Goal: Task Accomplishment & Management: Manage account settings

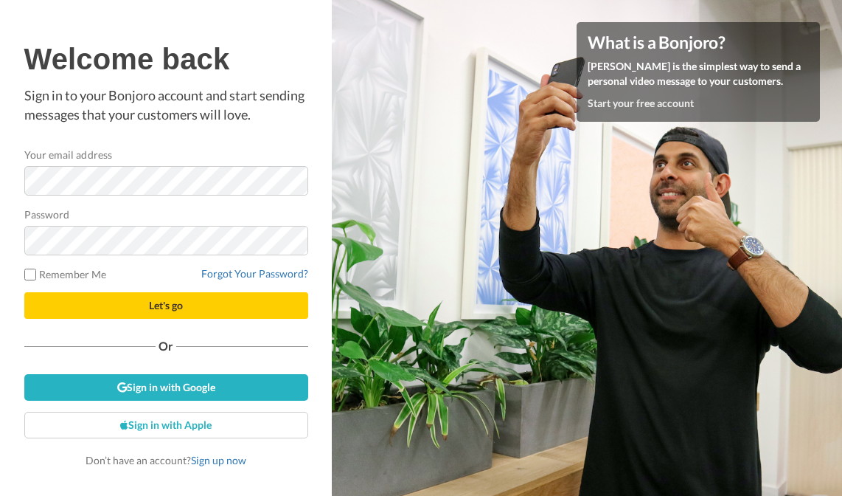
click at [841, 177] on com-1password-button at bounding box center [842, 248] width 0 height 496
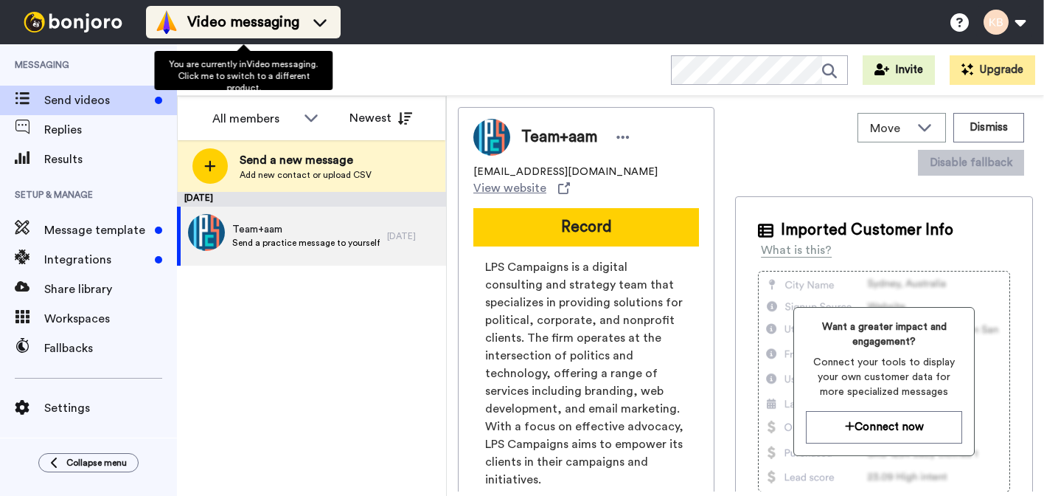
click at [318, 15] on icon at bounding box center [320, 22] width 24 height 15
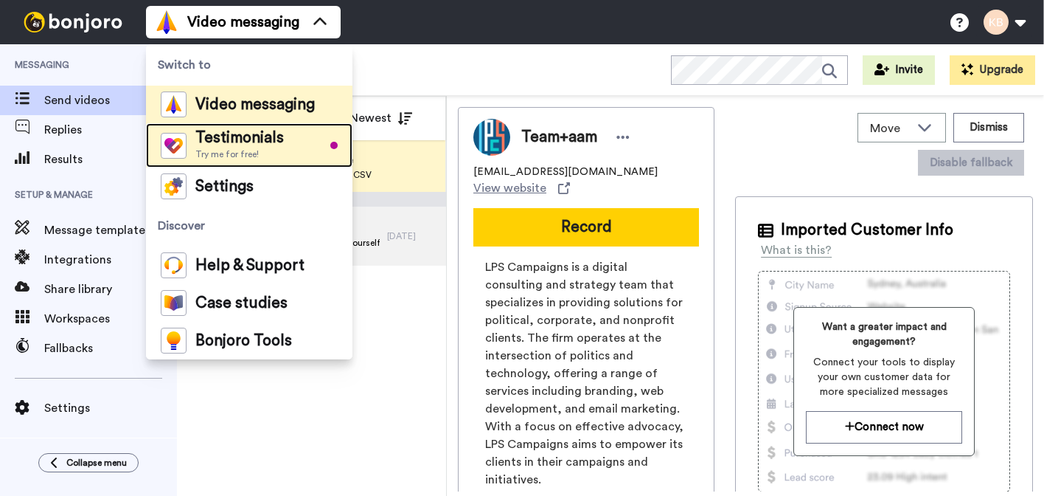
click at [271, 134] on span "Testimonials" at bounding box center [239, 138] width 88 height 15
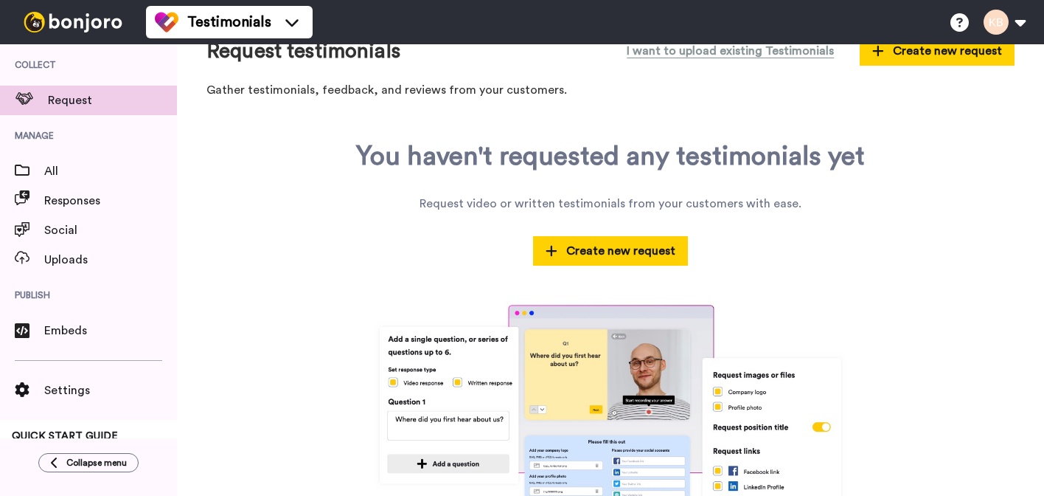
scroll to position [52, 0]
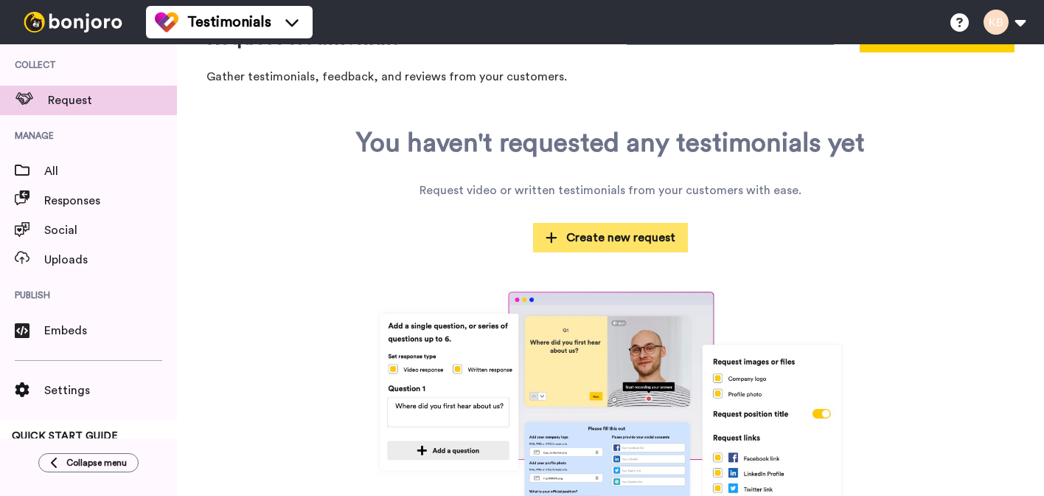
click at [642, 243] on span "Create new request" at bounding box center [611, 238] width 130 height 18
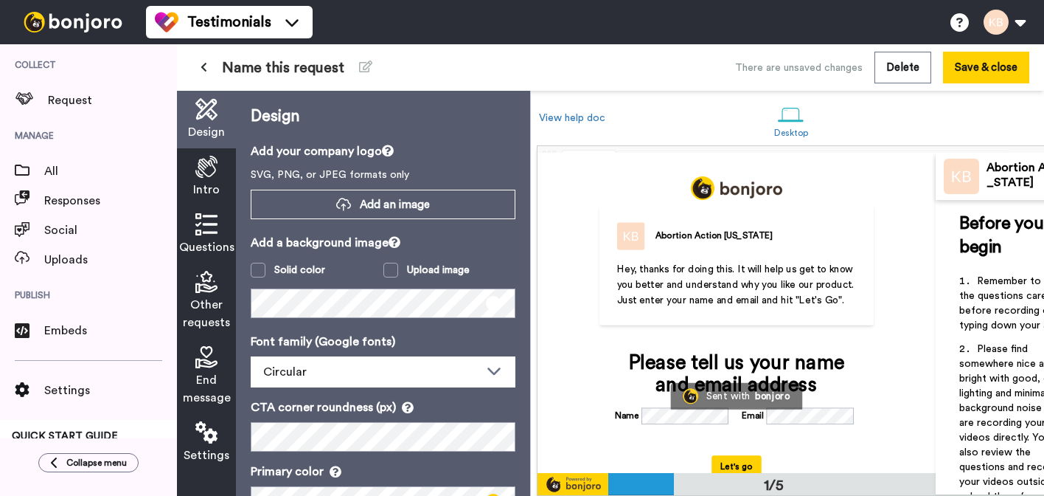
scroll to position [24, 0]
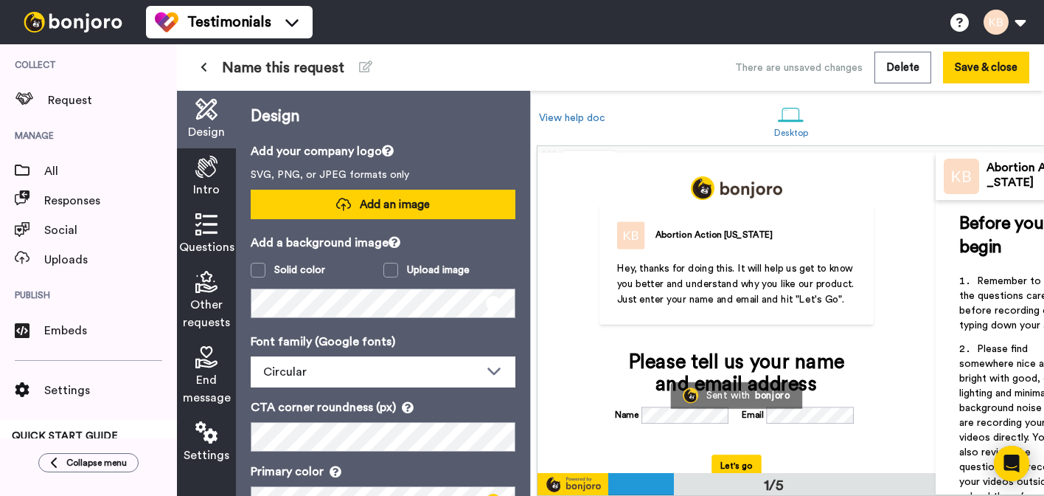
click at [338, 202] on icon at bounding box center [343, 204] width 15 height 15
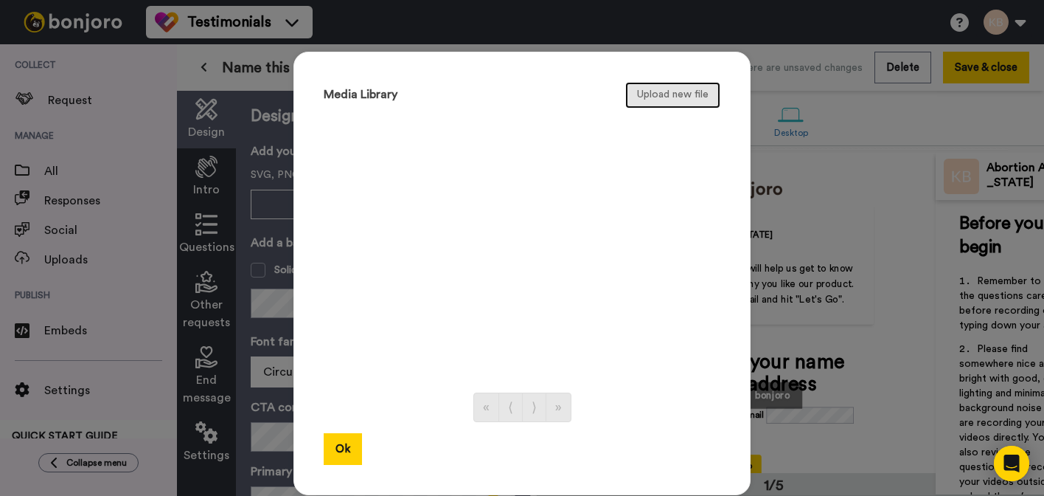
click at [666, 87] on button "Upload new file" at bounding box center [672, 95] width 95 height 27
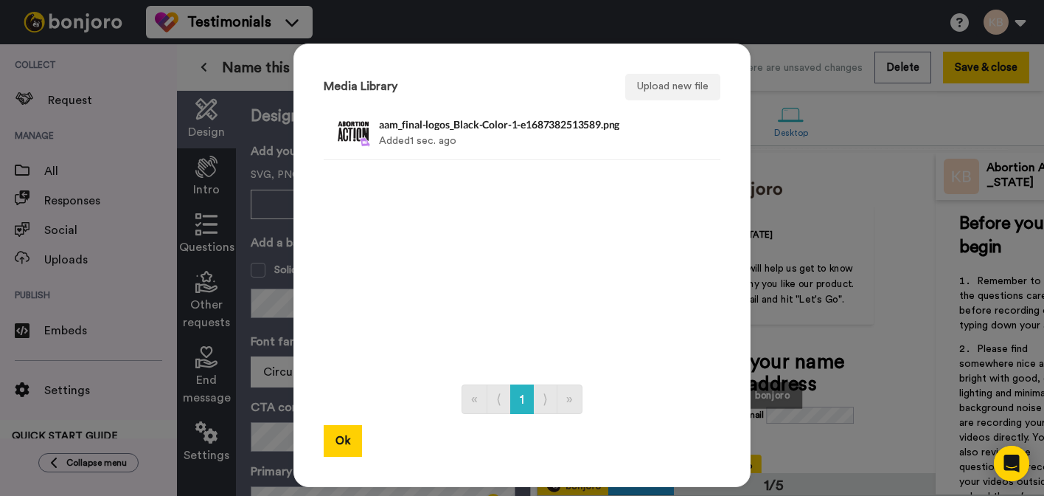
scroll to position [0, 0]
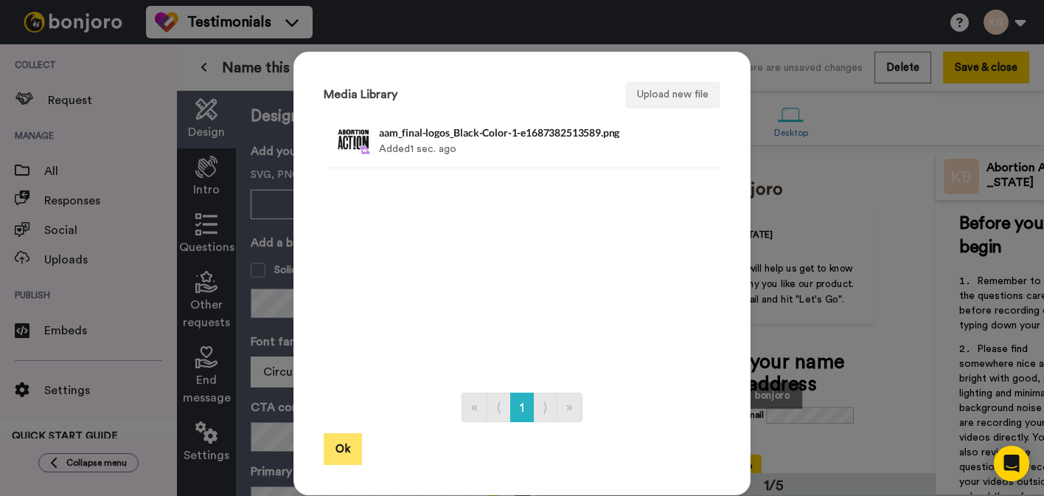
click at [344, 444] on button "Ok" at bounding box center [343, 449] width 38 height 32
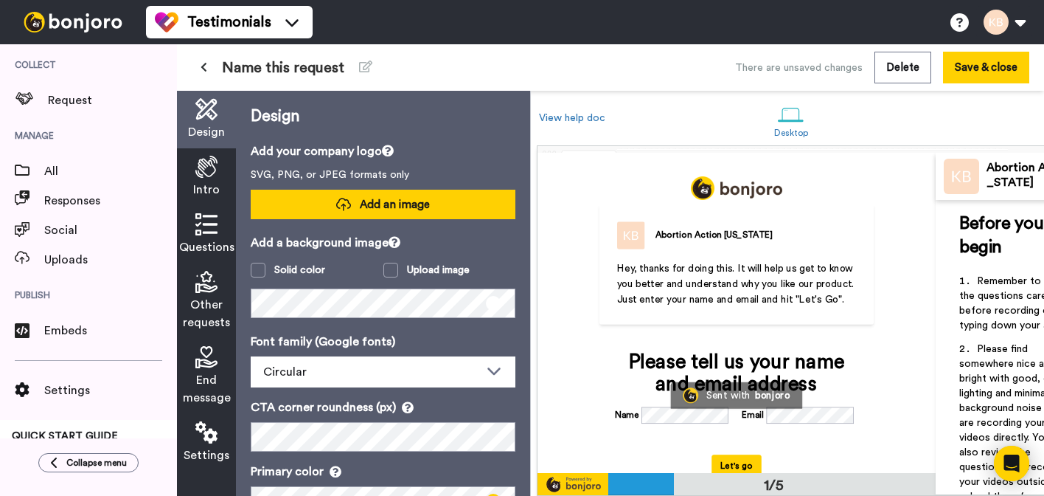
click at [430, 212] on button "Add an image" at bounding box center [383, 204] width 265 height 29
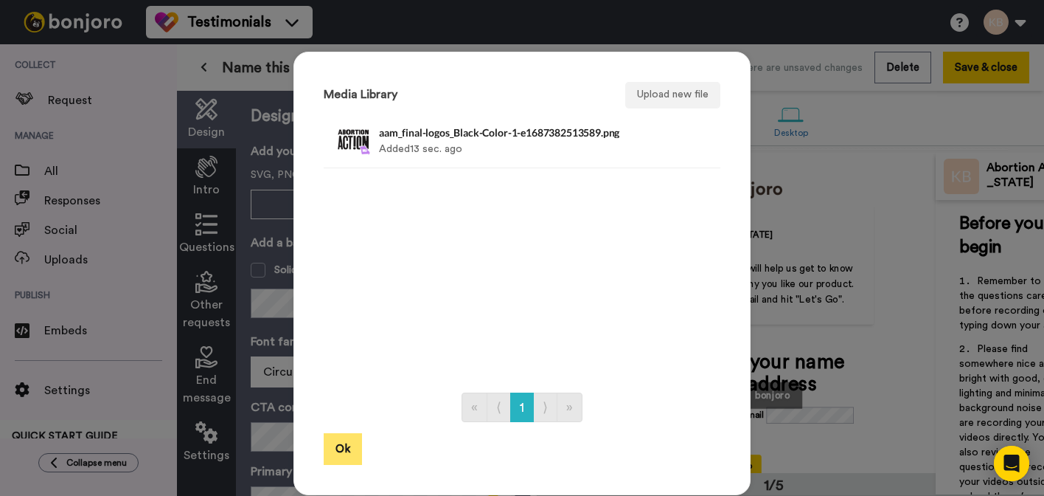
click at [350, 448] on button "Ok" at bounding box center [343, 449] width 38 height 32
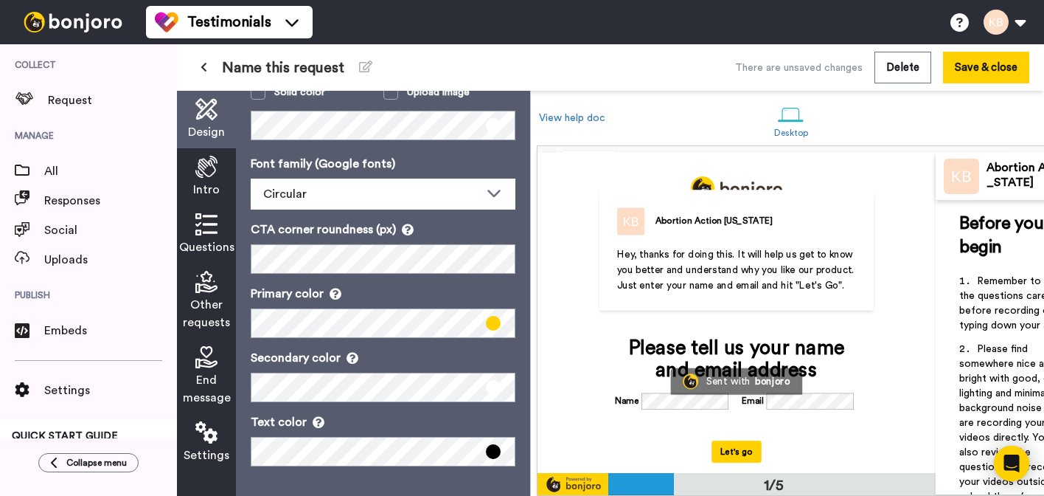
scroll to position [40, 0]
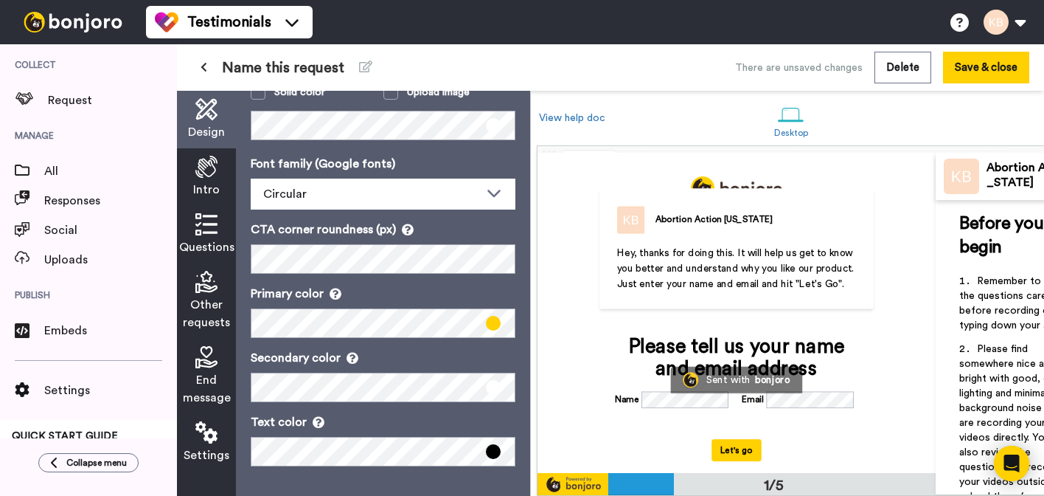
click at [959, 181] on img at bounding box center [961, 176] width 35 height 35
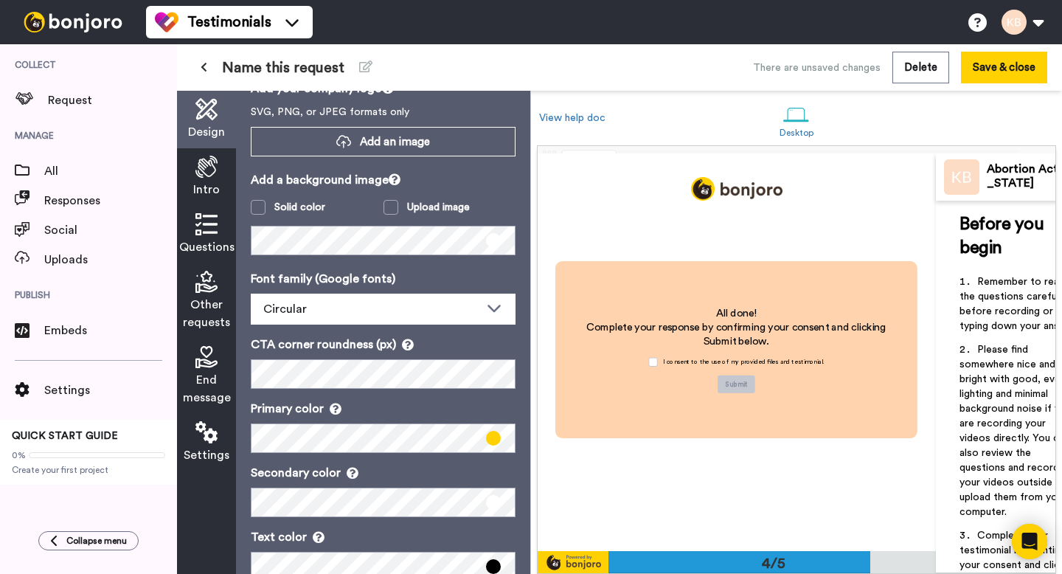
scroll to position [68, 0]
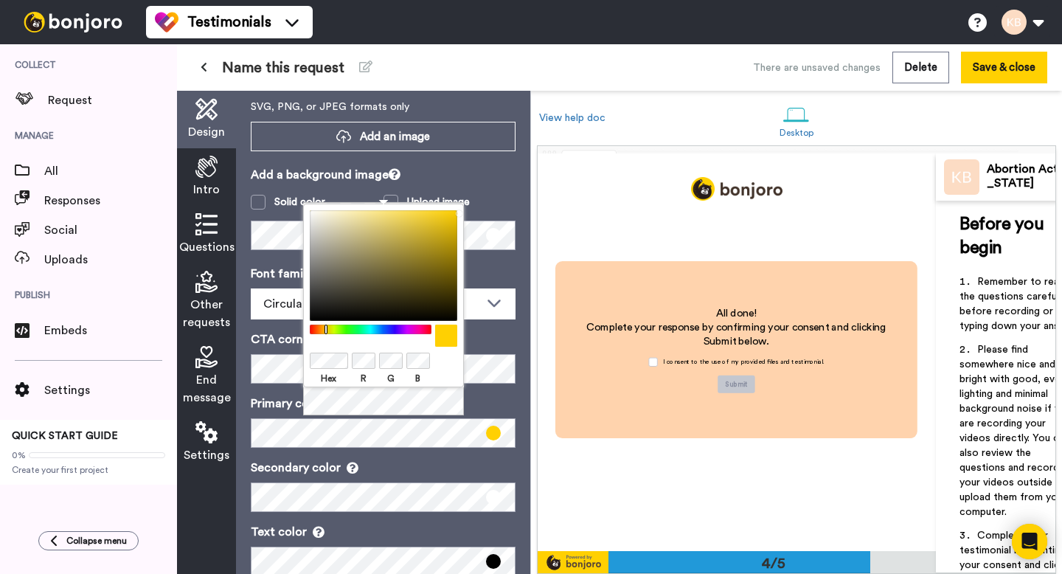
click at [403, 330] on div at bounding box center [370, 329] width 127 height 10
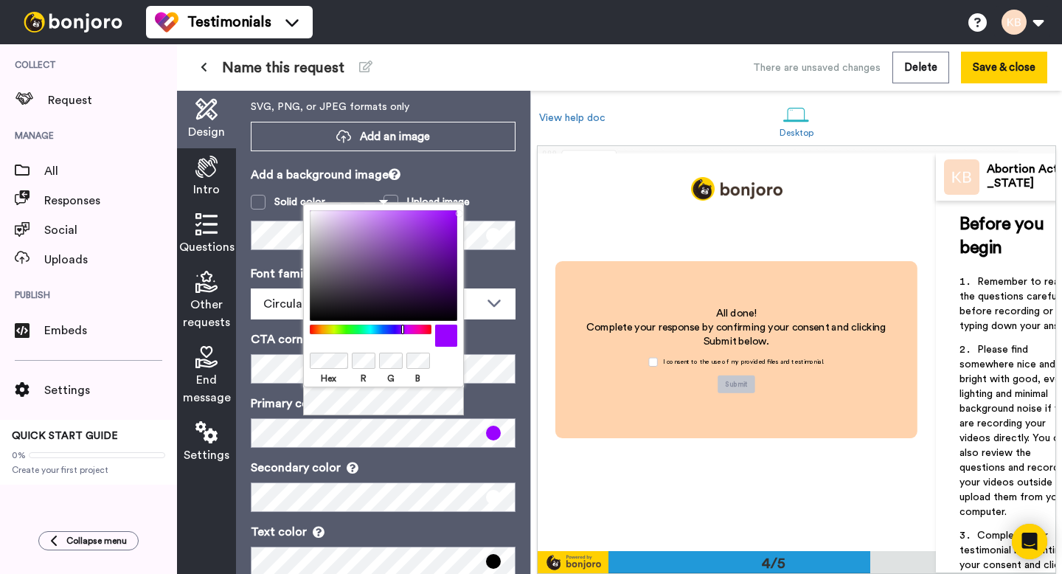
click at [401, 330] on div at bounding box center [370, 329] width 127 height 10
click at [400, 330] on div at bounding box center [370, 329] width 127 height 10
click at [385, 466] on p "Secondary color" at bounding box center [383, 468] width 265 height 18
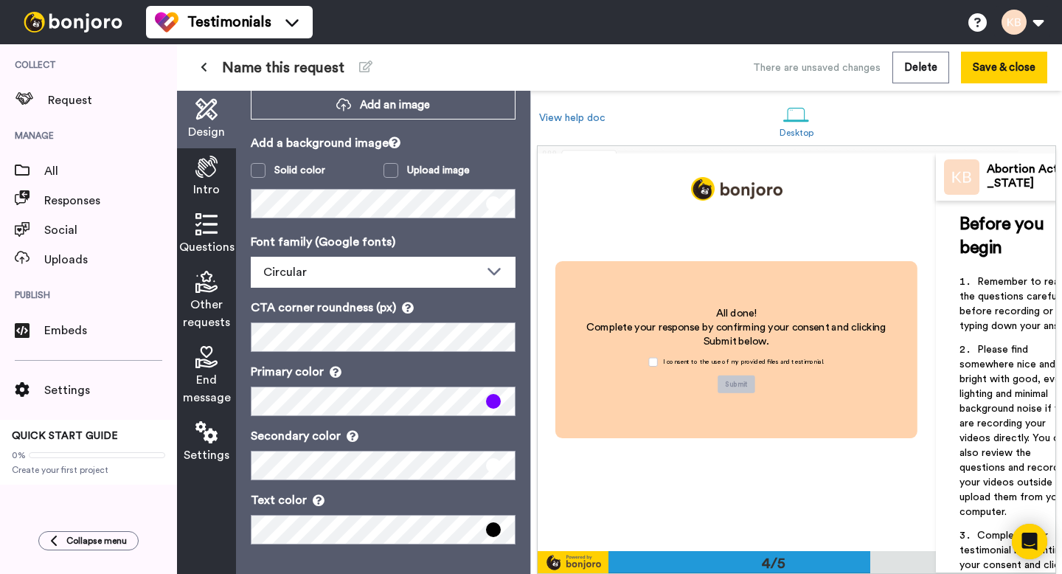
scroll to position [0, 0]
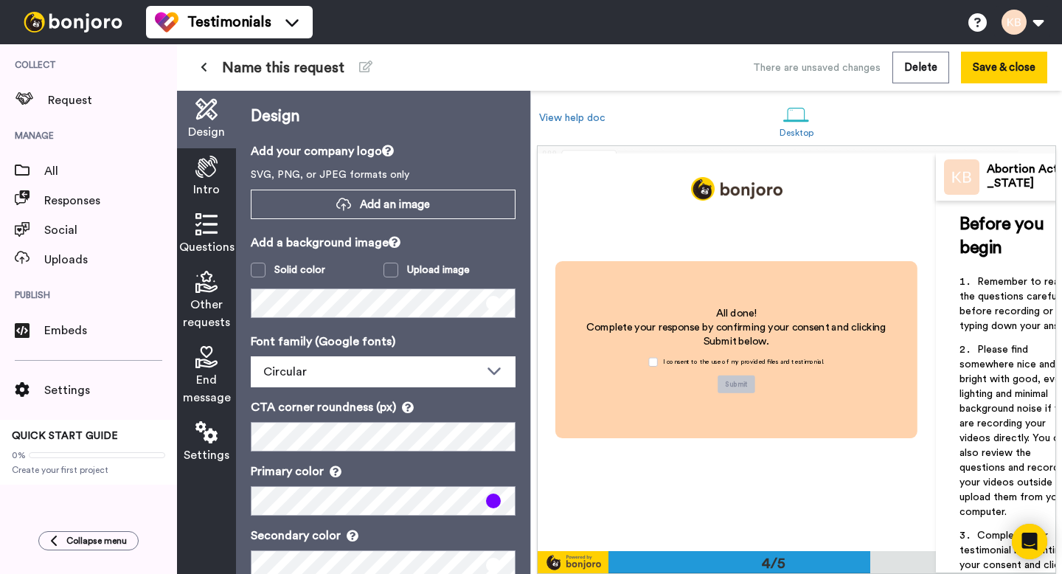
click at [691, 170] on div "All done! Complete your response by confirming your consent and clicking Submit…" at bounding box center [737, 349] width 398 height 397
click at [1031, 77] on button "Save & close" at bounding box center [1004, 68] width 86 height 32
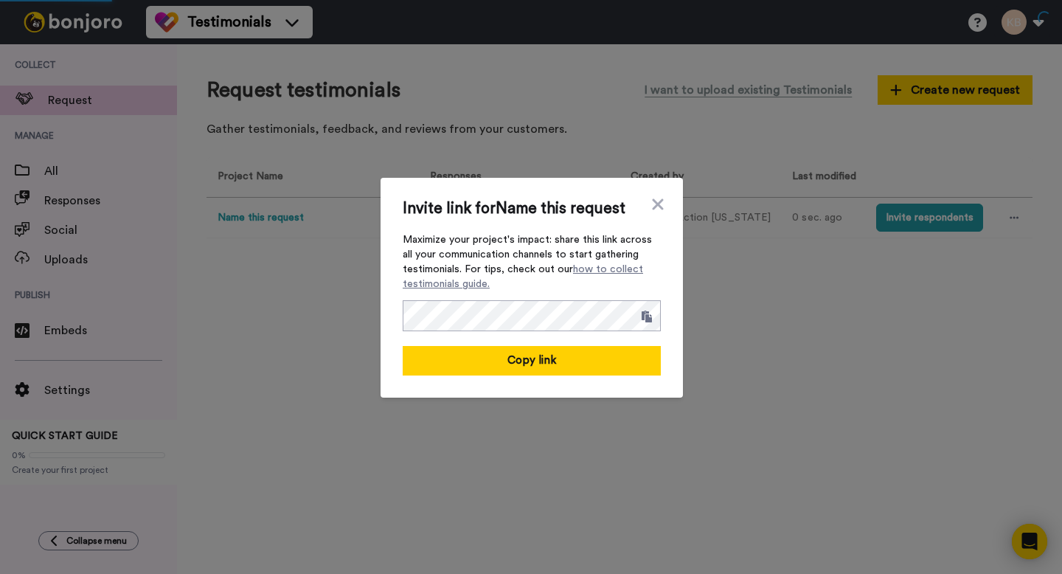
click at [664, 190] on div "Invite link for Name this request Maximize your project's impact: share this li…" at bounding box center [532, 288] width 302 height 220
click at [663, 192] on div "Invite link for Name this request Maximize your project's impact: share this li…" at bounding box center [532, 288] width 302 height 220
click at [660, 198] on icon at bounding box center [657, 204] width 15 height 18
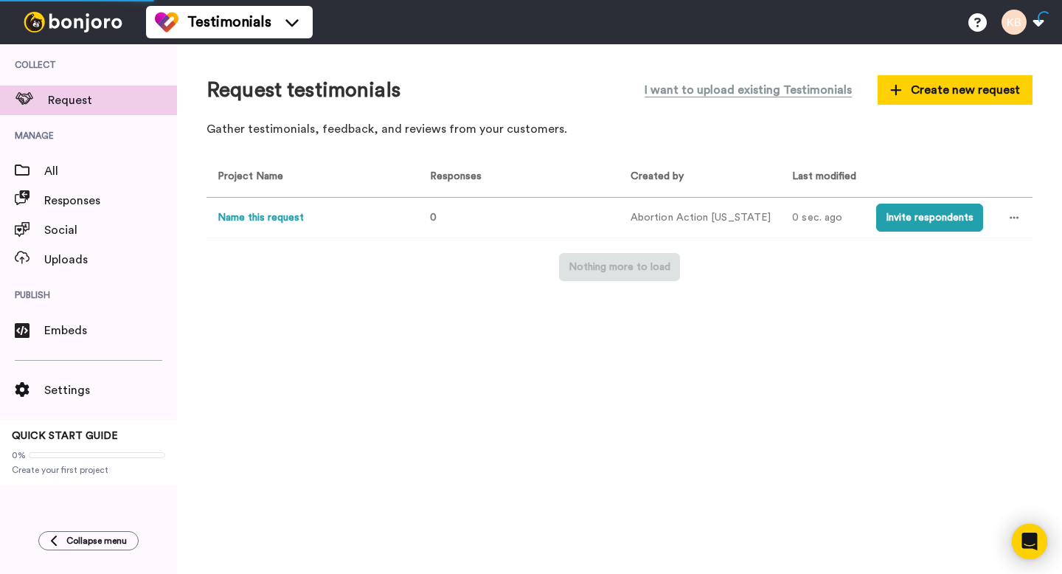
click at [296, 216] on button "Name this request" at bounding box center [261, 217] width 86 height 15
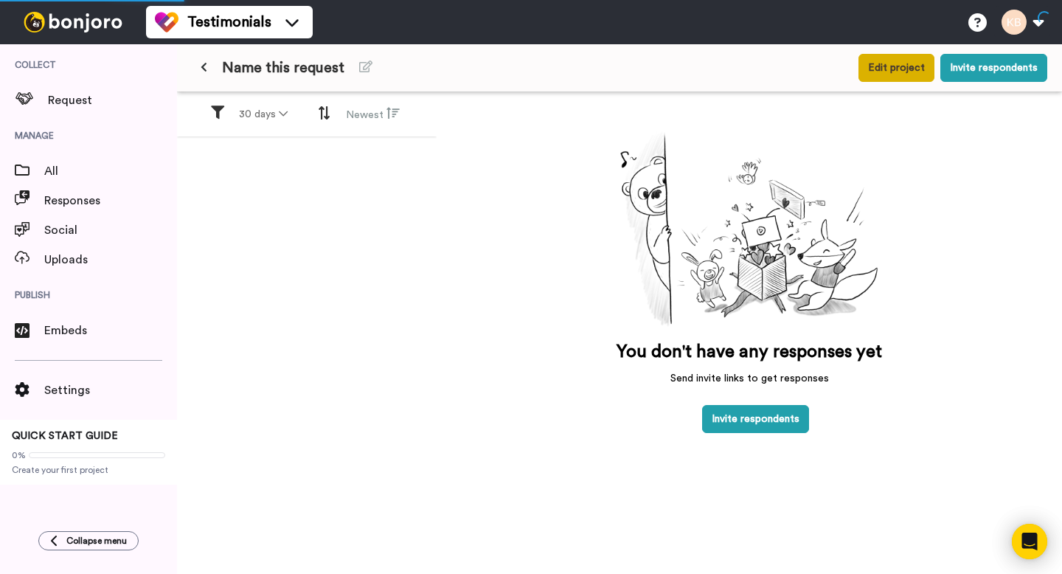
click at [900, 60] on button "Edit project" at bounding box center [896, 68] width 76 height 28
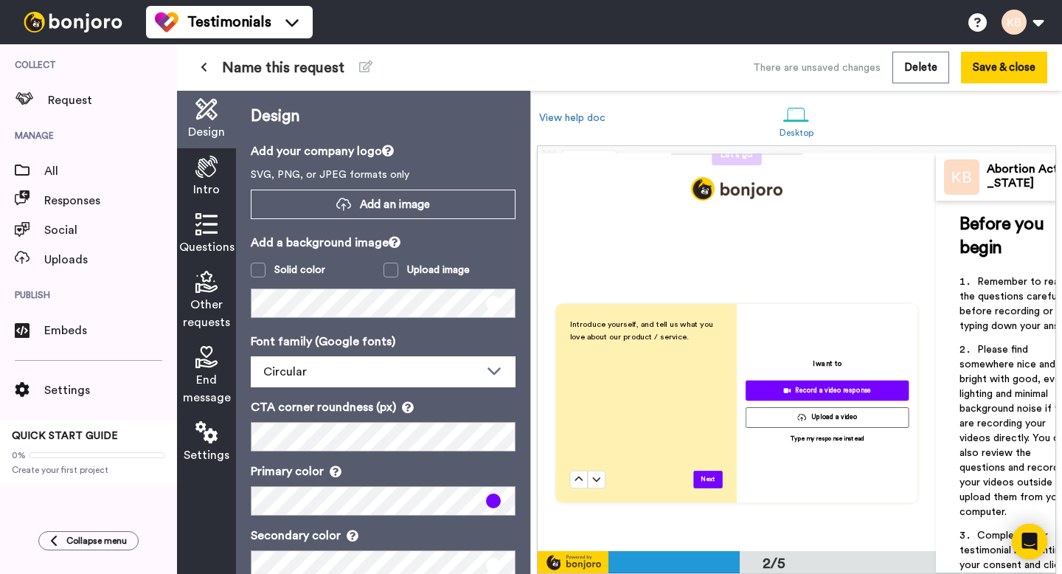
scroll to position [347, 0]
click at [257, 268] on span at bounding box center [258, 270] width 15 height 15
click at [260, 270] on span at bounding box center [258, 270] width 15 height 15
click at [260, 272] on span at bounding box center [258, 270] width 15 height 15
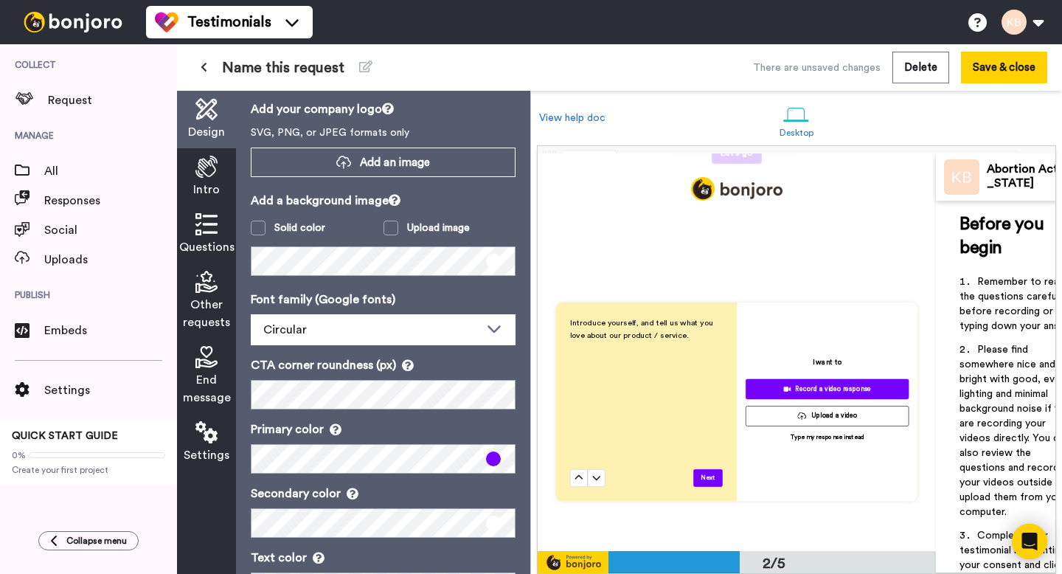
scroll to position [48, 0]
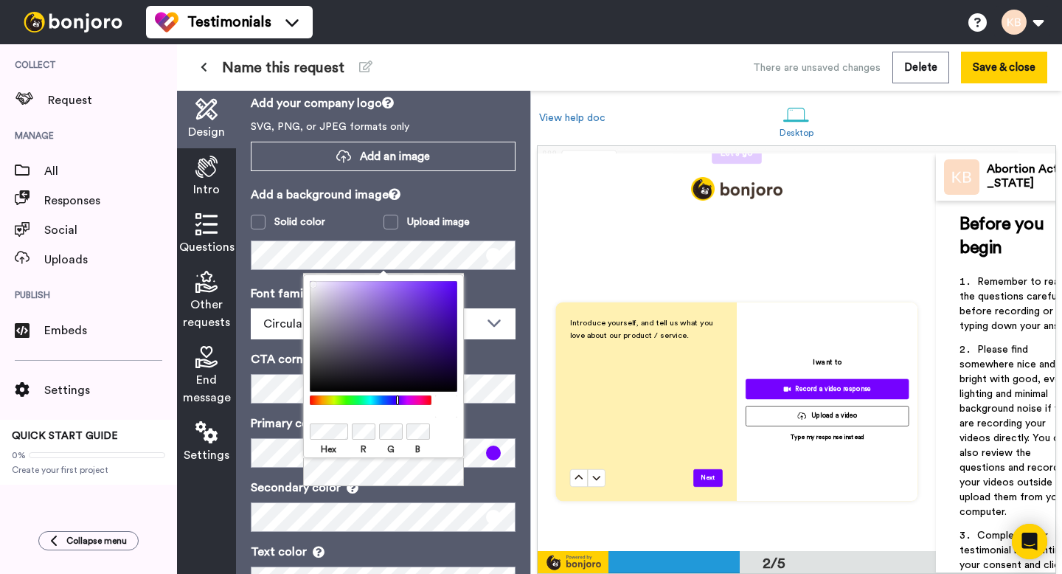
click at [397, 401] on div at bounding box center [370, 400] width 127 height 10
click at [401, 402] on div at bounding box center [370, 400] width 127 height 10
click at [370, 288] on div at bounding box center [383, 336] width 147 height 111
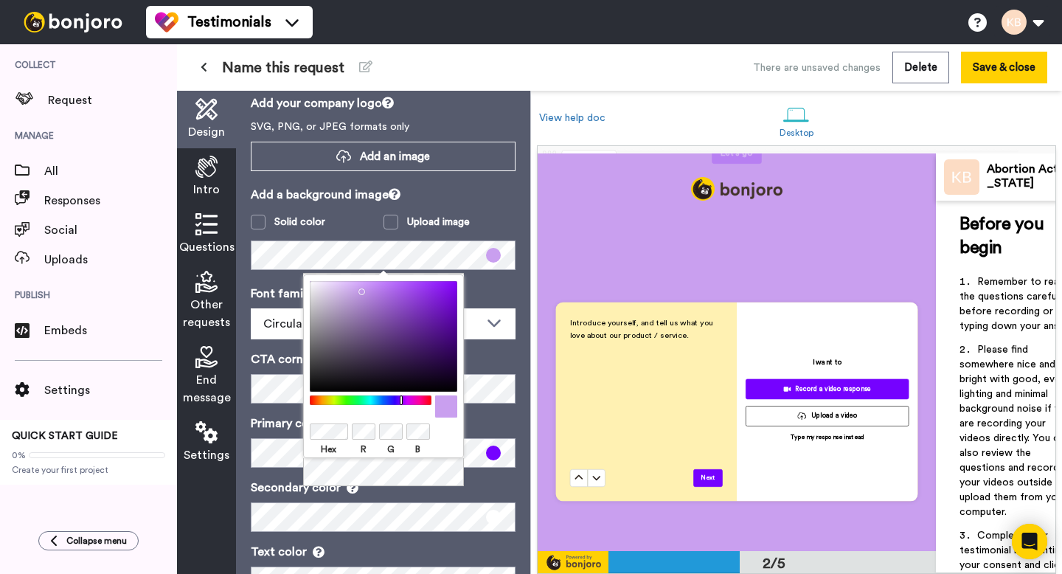
click at [358, 288] on div at bounding box center [383, 336] width 147 height 111
click at [346, 289] on div at bounding box center [383, 336] width 147 height 111
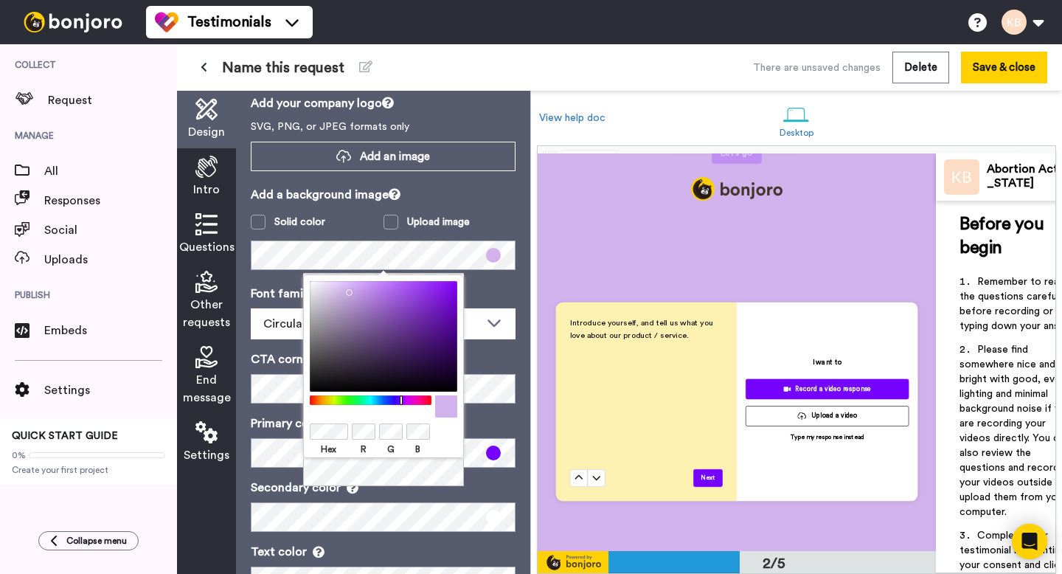
click at [390, 480] on div "Hex R G B" at bounding box center [383, 380] width 161 height 213
click at [485, 212] on div "Add a background image Solid color Upload image" at bounding box center [383, 228] width 265 height 84
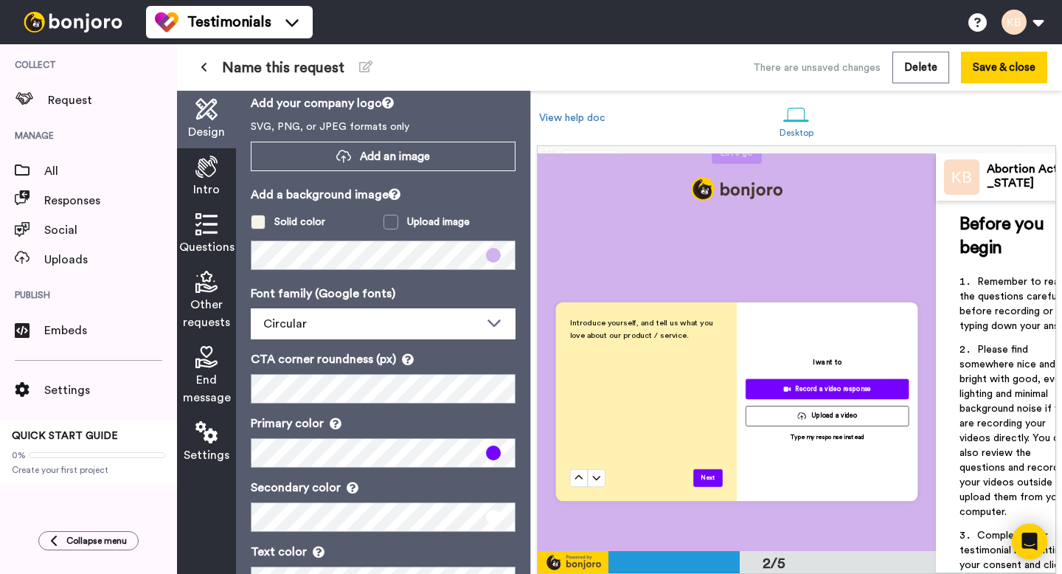
click at [258, 222] on span at bounding box center [258, 222] width 15 height 15
click at [260, 222] on span at bounding box center [258, 222] width 15 height 15
click at [386, 224] on span at bounding box center [390, 222] width 15 height 15
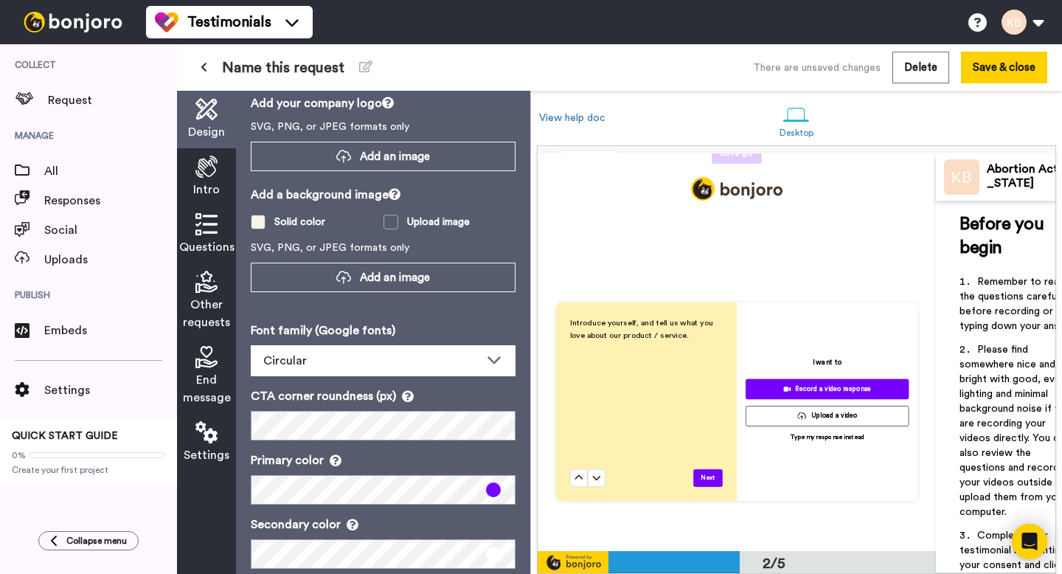
click at [262, 221] on span at bounding box center [258, 222] width 15 height 15
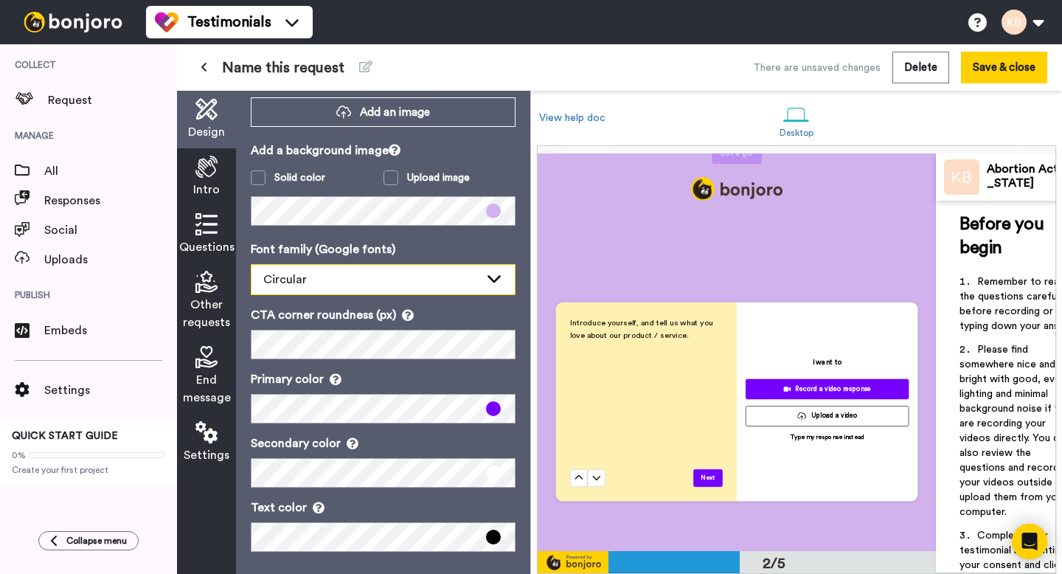
scroll to position [100, 0]
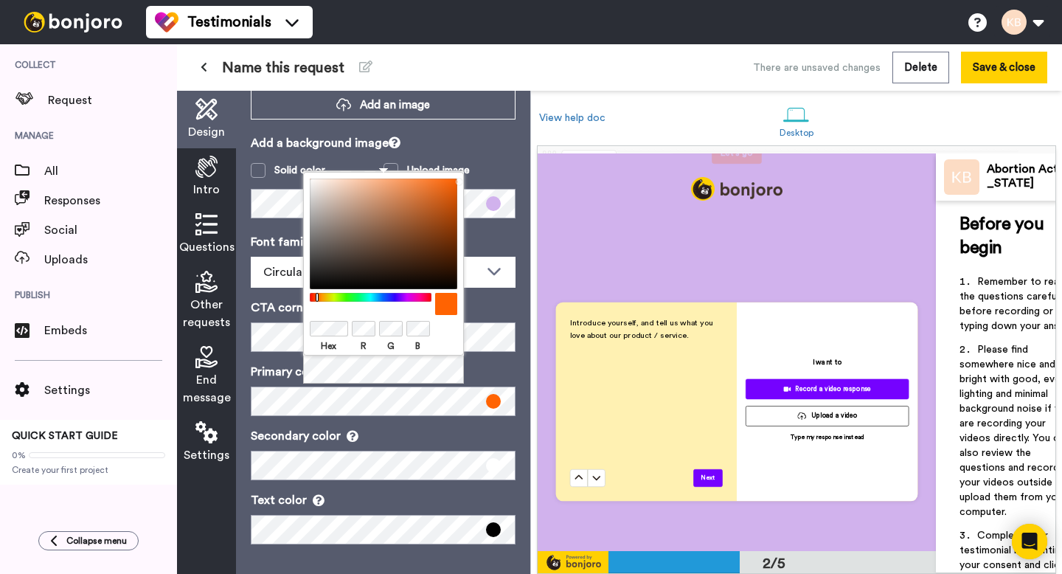
drag, startPoint x: 401, startPoint y: 295, endPoint x: 317, endPoint y: 294, distance: 84.1
click at [317, 294] on div at bounding box center [370, 298] width 127 height 10
click at [397, 187] on div at bounding box center [383, 233] width 147 height 111
click at [520, 420] on div "Design Add your company logo SVG, PNG, or JPEG formats only Add an image Add a …" at bounding box center [383, 332] width 294 height 483
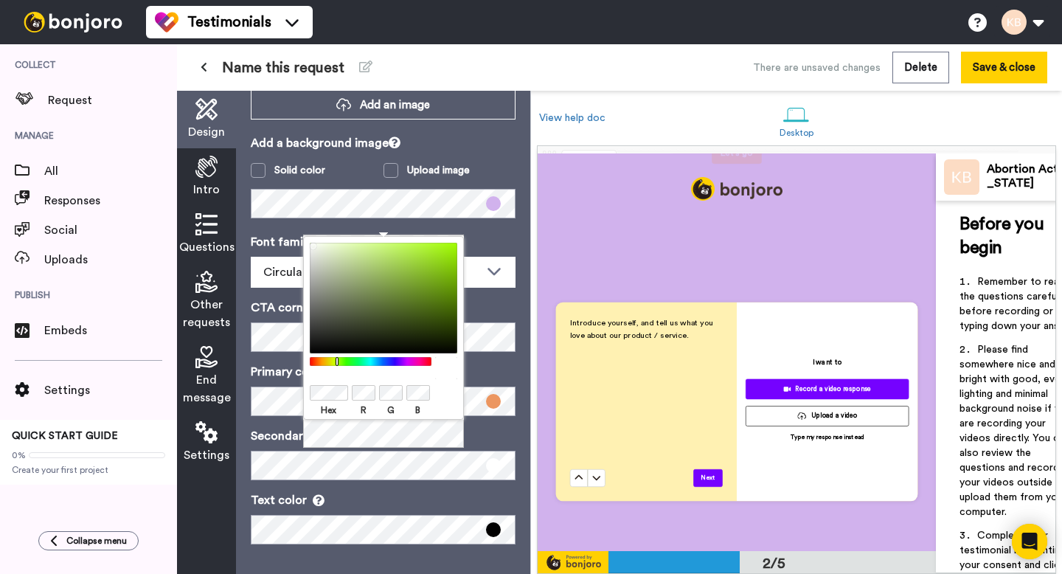
drag, startPoint x: 311, startPoint y: 361, endPoint x: 337, endPoint y: 364, distance: 25.9
click at [337, 364] on div at bounding box center [370, 362] width 127 height 10
click at [380, 257] on div at bounding box center [383, 298] width 147 height 111
click at [351, 248] on div at bounding box center [383, 298] width 147 height 111
click at [374, 261] on div at bounding box center [383, 298] width 147 height 111
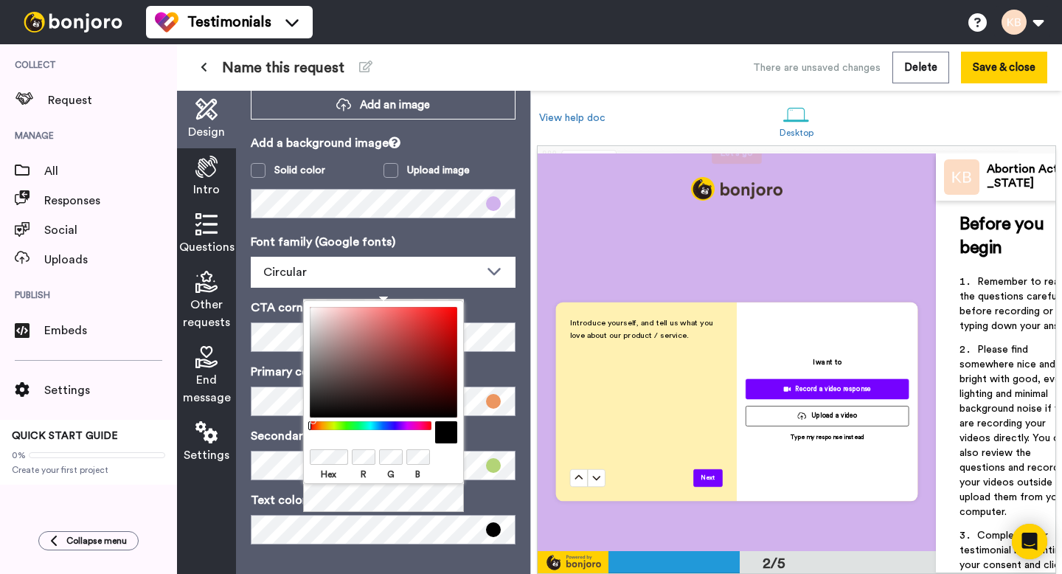
click at [443, 495] on div "Hex R G B" at bounding box center [383, 406] width 161 height 213
click at [521, 495] on div "Design Add your company logo SVG, PNG, or JPEG formats only Add an image Add a …" at bounding box center [383, 332] width 294 height 483
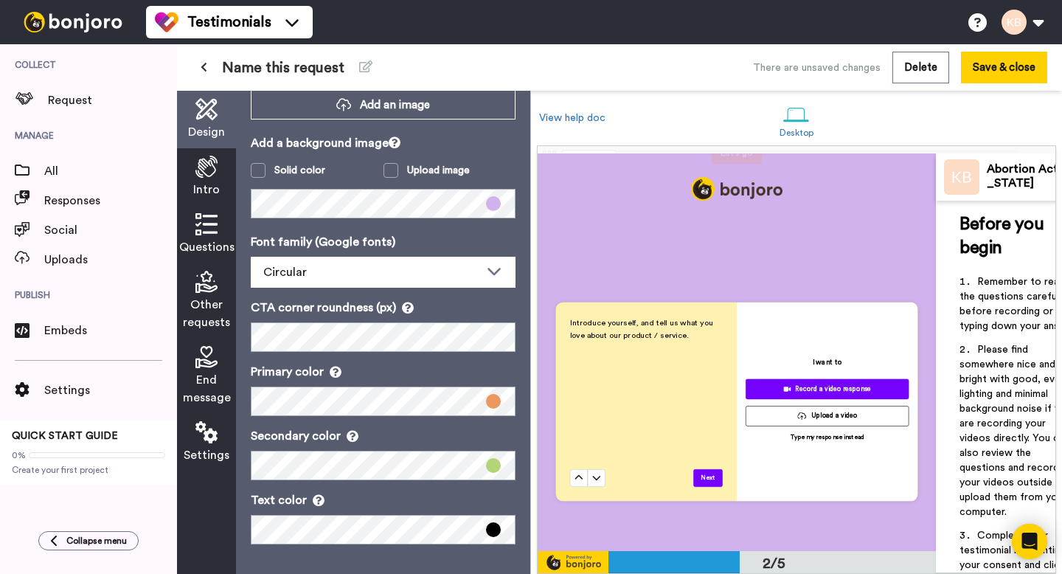
click at [757, 245] on div "Introduce yourself, and tell us what you love about our product / service. Next…" at bounding box center [737, 402] width 398 height 397
click at [995, 72] on button "Save & close" at bounding box center [1004, 68] width 86 height 32
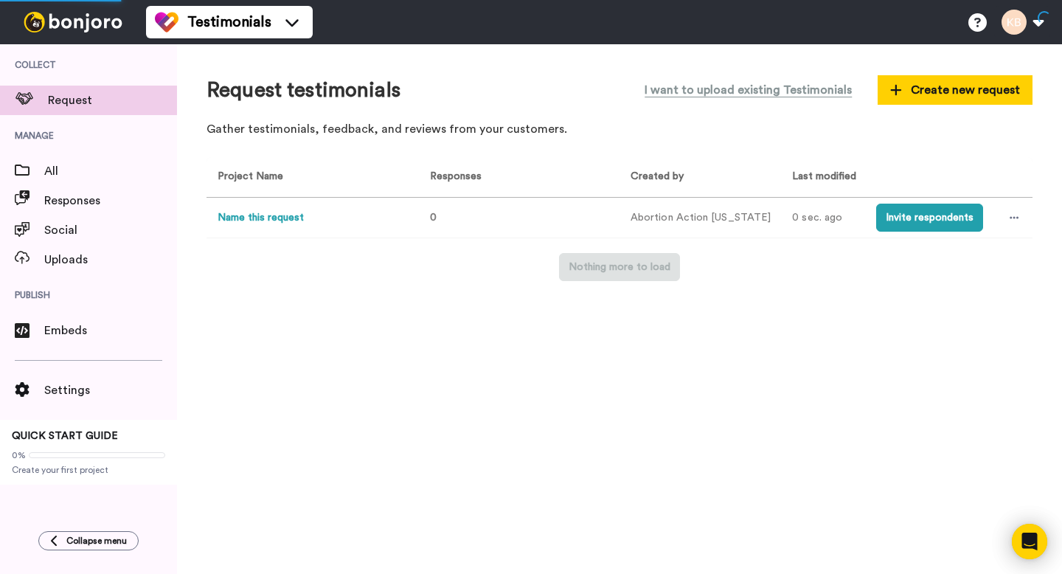
click at [286, 217] on button "Name this request" at bounding box center [261, 217] width 86 height 15
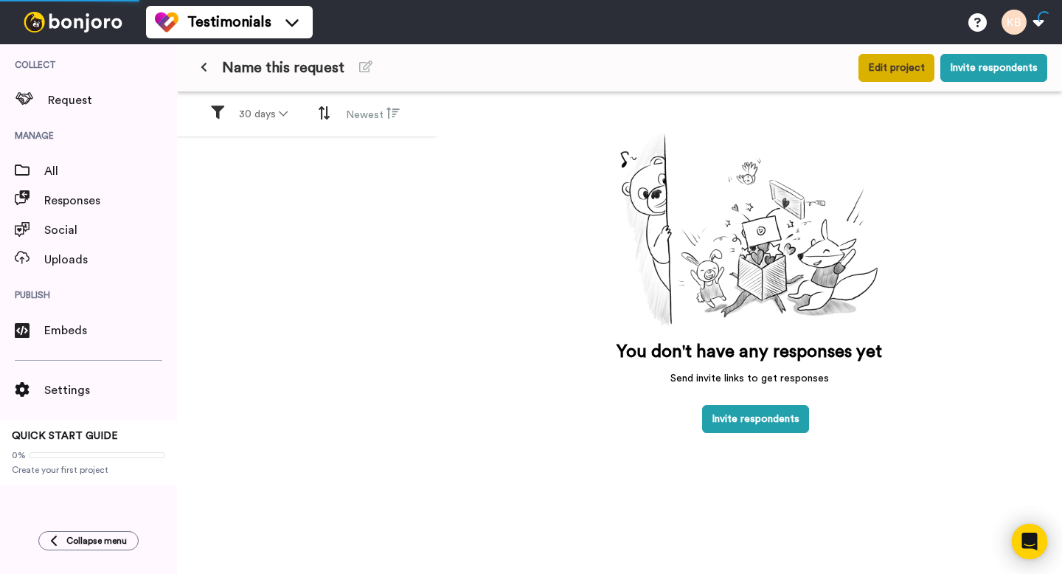
click at [910, 75] on button "Edit project" at bounding box center [896, 68] width 76 height 28
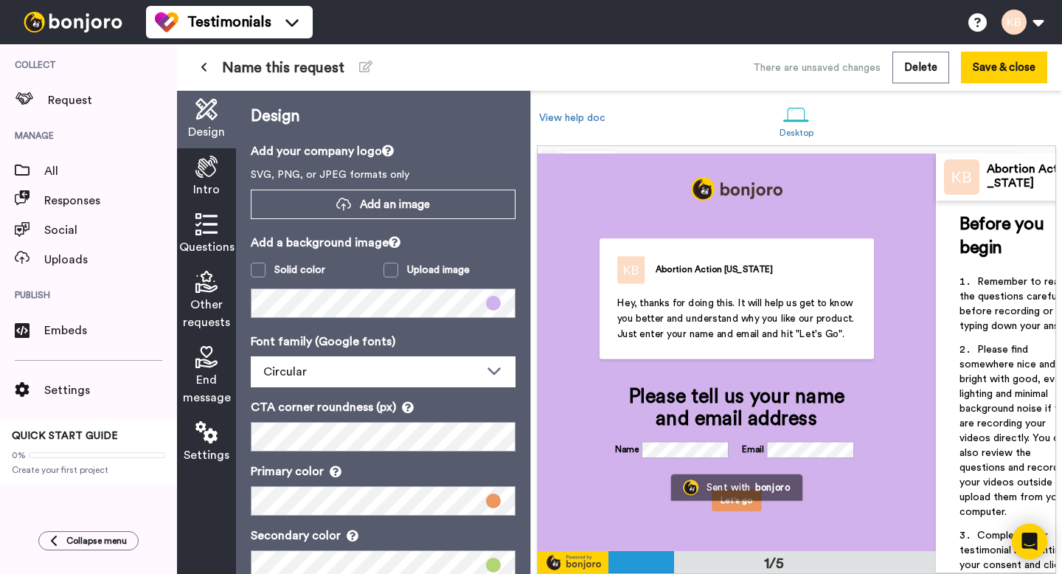
click at [209, 181] on span "Intro" at bounding box center [206, 190] width 27 height 18
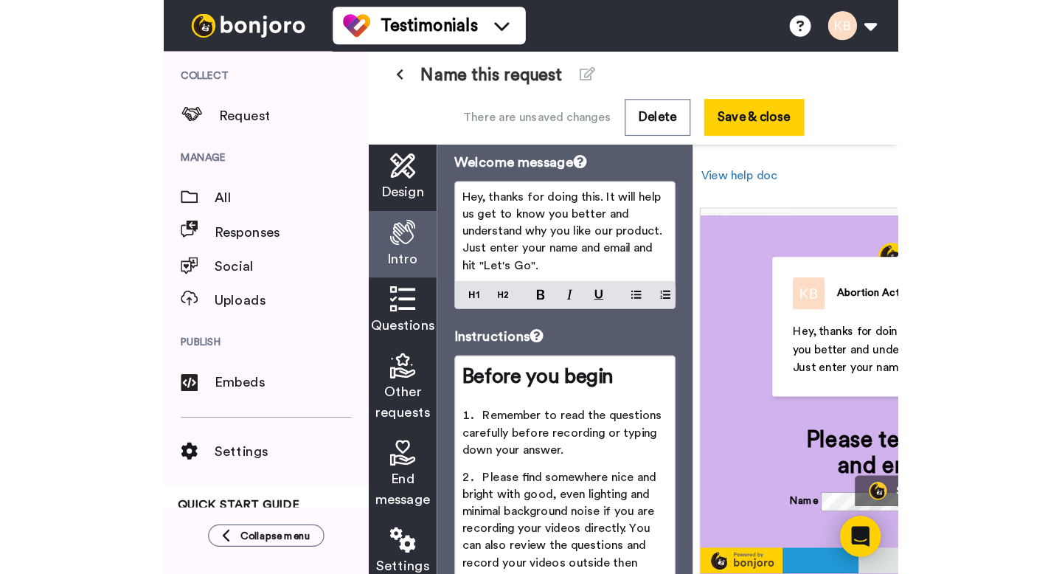
scroll to position [0, 4]
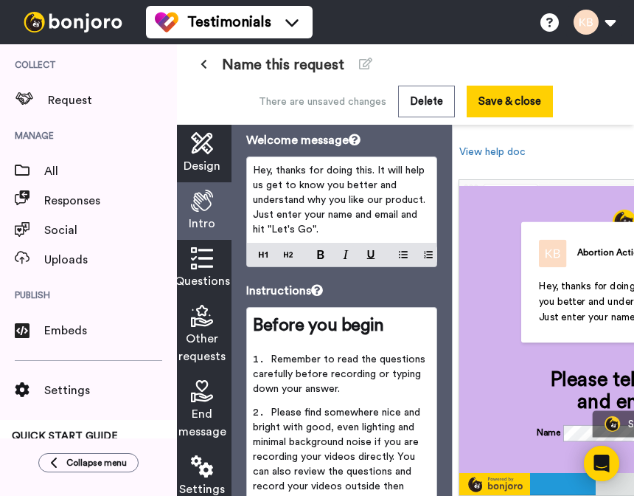
click at [305, 202] on span "Hey, thanks for doing this. It will help us get to know you better and understa…" at bounding box center [341, 199] width 176 height 69
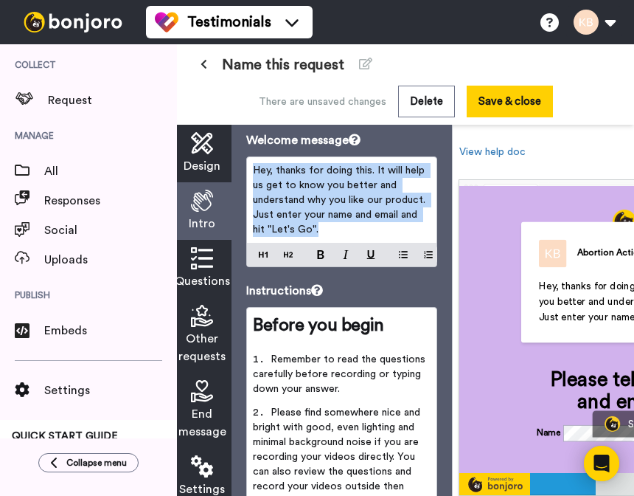
drag, startPoint x: 321, startPoint y: 229, endPoint x: 251, endPoint y: 159, distance: 98.6
click at [251, 159] on div "Hey, thanks for doing this. It will help us get to know you better and understa…" at bounding box center [342, 200] width 190 height 86
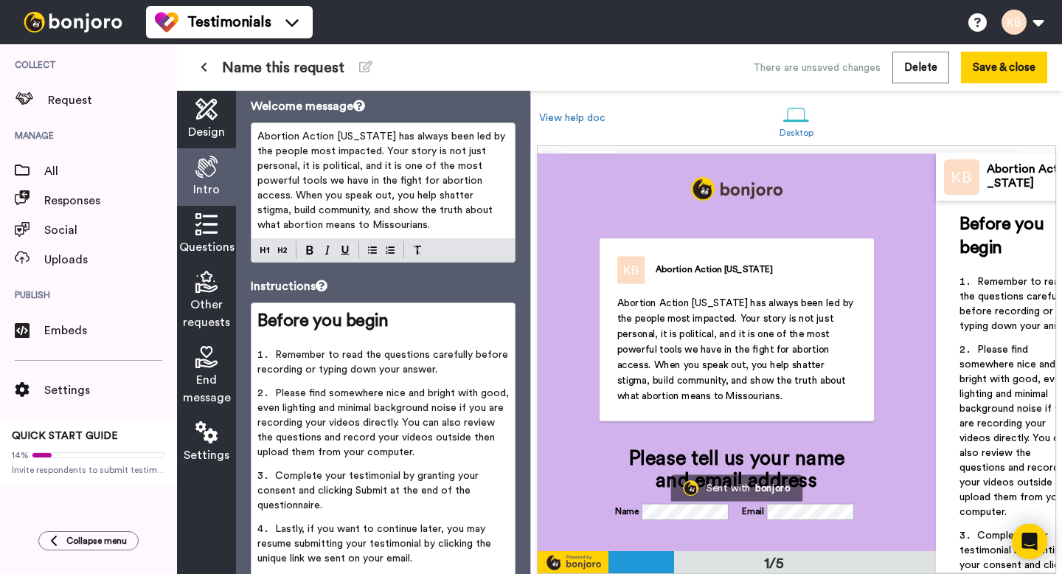
scroll to position [0, 0]
click at [850, 147] on div at bounding box center [797, 160] width 518 height 29
click at [989, 97] on div "View help doc Desktop" at bounding box center [796, 118] width 515 height 55
click at [993, 75] on button "Save & close" at bounding box center [1004, 68] width 86 height 32
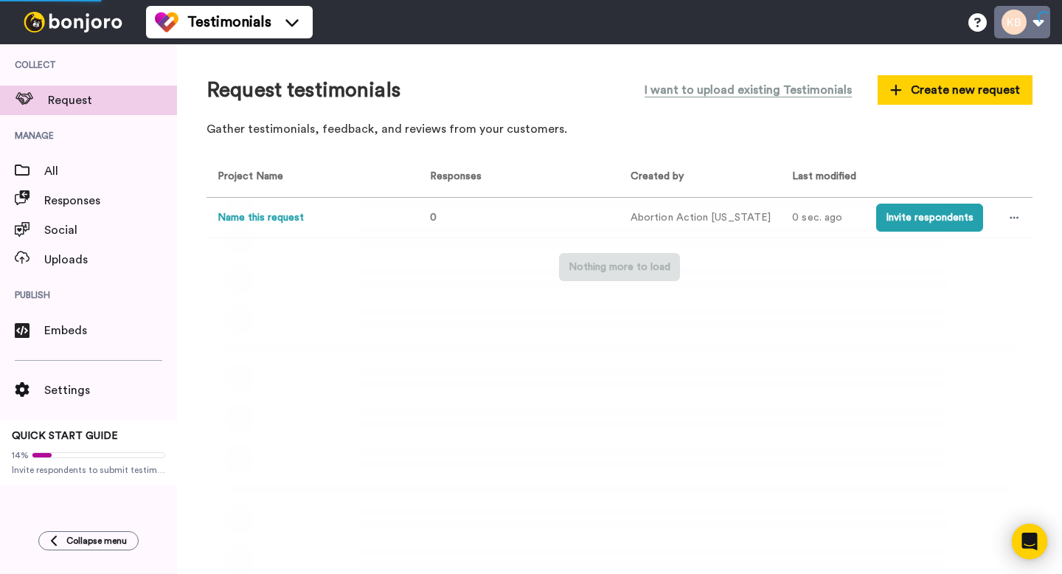
click at [1014, 27] on button at bounding box center [1022, 22] width 56 height 32
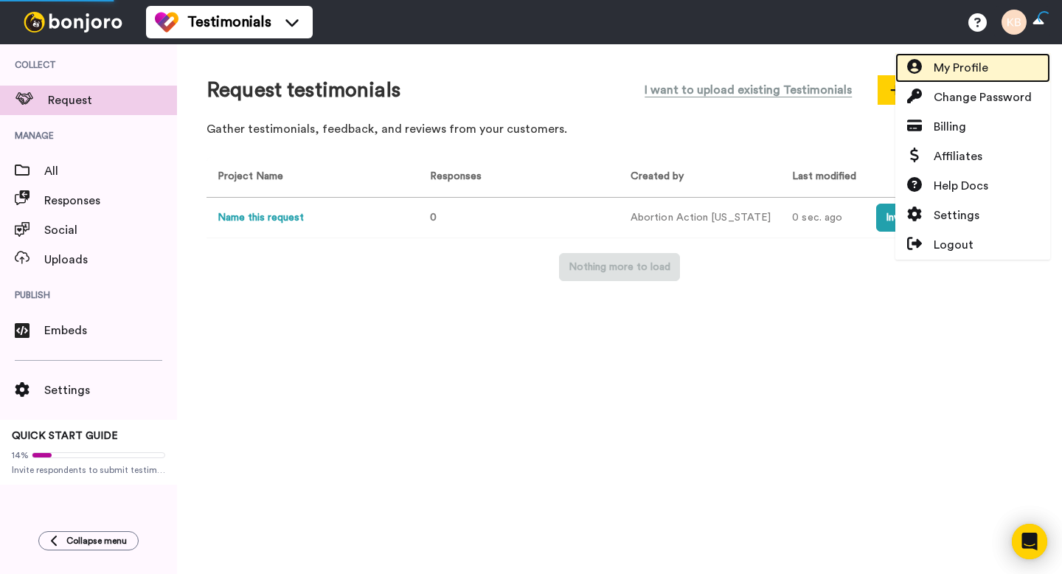
click at [979, 77] on link "My Profile" at bounding box center [972, 67] width 155 height 29
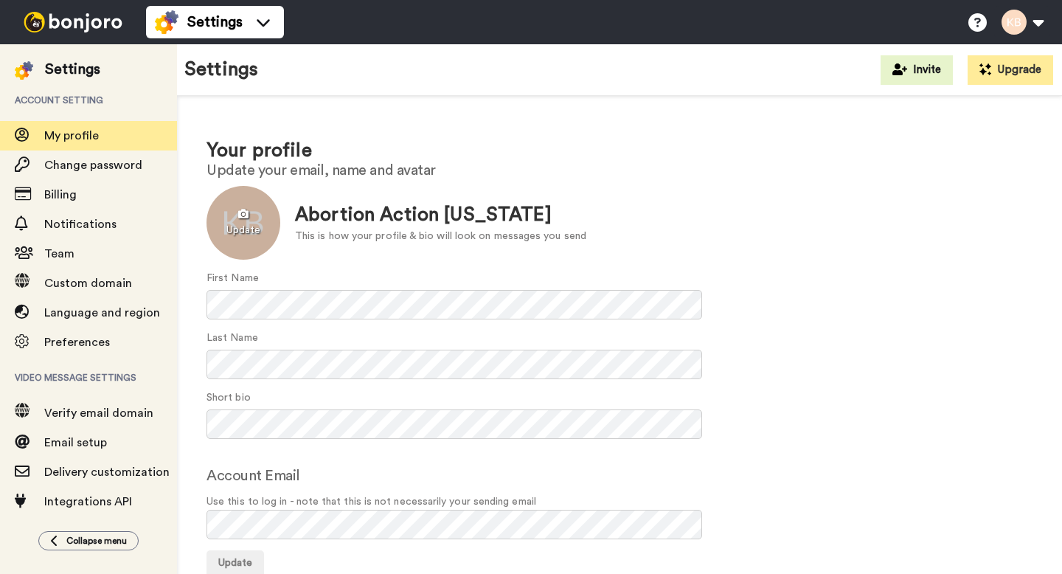
click at [247, 222] on div at bounding box center [243, 223] width 74 height 74
click at [992, 147] on h1 "Your profile" at bounding box center [619, 150] width 826 height 21
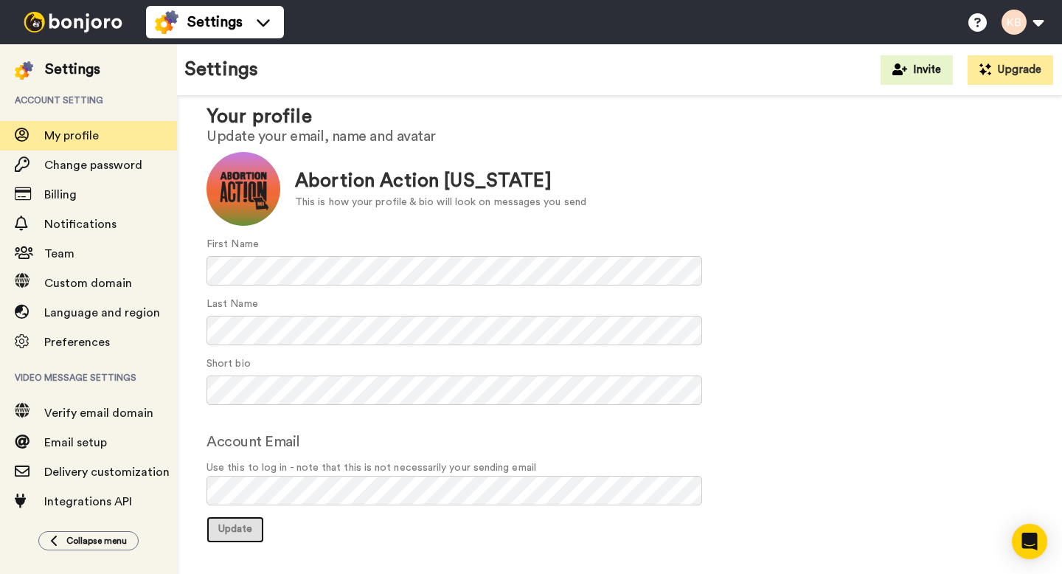
click at [220, 524] on span "Update" at bounding box center [235, 529] width 34 height 10
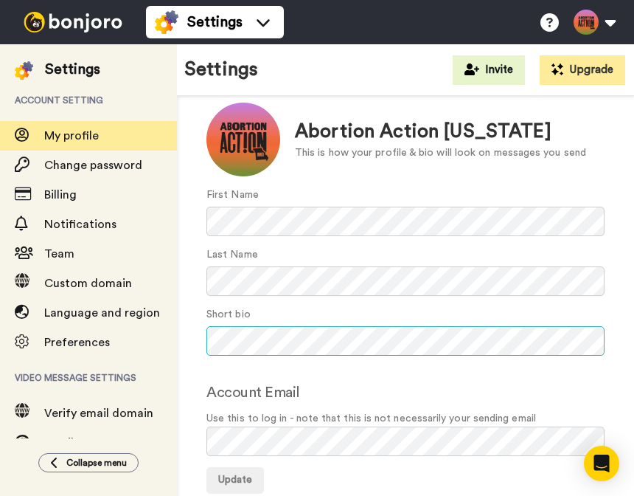
scroll to position [112, 0]
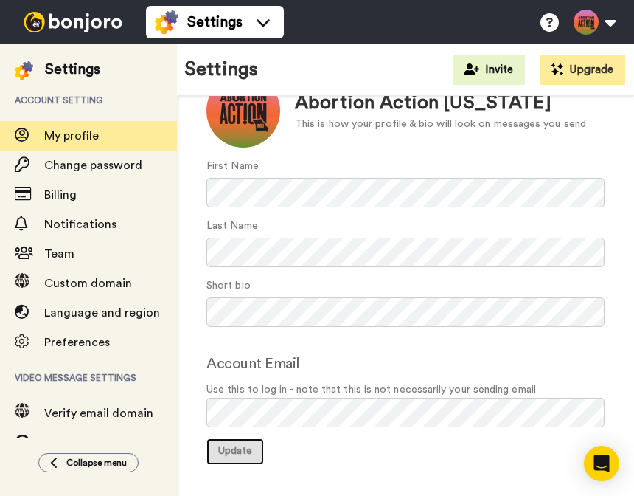
click at [245, 451] on span "Update" at bounding box center [235, 450] width 34 height 10
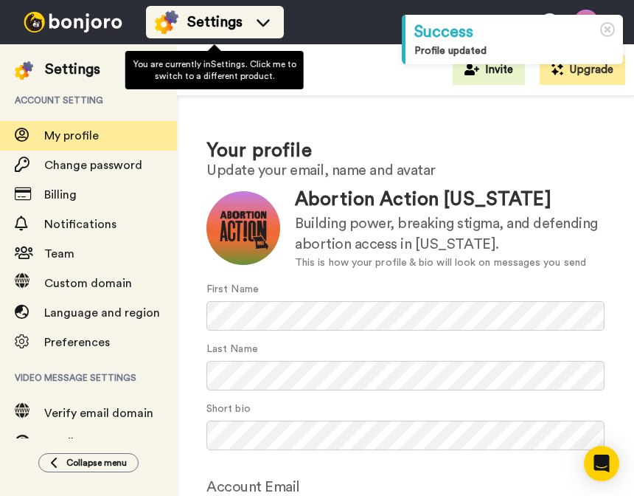
click at [222, 36] on li "Settings" at bounding box center [215, 22] width 138 height 32
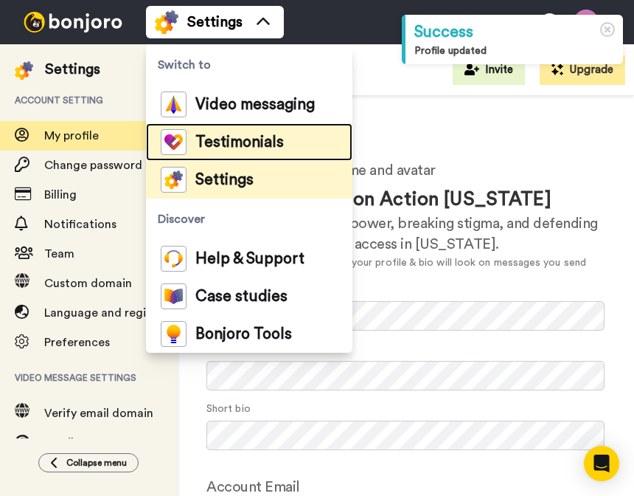
click at [246, 136] on span "Testimonials" at bounding box center [239, 142] width 88 height 15
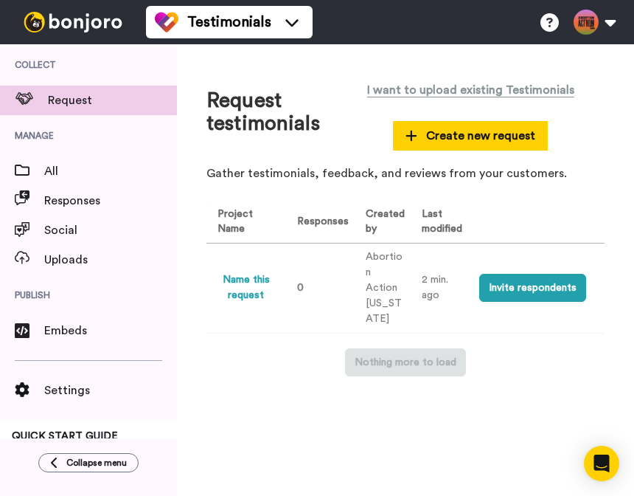
click at [262, 285] on button "Name this request" at bounding box center [246, 287] width 57 height 31
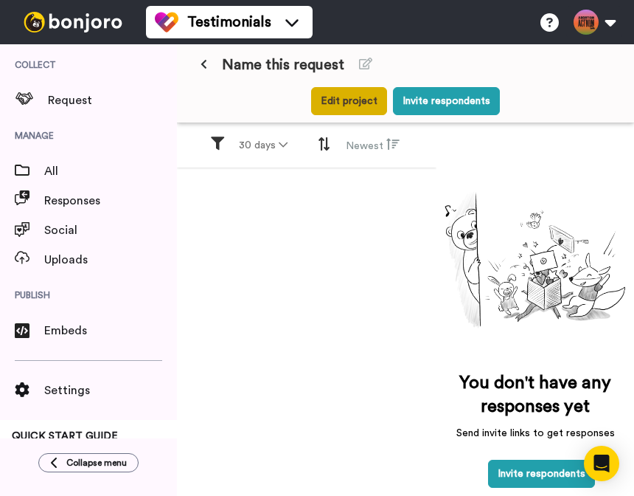
click at [350, 101] on button "Edit project" at bounding box center [349, 101] width 76 height 28
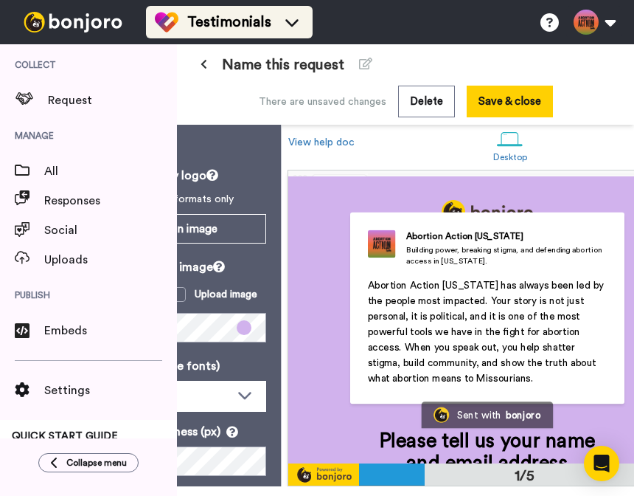
scroll to position [18, 178]
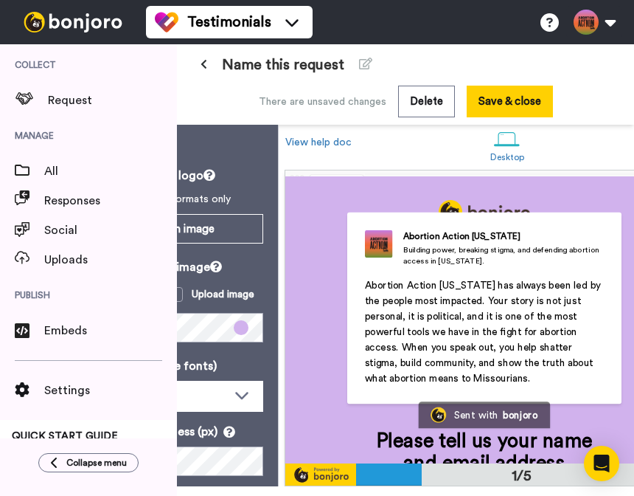
click at [322, 71] on span "Name this request" at bounding box center [283, 65] width 122 height 21
click at [343, 65] on div "Name this request" at bounding box center [406, 65] width 428 height 27
click at [354, 65] on button at bounding box center [365, 65] width 31 height 27
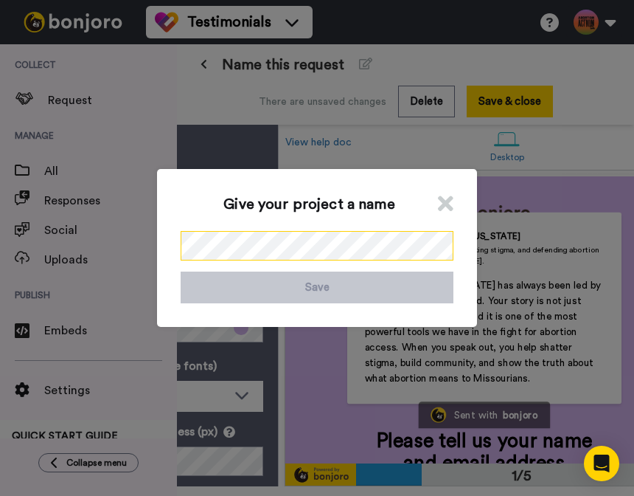
click at [176, 240] on div "Give your project a name Save" at bounding box center [317, 248] width 320 height 158
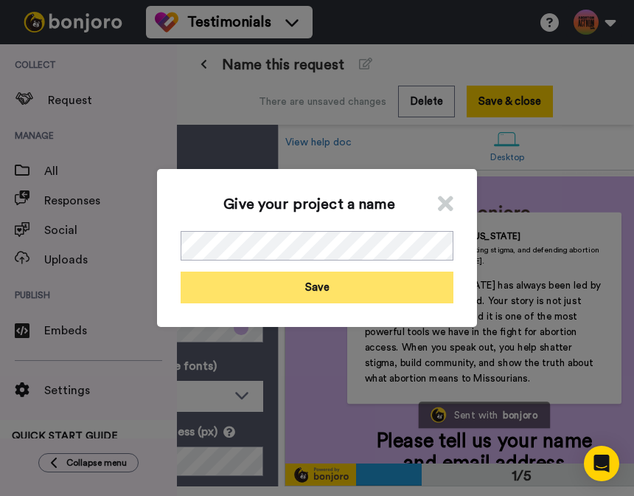
click at [240, 277] on button "Save" at bounding box center [317, 287] width 273 height 32
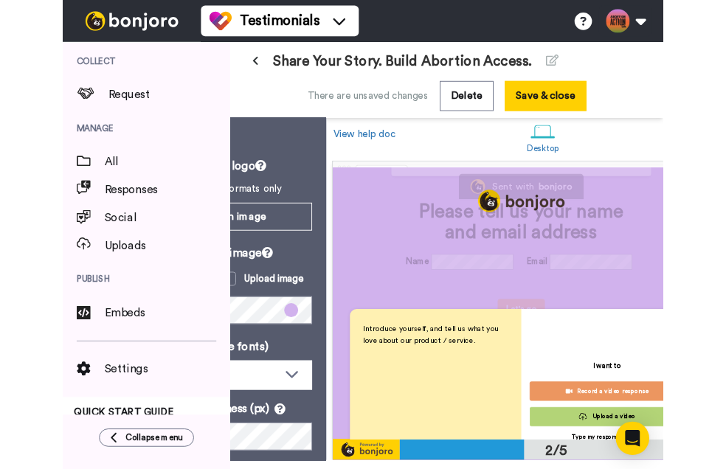
scroll to position [218, 0]
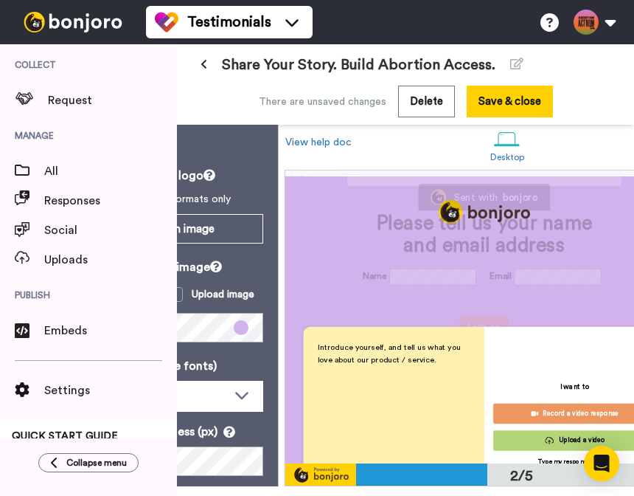
click at [453, 396] on div "Introduce yourself, and tell us what you love about our product / service." at bounding box center [394, 417] width 153 height 153
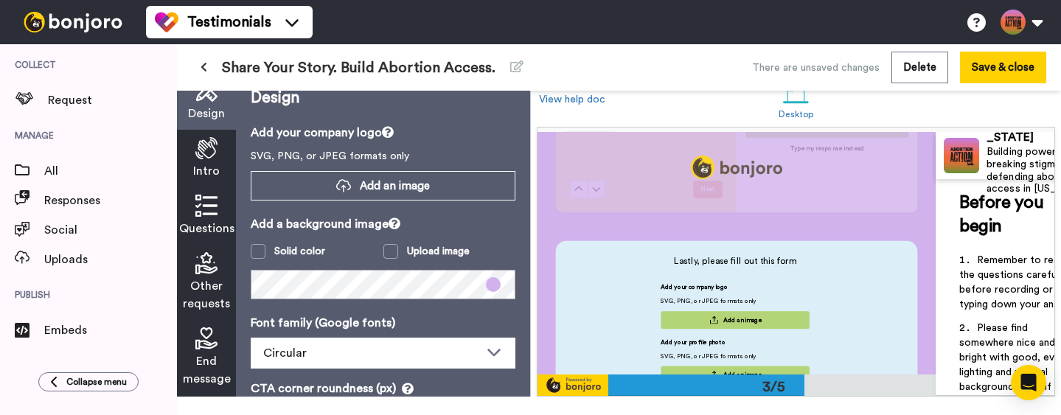
scroll to position [439, 0]
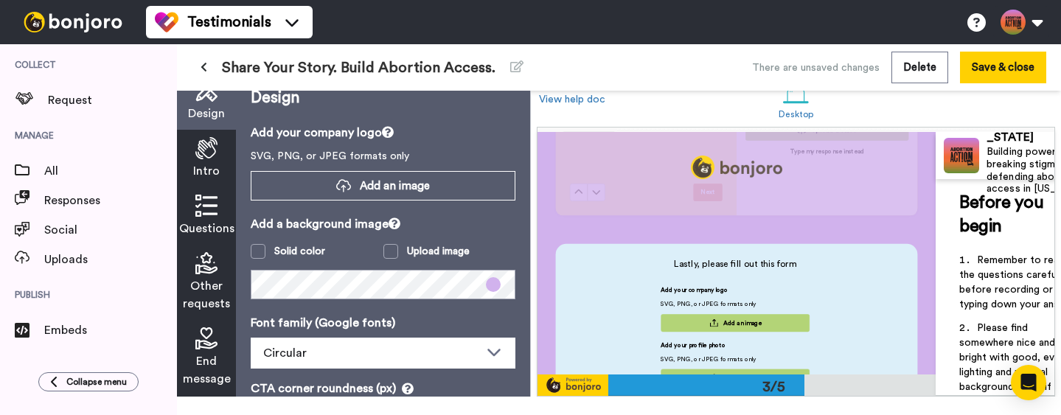
click at [633, 283] on div "Add your company logo SVG, PNG, or JPEG formats only Add an image Add your prof…" at bounding box center [735, 336] width 331 height 119
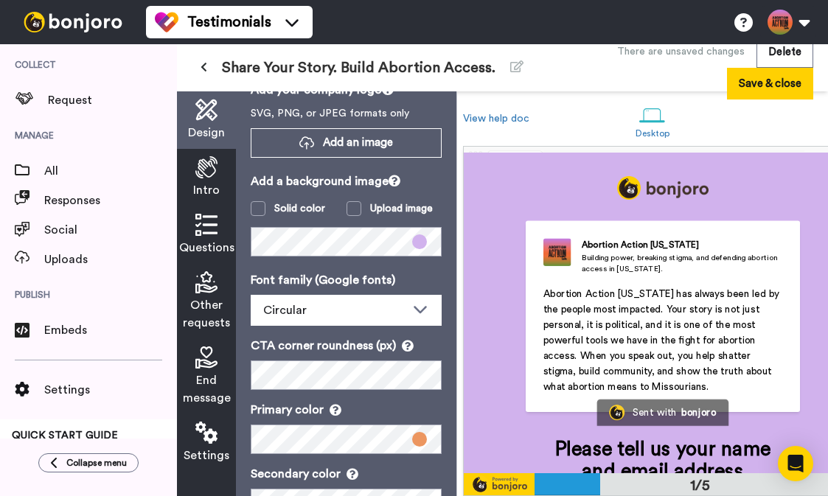
scroll to position [0, 0]
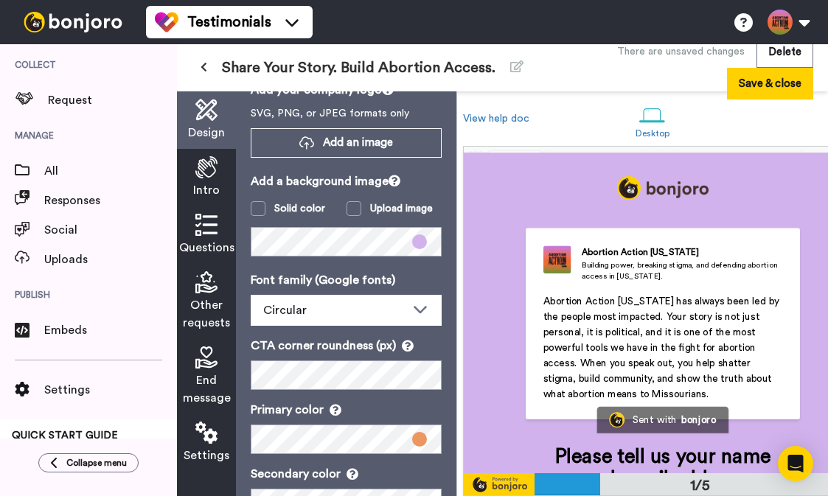
click at [557, 254] on img at bounding box center [557, 260] width 28 height 28
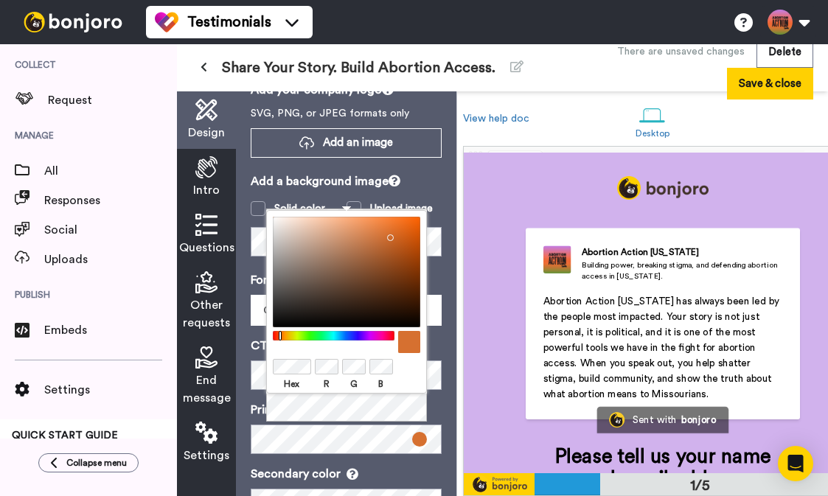
click at [387, 234] on div at bounding box center [346, 272] width 147 height 111
click at [397, 232] on div at bounding box center [346, 272] width 147 height 111
click at [402, 252] on div at bounding box center [346, 272] width 147 height 111
click at [385, 244] on div at bounding box center [346, 272] width 147 height 111
click at [389, 234] on div at bounding box center [346, 272] width 147 height 111
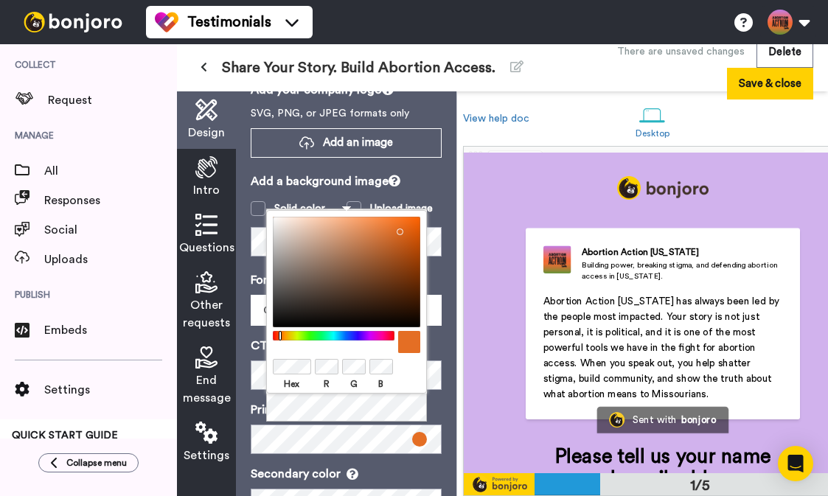
click at [397, 229] on div at bounding box center [346, 272] width 147 height 111
click at [405, 229] on div at bounding box center [346, 272] width 147 height 111
click at [414, 455] on div "Font family (Google fonts) Circular Abhaya Libre Alegreya Aleo Arapey Asap Cond…" at bounding box center [346, 426] width 191 height 311
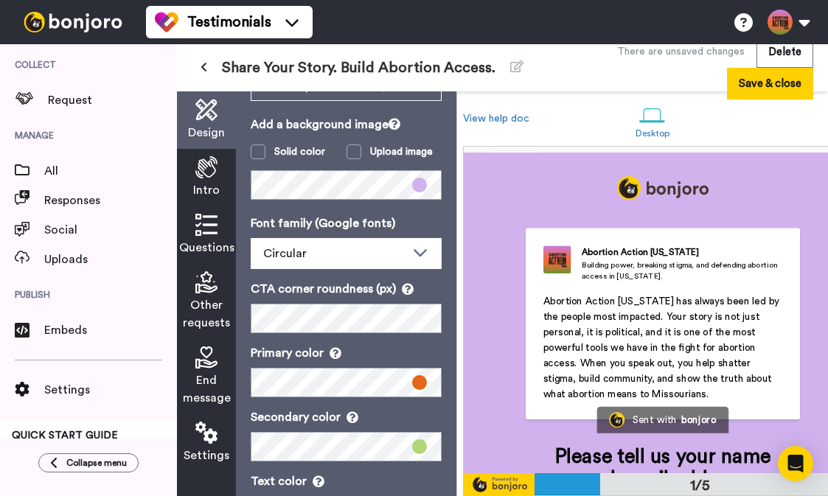
scroll to position [187, 0]
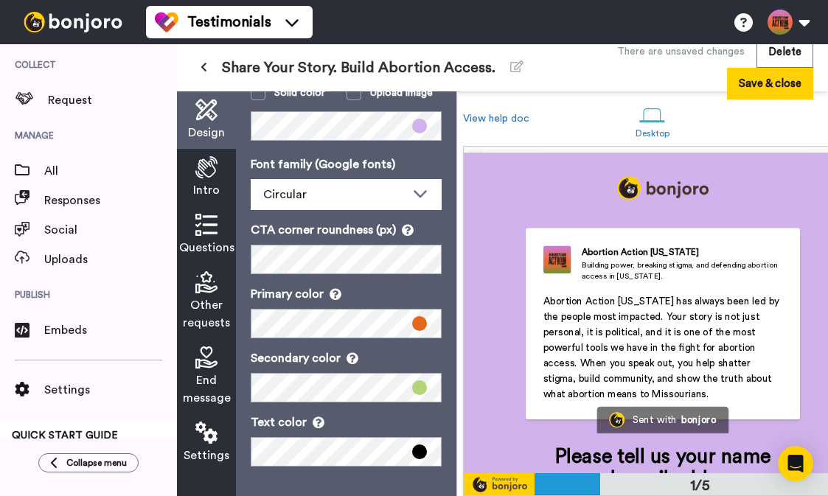
click at [551, 269] on img at bounding box center [557, 260] width 28 height 28
click at [553, 272] on img at bounding box center [557, 260] width 28 height 28
click at [555, 263] on img at bounding box center [557, 260] width 28 height 28
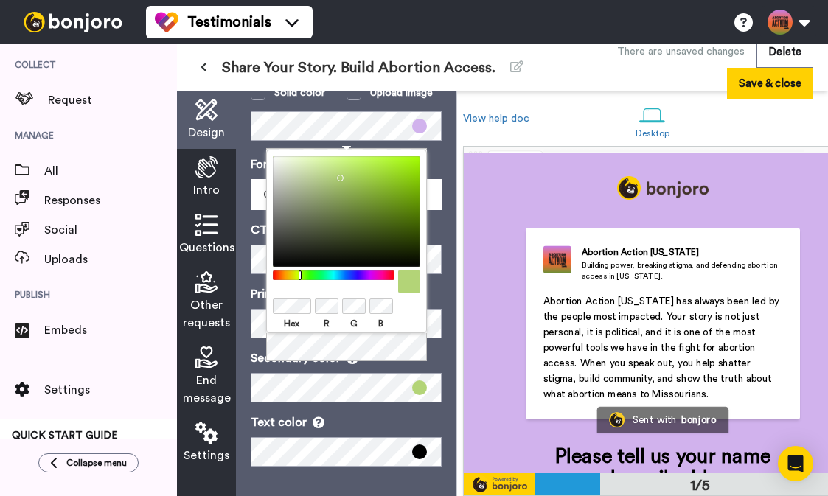
click at [342, 164] on div at bounding box center [346, 211] width 147 height 111
click at [357, 175] on div at bounding box center [346, 211] width 147 height 111
click at [365, 185] on div at bounding box center [346, 211] width 147 height 111
click at [386, 414] on p "Text color" at bounding box center [346, 423] width 191 height 18
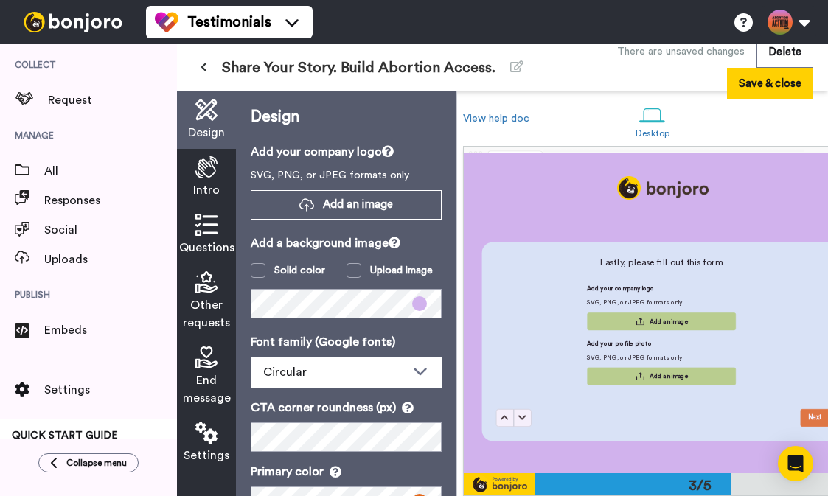
scroll to position [625, 0]
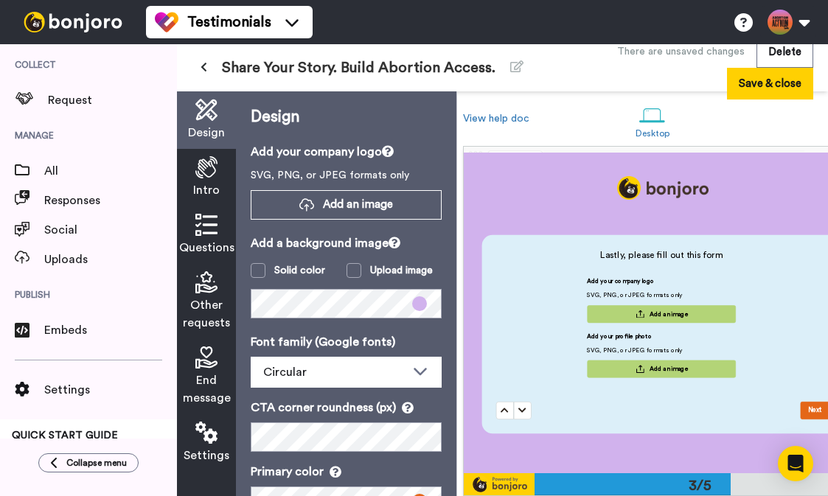
click at [532, 372] on div "Lastly, please fill out this form Add your company logo SVG, PNG, or JPEG forma…" at bounding box center [665, 321] width 338 height 144
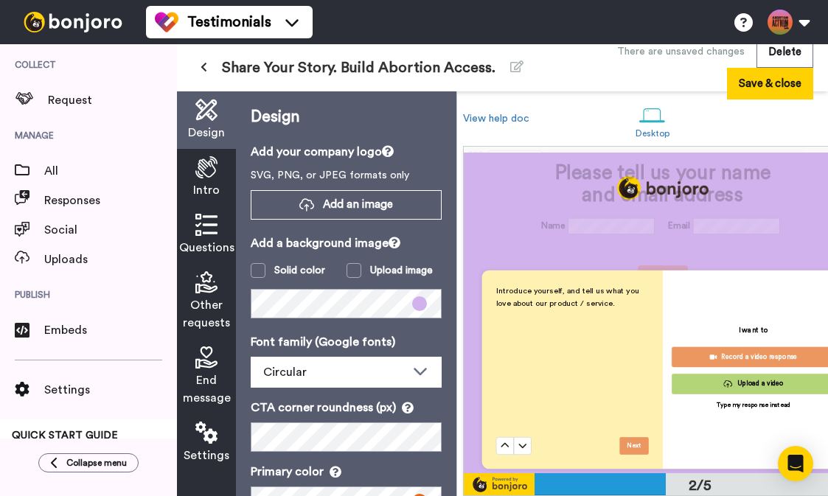
scroll to position [283, 0]
click at [543, 326] on div "Introduce yourself, and tell us what you love about our product / service." at bounding box center [572, 361] width 153 height 153
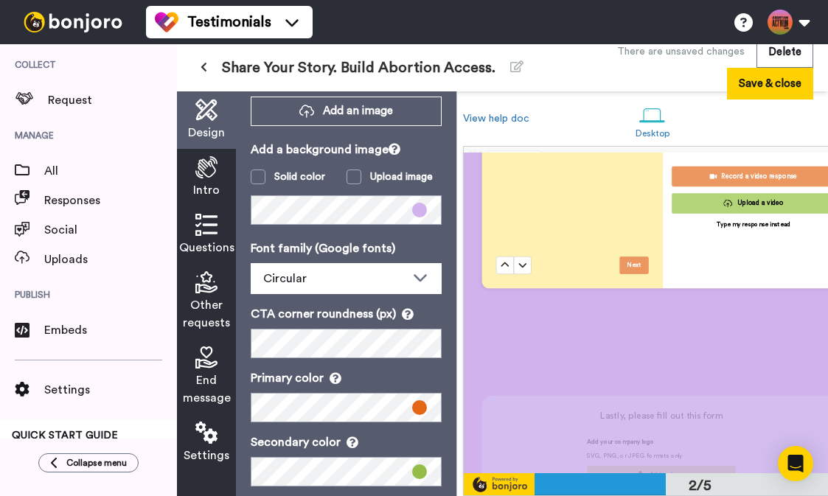
scroll to position [187, 0]
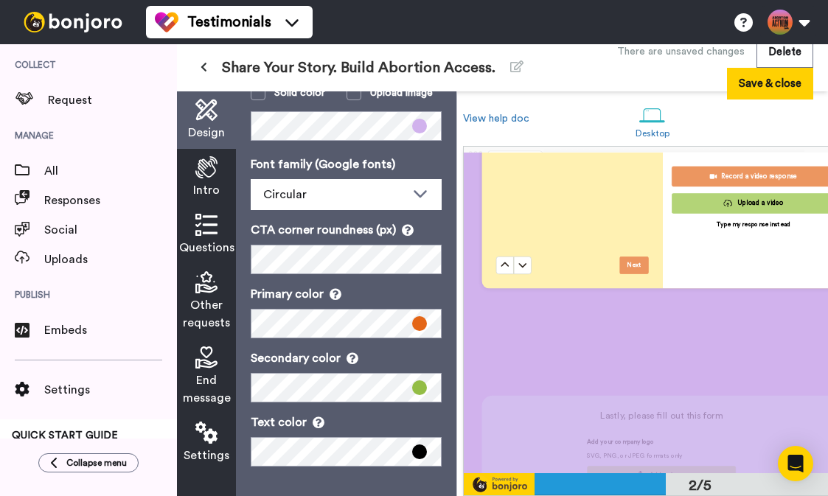
click at [213, 180] on div "Intro" at bounding box center [206, 178] width 59 height 58
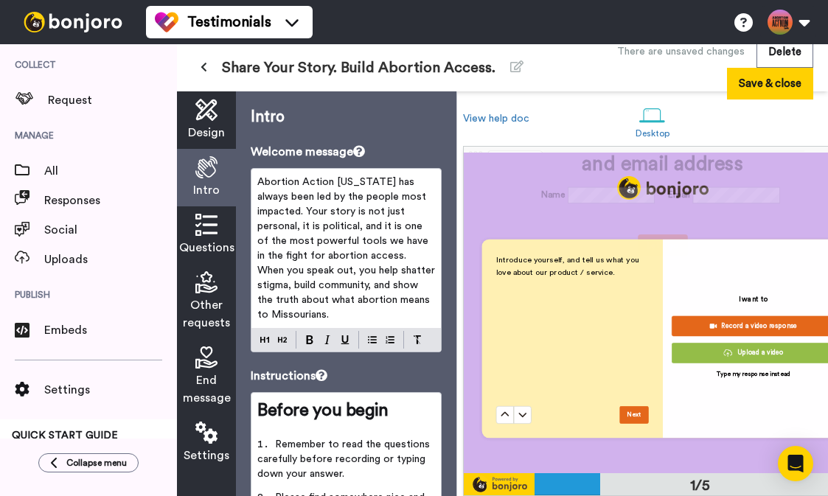
scroll to position [0, 0]
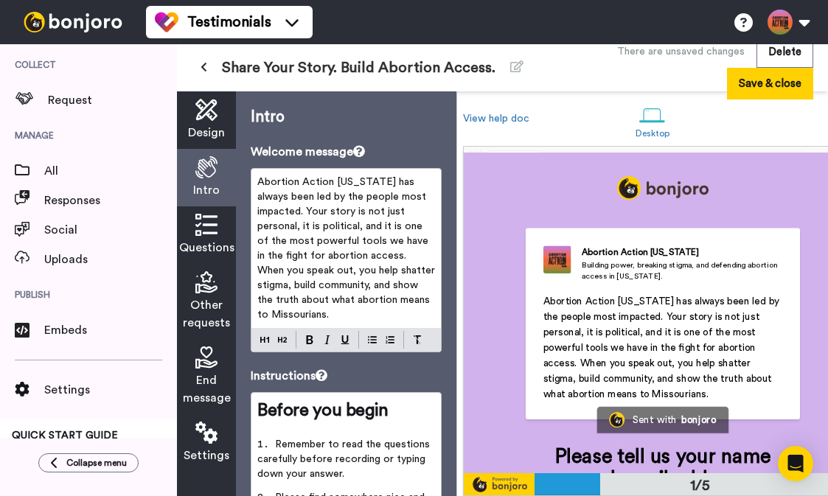
click at [218, 232] on div "Questions" at bounding box center [206, 235] width 59 height 58
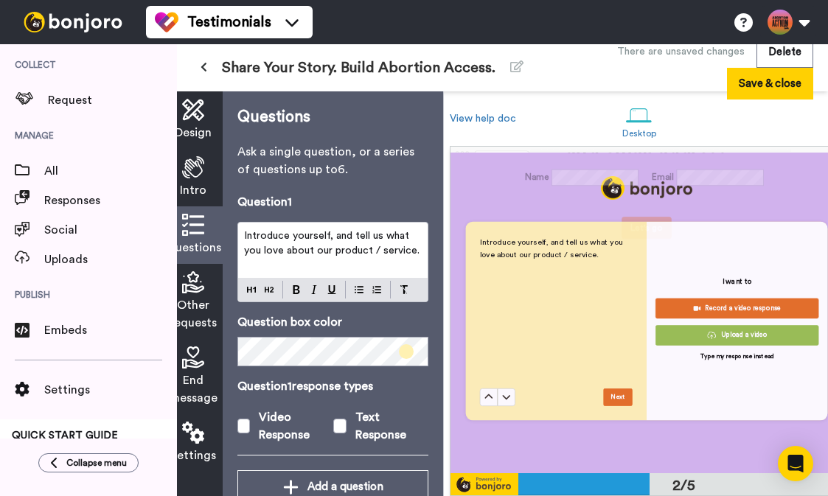
scroll to position [336, 0]
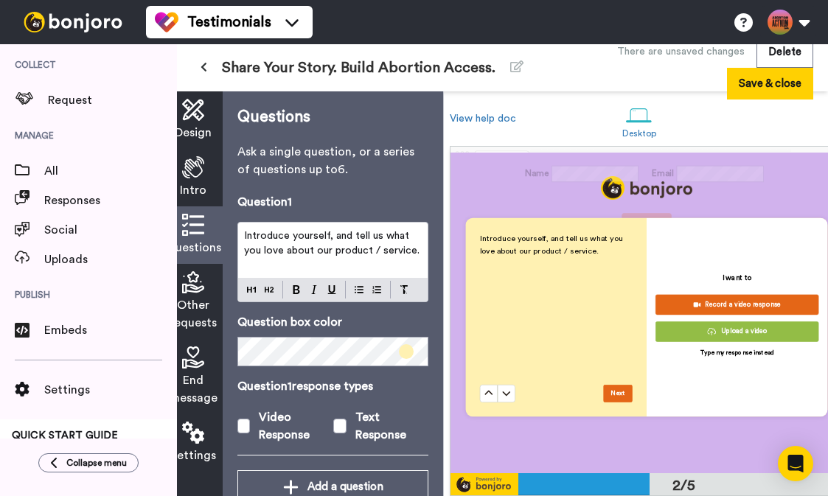
click at [594, 357] on div "Introduce yourself, and tell us what you love about our product / service." at bounding box center [556, 308] width 153 height 153
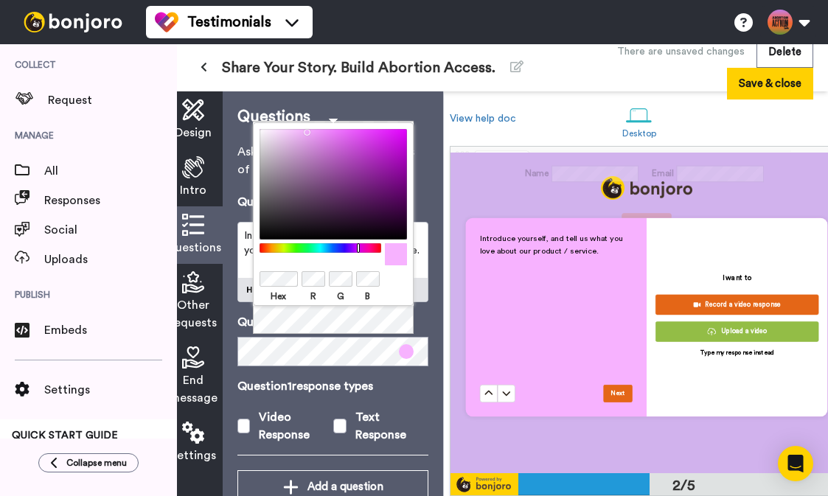
click at [358, 248] on div at bounding box center [320, 248] width 127 height 10
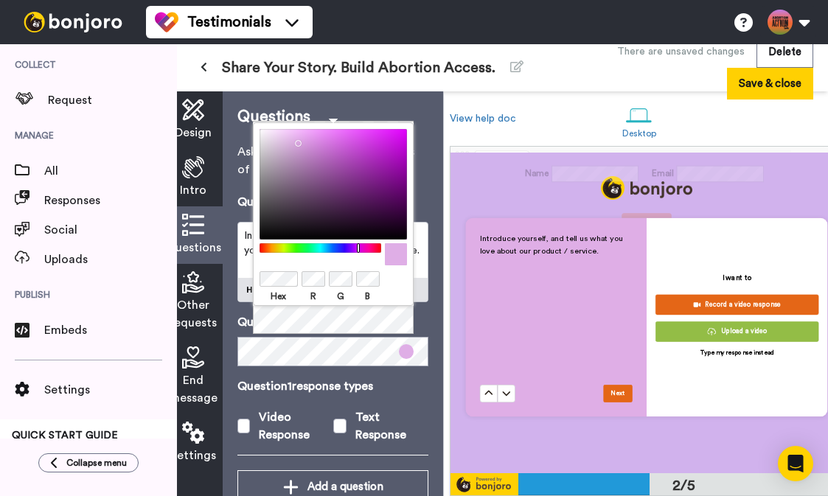
click at [295, 140] on div at bounding box center [333, 184] width 147 height 111
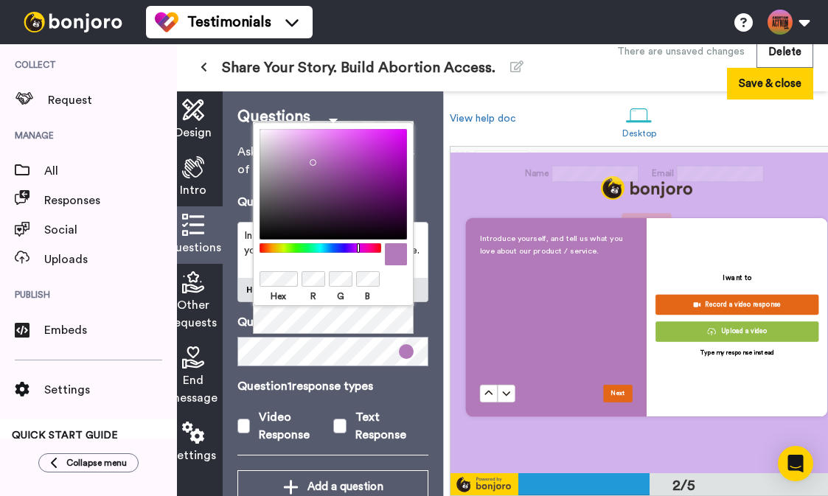
click at [310, 159] on div at bounding box center [333, 184] width 147 height 111
click at [315, 180] on div at bounding box center [333, 184] width 147 height 111
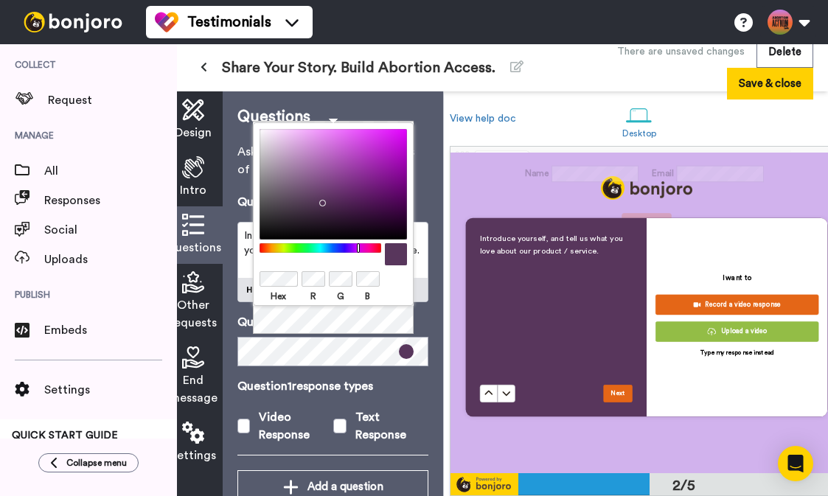
click at [319, 200] on div at bounding box center [333, 184] width 147 height 111
click at [338, 200] on div at bounding box center [333, 184] width 147 height 111
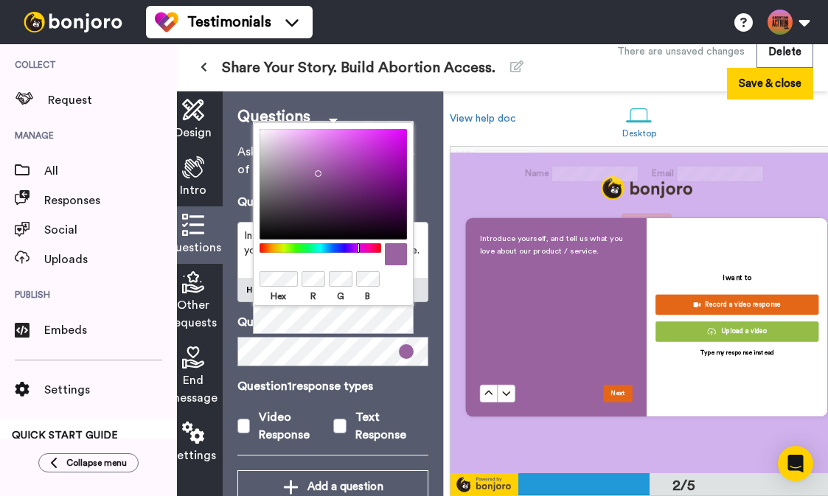
click at [315, 170] on div at bounding box center [333, 184] width 147 height 111
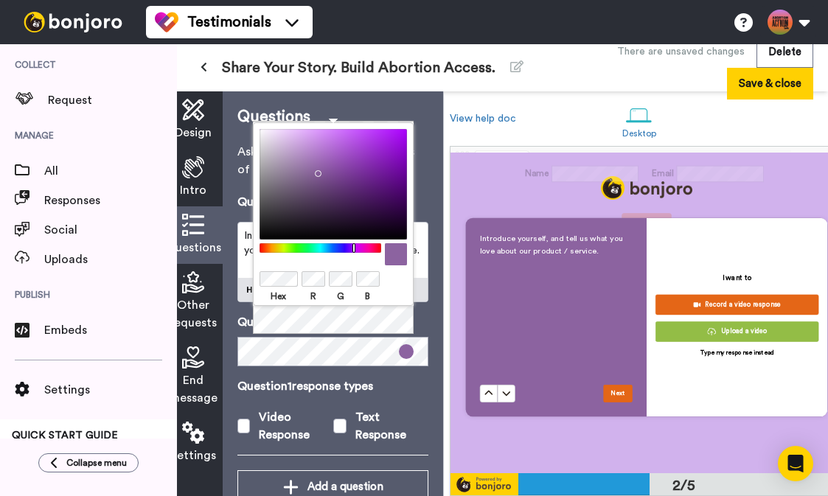
click at [354, 248] on div at bounding box center [320, 248] width 127 height 10
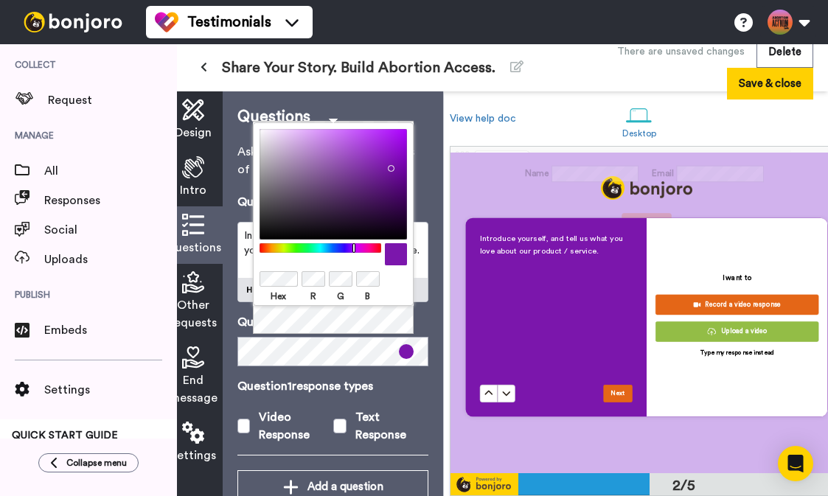
click at [388, 165] on div at bounding box center [333, 184] width 147 height 111
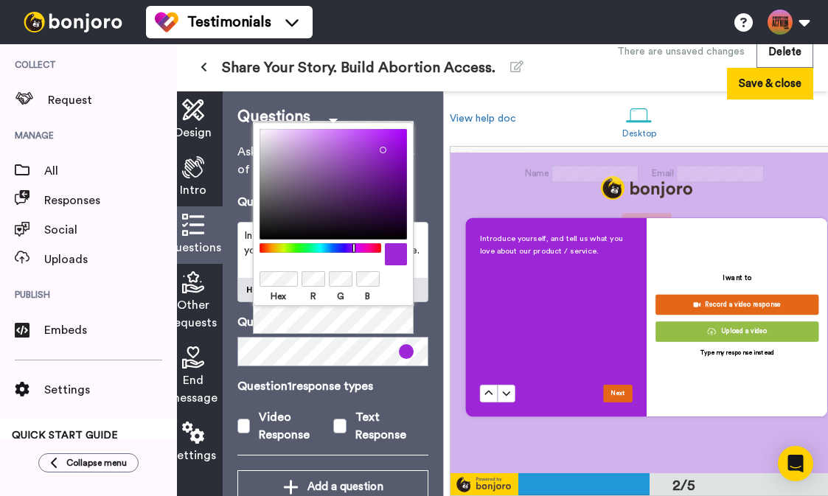
click at [380, 147] on div at bounding box center [333, 184] width 147 height 111
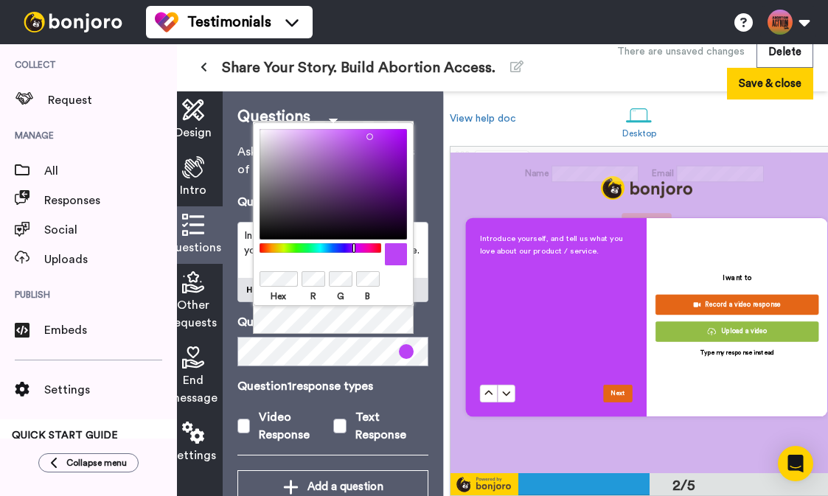
click at [366, 133] on div at bounding box center [333, 184] width 147 height 111
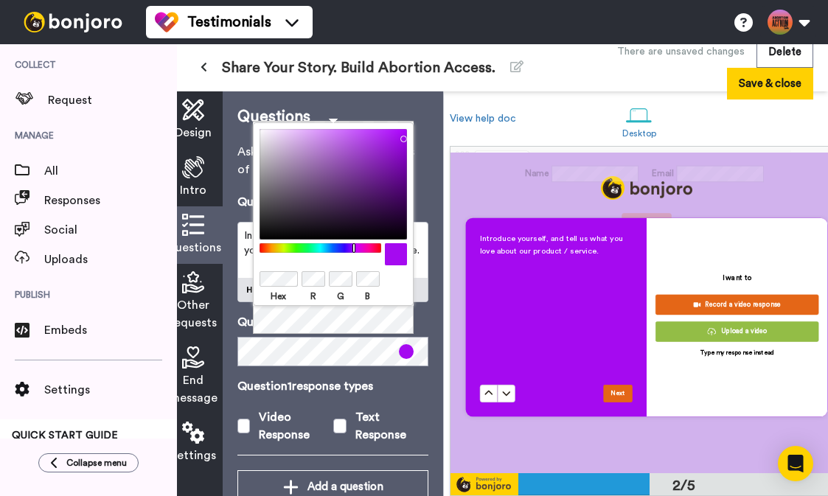
click at [400, 136] on div at bounding box center [333, 184] width 147 height 111
click at [428, 411] on div "Questions Ask a single question, or a series of questions up to 6 . Question 1 …" at bounding box center [333, 293] width 220 height 405
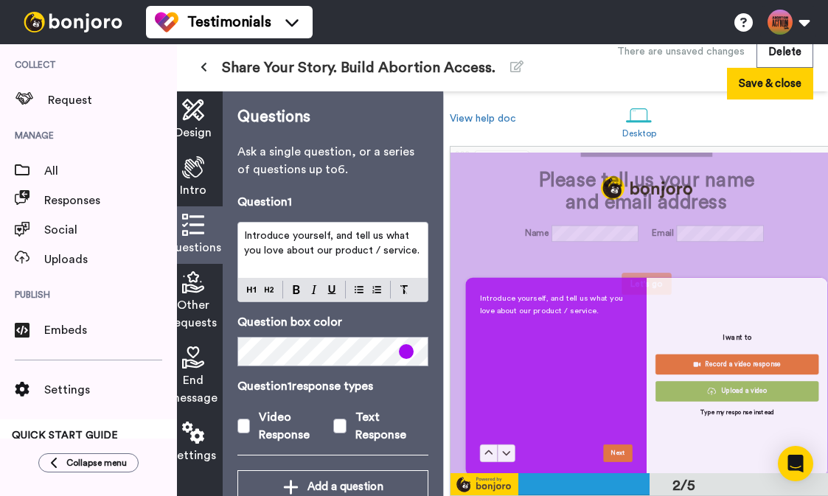
scroll to position [298, 0]
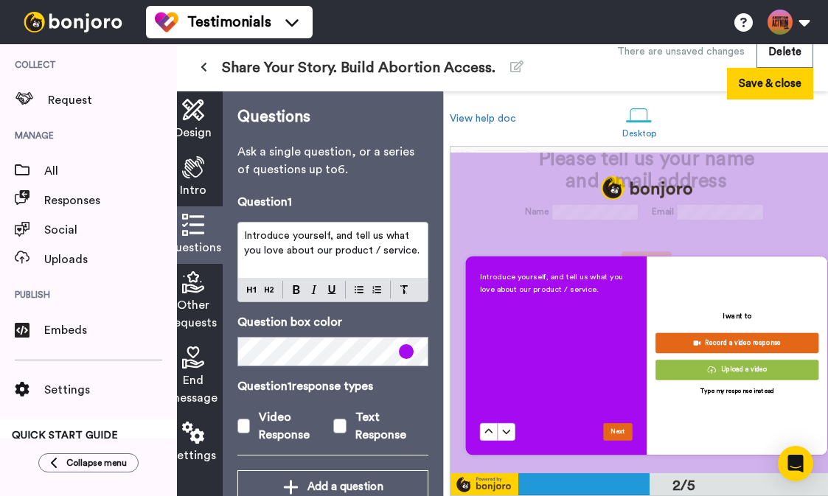
click at [213, 170] on div "Intro" at bounding box center [193, 178] width 59 height 58
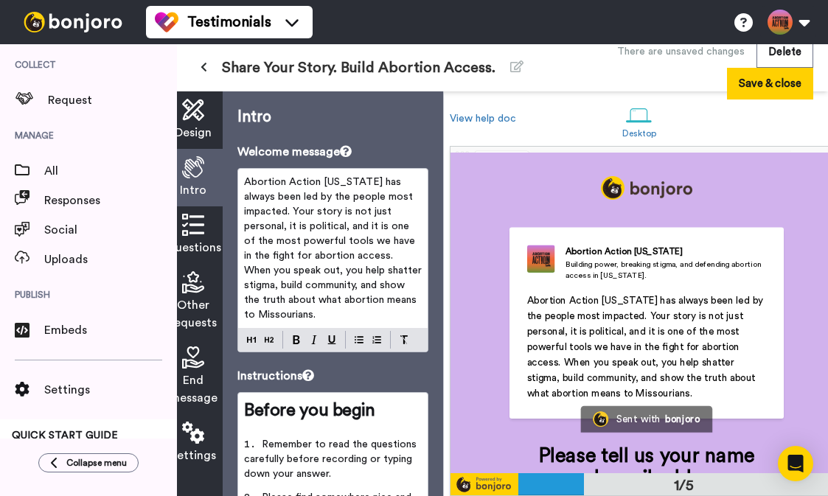
scroll to position [0, 0]
click at [197, 131] on span "Design" at bounding box center [193, 133] width 37 height 18
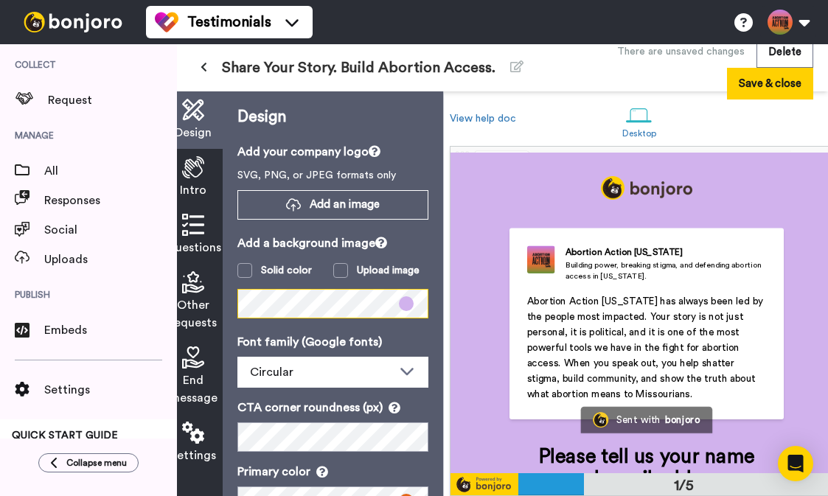
click at [234, 301] on div "Design Add your company logo SVG, PNG, or JPEG formats only Add an image Add a …" at bounding box center [333, 293] width 220 height 405
click at [190, 297] on span "Other requests" at bounding box center [193, 313] width 47 height 35
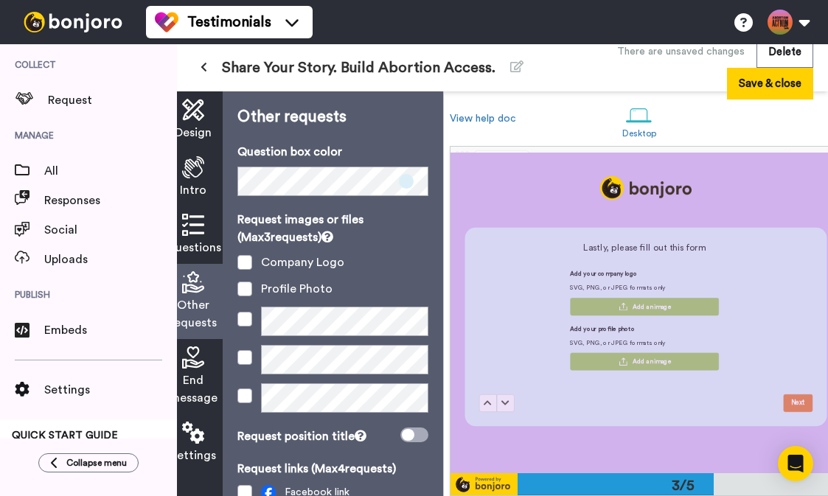
scroll to position [633, 0]
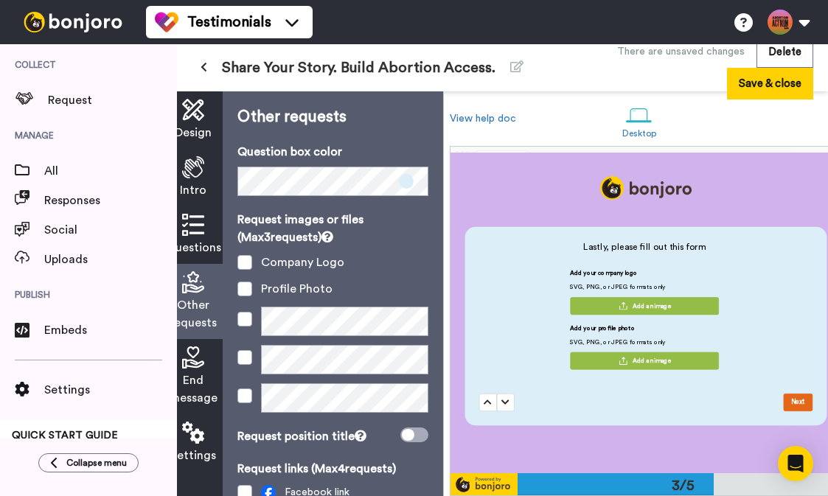
click at [189, 246] on span "Questions" at bounding box center [193, 248] width 55 height 18
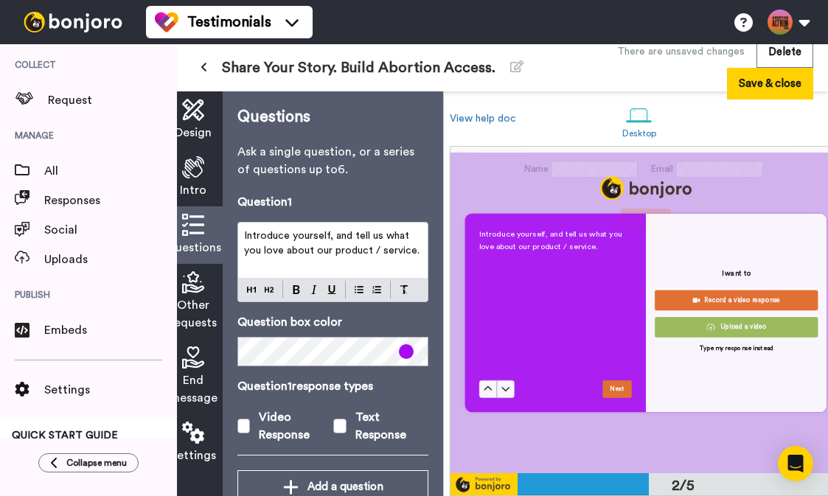
scroll to position [336, 0]
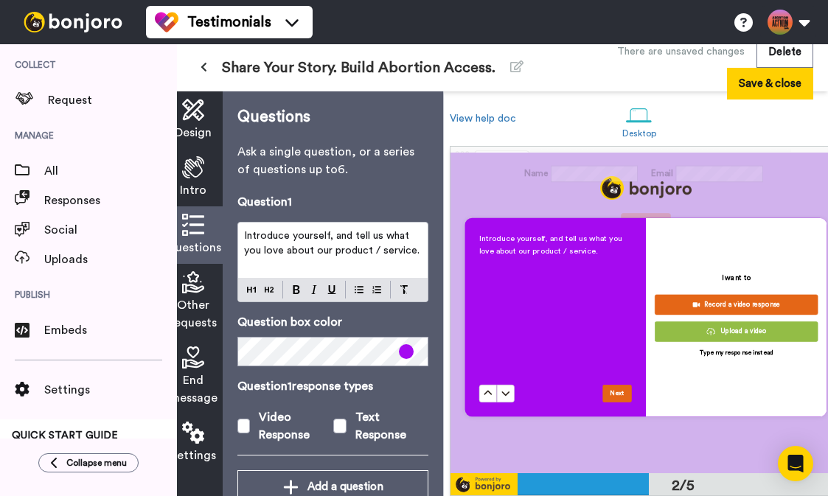
click at [582, 313] on div "Introduce yourself, and tell us what you love about our product / service." at bounding box center [555, 308] width 153 height 153
click at [219, 348] on div "Design Intro Questions Other requests End message Settings Questions Ask a sing…" at bounding box center [303, 293] width 279 height 405
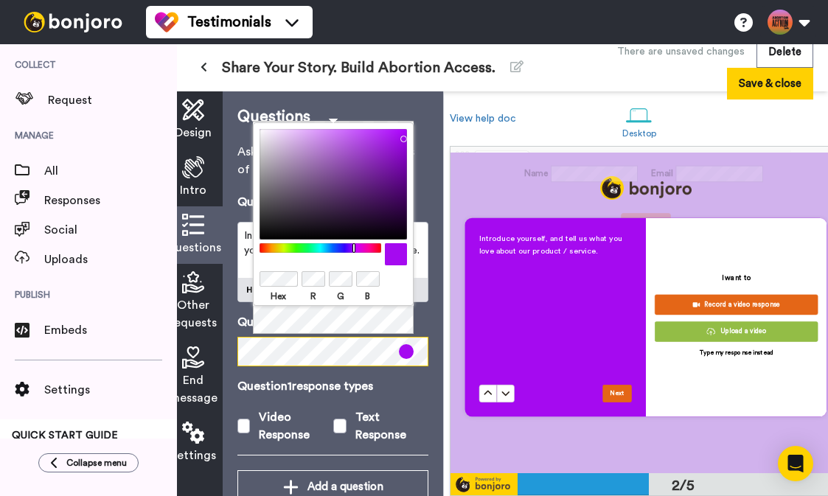
click at [221, 350] on div "Design Intro Questions Other requests End message Settings Questions Ask a sing…" at bounding box center [303, 293] width 279 height 405
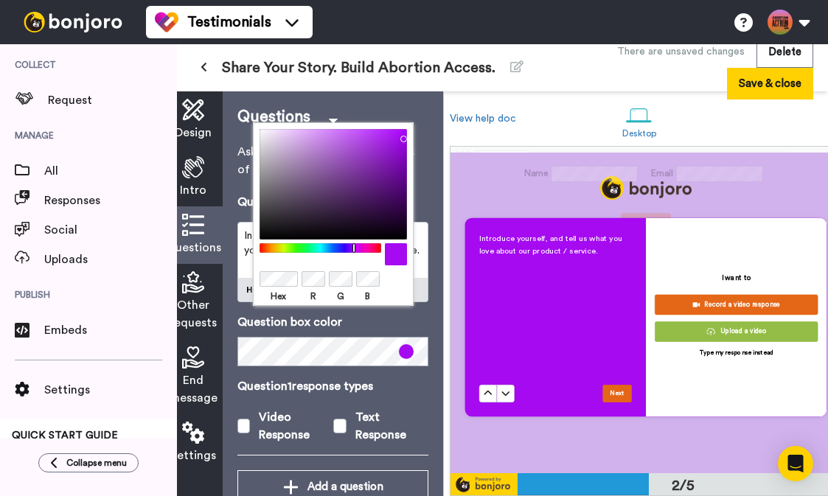
click at [192, 291] on icon at bounding box center [193, 282] width 22 height 22
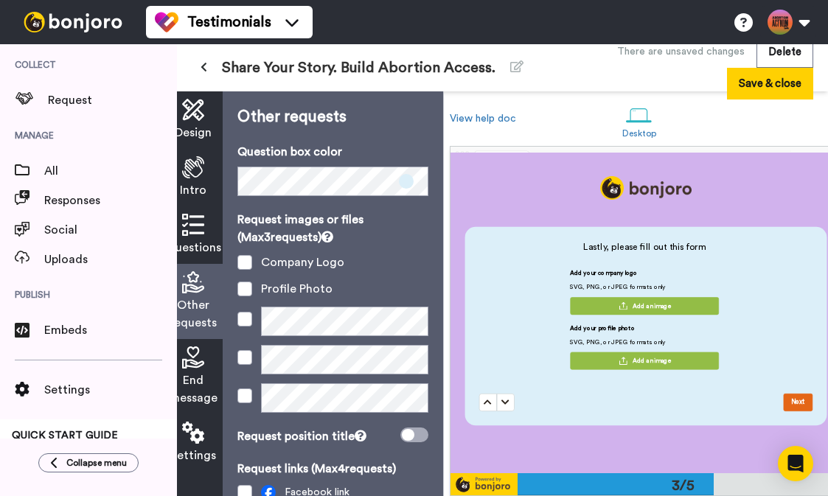
click at [198, 117] on icon at bounding box center [193, 110] width 22 height 22
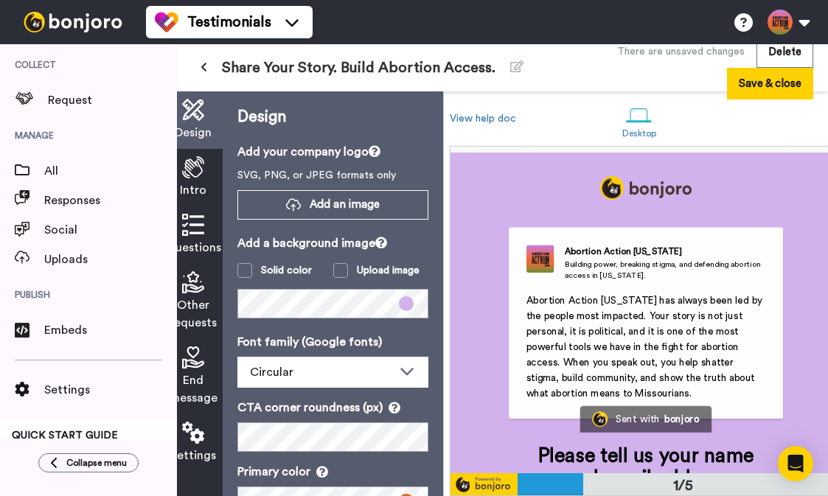
scroll to position [0, 0]
click at [196, 233] on icon at bounding box center [193, 225] width 22 height 22
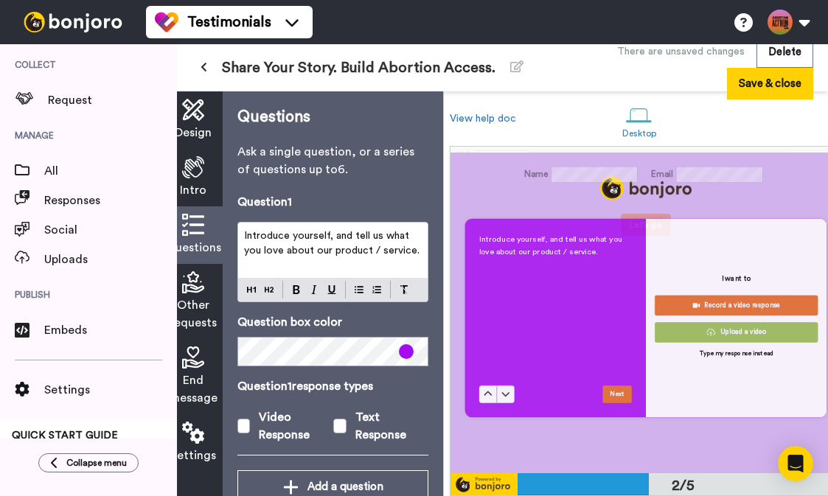
scroll to position [336, 0]
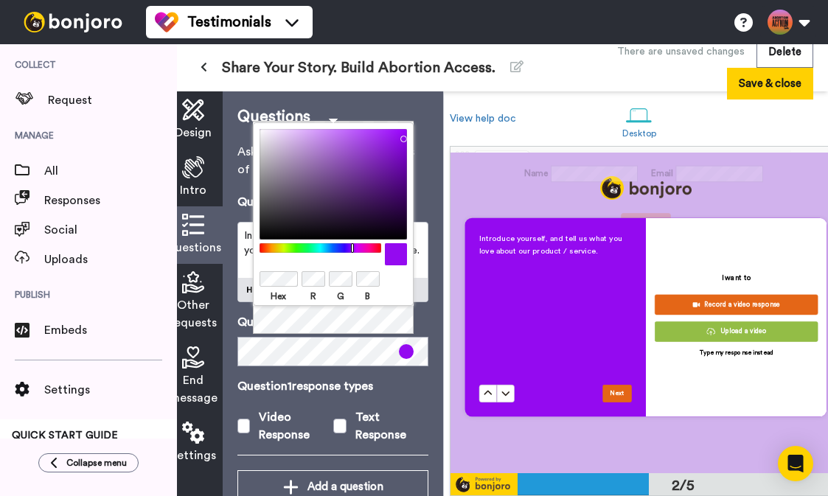
click at [352, 248] on div at bounding box center [320, 248] width 127 height 10
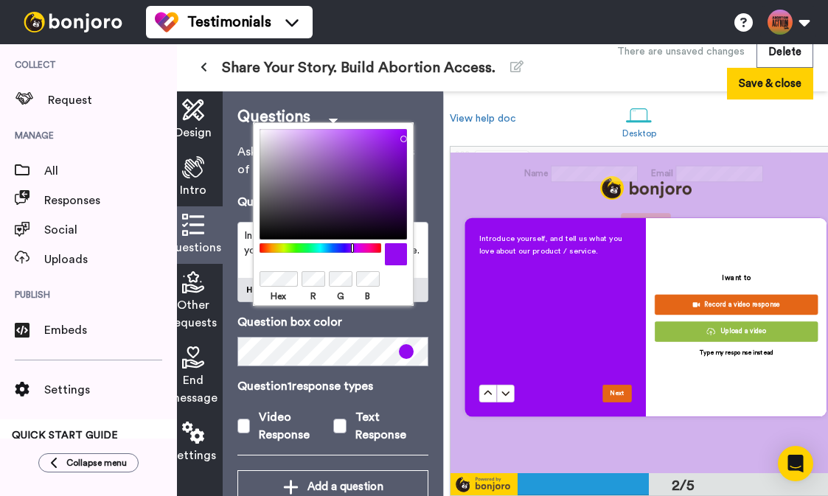
click at [378, 372] on div "Question 1 Introduce yourself, and tell us what you love about our product / se…" at bounding box center [332, 331] width 191 height 277
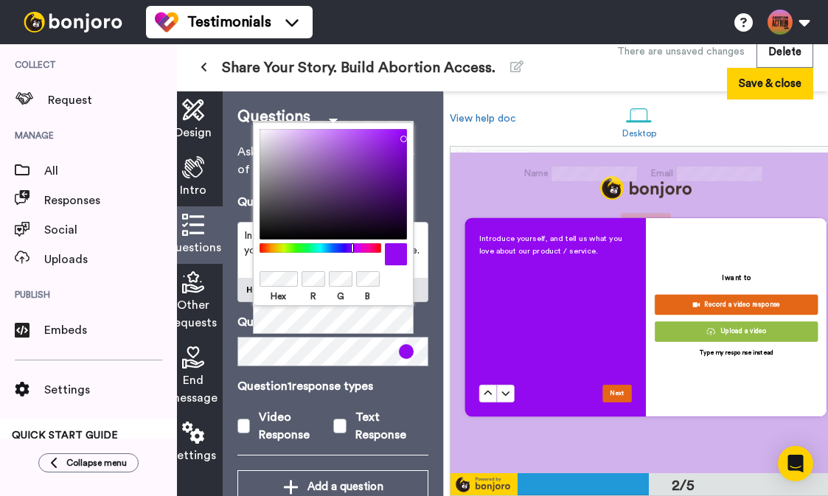
click at [403, 356] on span at bounding box center [406, 351] width 15 height 15
click at [255, 277] on div "Hex R G B" at bounding box center [333, 214] width 161 height 184
click at [462, 284] on body "Testimonials Switch to Video messaging Testimonials Settings Discover Help & Su…" at bounding box center [414, 248] width 828 height 496
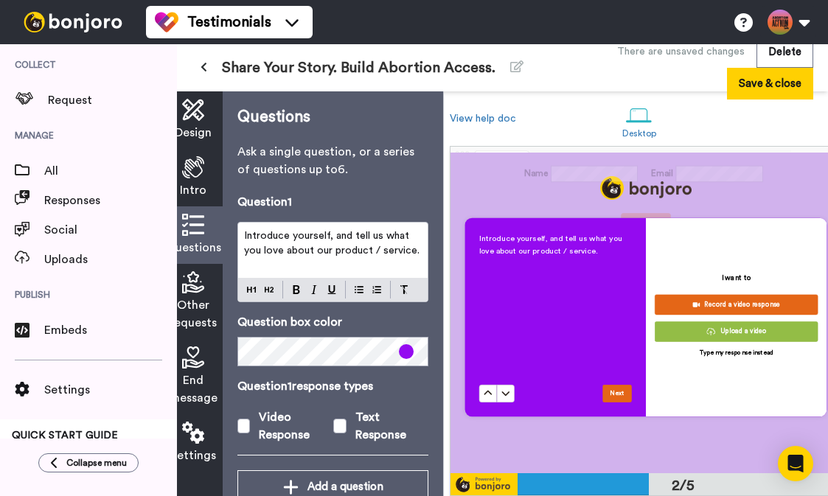
click at [201, 133] on span "Design" at bounding box center [193, 133] width 37 height 18
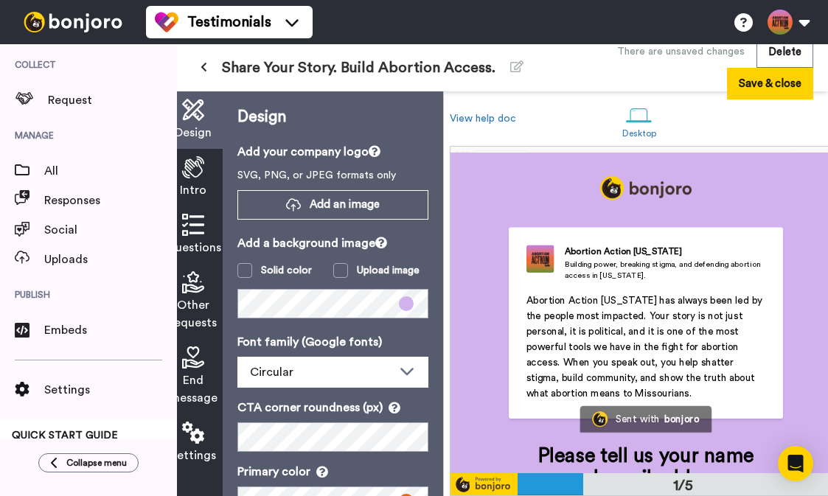
scroll to position [0, 0]
click at [325, 319] on div "Design Add your company logo SVG, PNG, or JPEG formats only Add an image Add a …" at bounding box center [333, 293] width 220 height 405
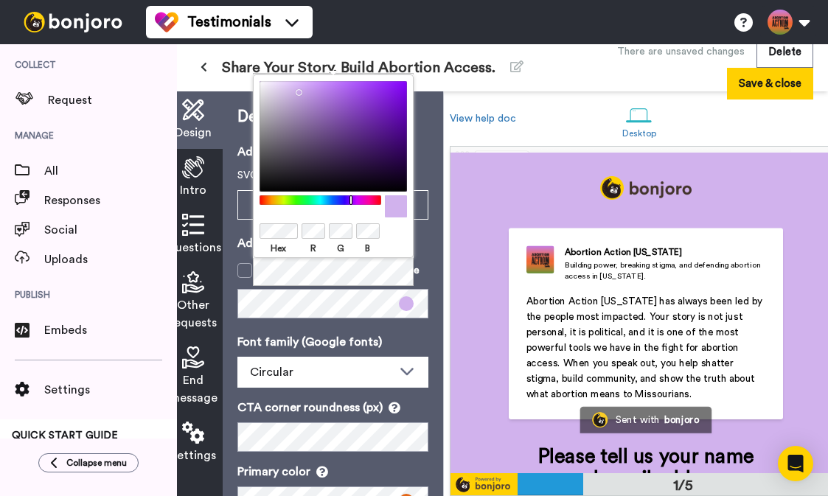
click at [400, 232] on div at bounding box center [333, 231] width 147 height 18
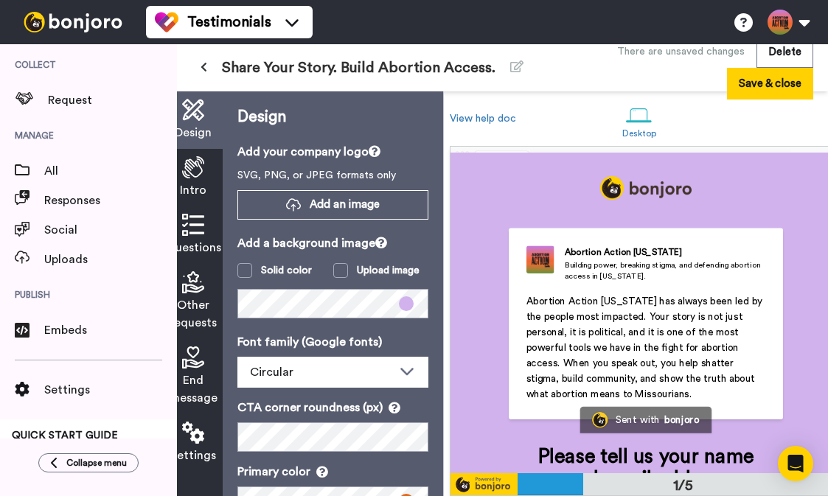
click at [194, 239] on span "Questions" at bounding box center [193, 248] width 55 height 18
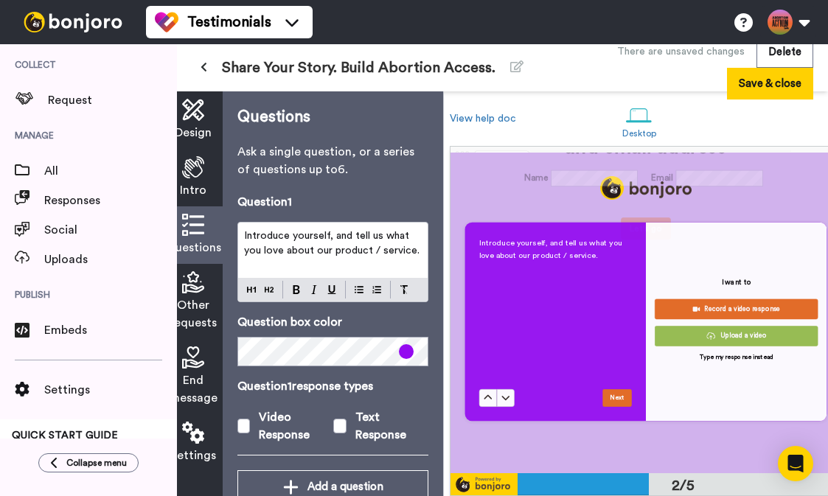
scroll to position [336, 0]
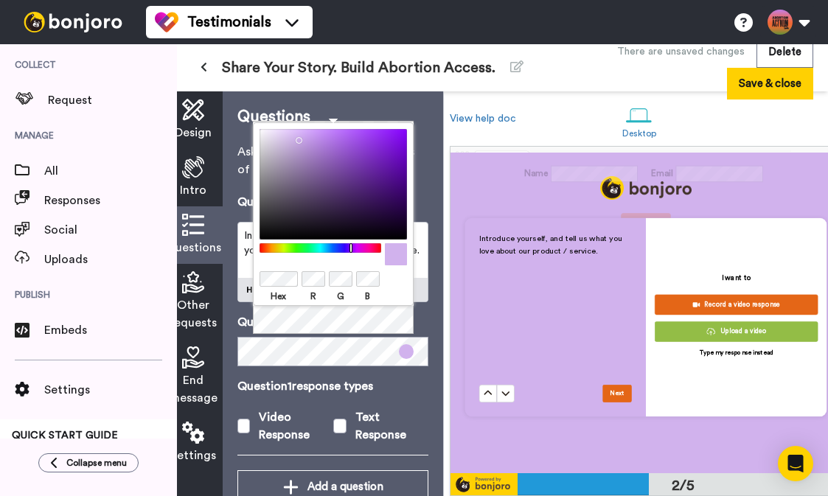
click at [368, 328] on div "Hex R G B" at bounding box center [333, 228] width 161 height 213
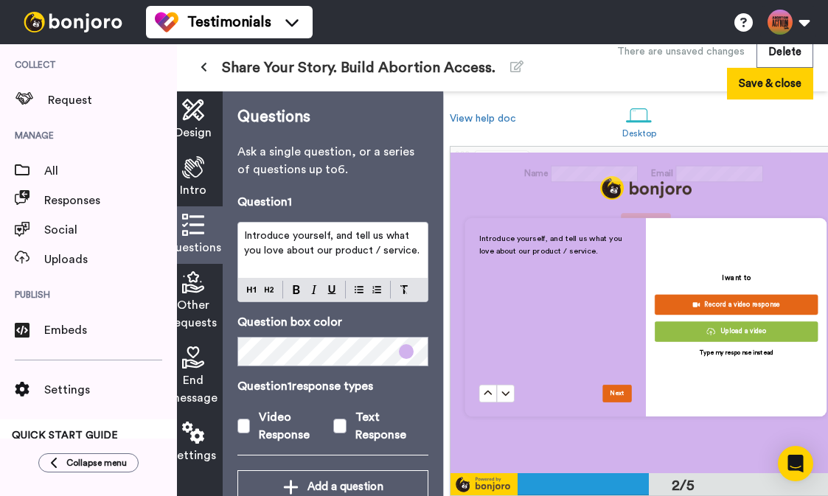
click at [568, 329] on div "Introduce yourself, and tell us what you love about our product / service." at bounding box center [555, 308] width 153 height 153
click at [178, 191] on div "Intro" at bounding box center [193, 178] width 59 height 58
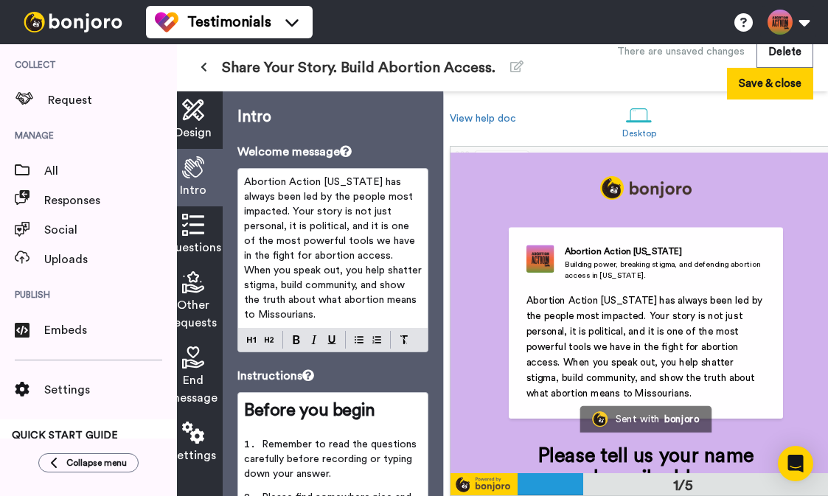
scroll to position [0, 0]
click at [204, 111] on div "Design" at bounding box center [193, 120] width 59 height 58
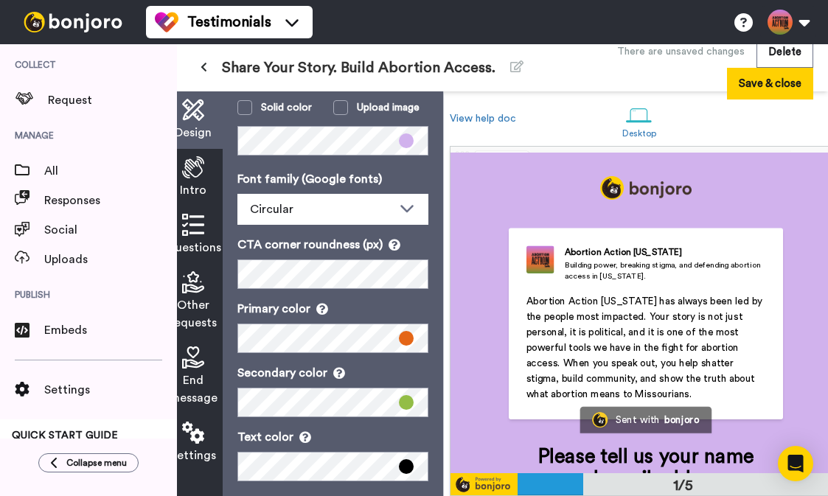
scroll to position [187, 0]
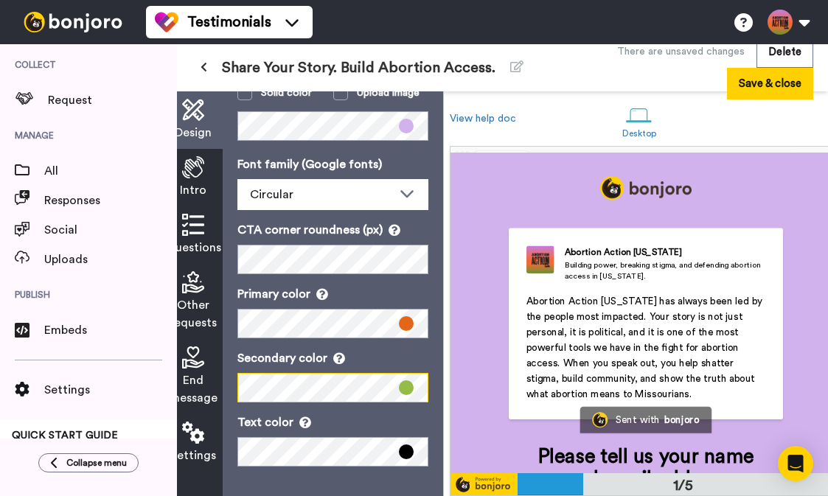
click at [234, 379] on div "Design Add your company logo SVG, PNG, or JPEG formats only Add an image Add a …" at bounding box center [333, 293] width 220 height 405
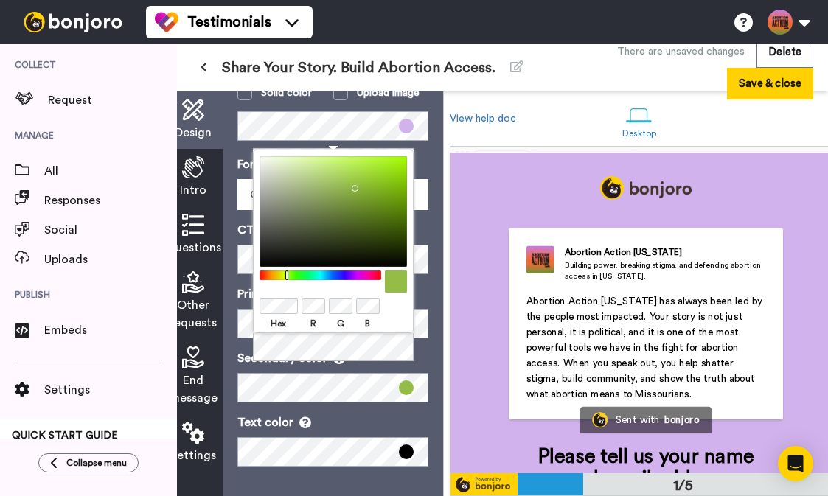
click at [257, 301] on div "Hex R G B" at bounding box center [333, 242] width 161 height 184
click at [364, 346] on div "Hex R G B" at bounding box center [333, 256] width 161 height 213
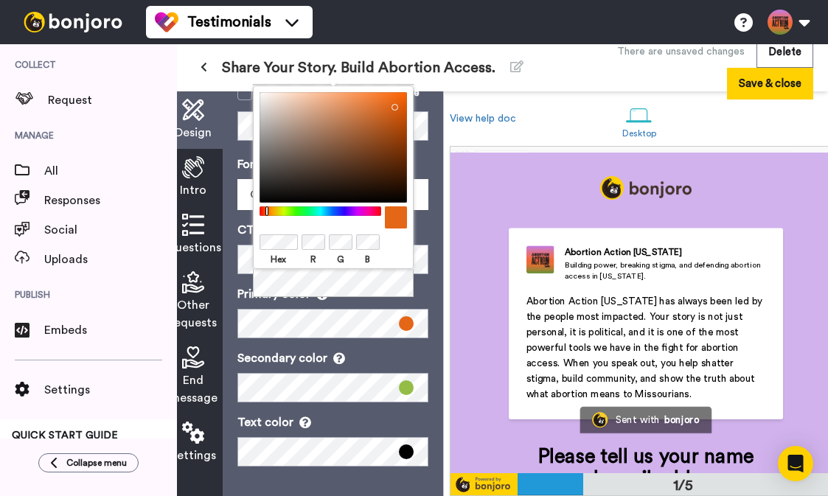
click at [411, 316] on span at bounding box center [406, 323] width 15 height 15
click at [254, 242] on div "Hex R G B" at bounding box center [333, 178] width 161 height 184
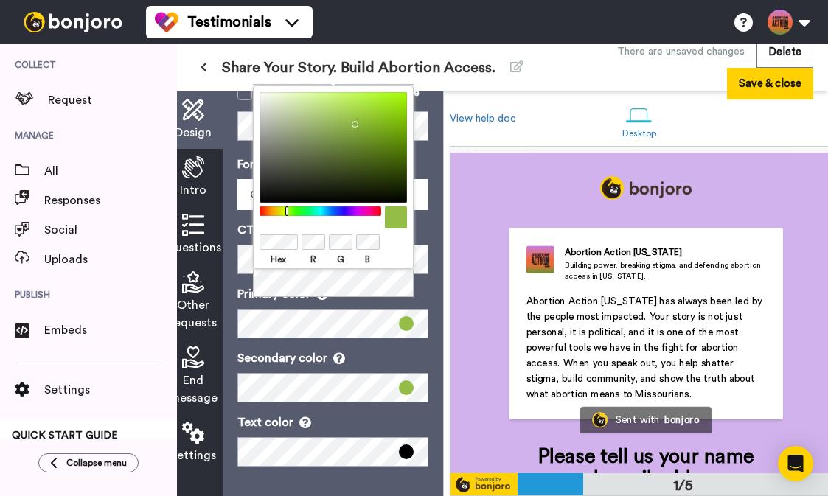
click at [366, 352] on p "Secondary color" at bounding box center [332, 359] width 191 height 18
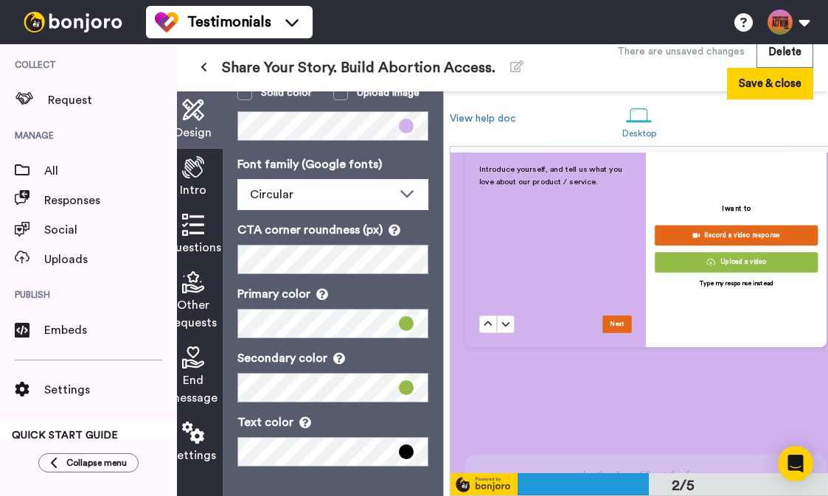
scroll to position [401, 0]
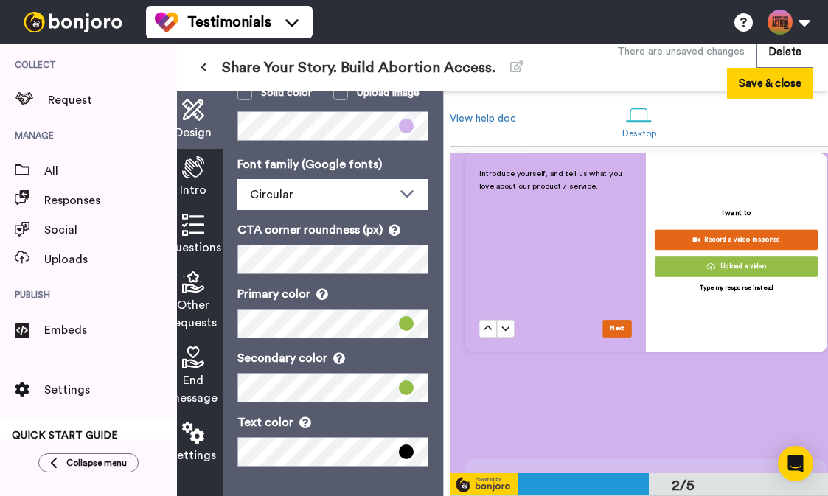
click at [204, 229] on div "Questions" at bounding box center [193, 235] width 59 height 58
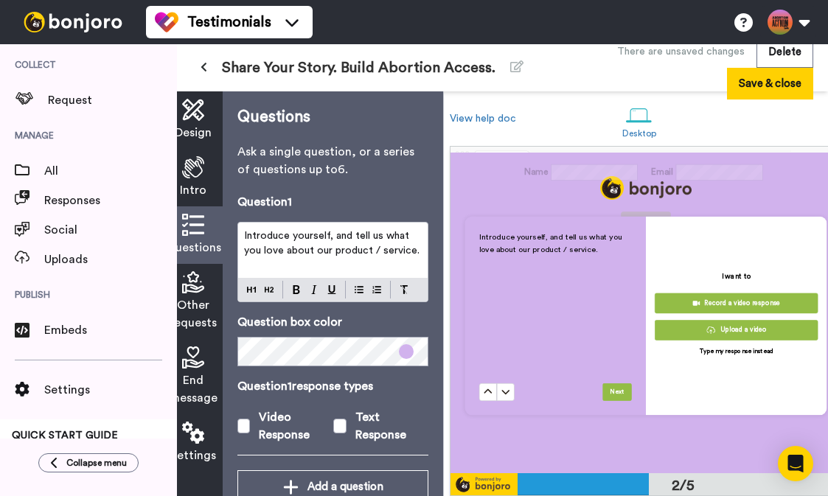
scroll to position [336, 0]
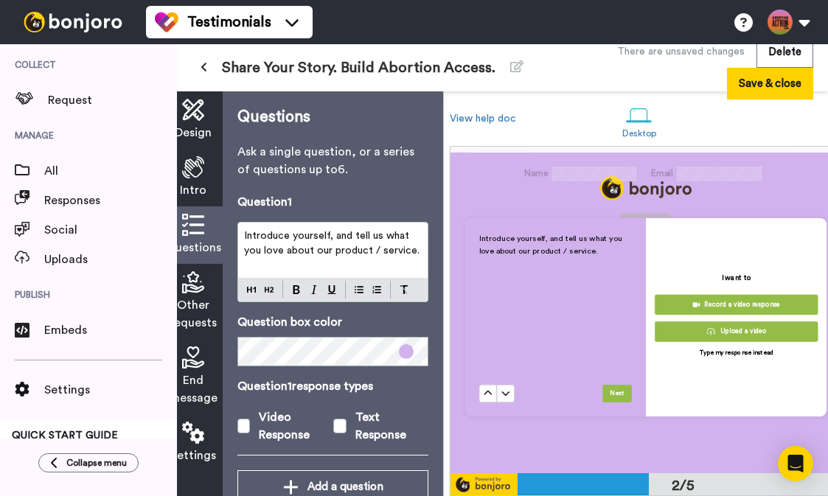
click at [196, 173] on icon at bounding box center [193, 167] width 22 height 22
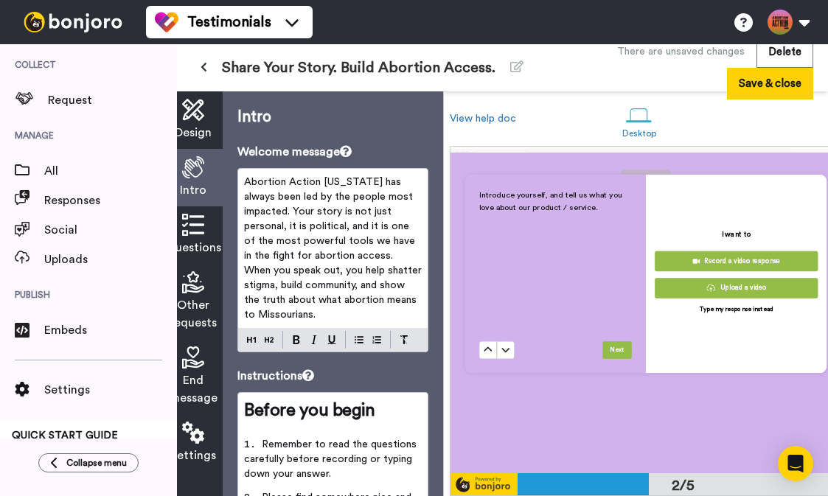
scroll to position [377, 0]
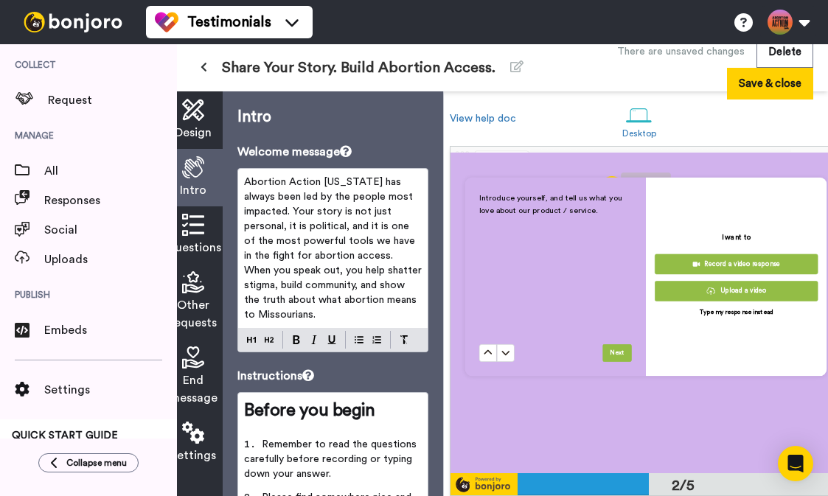
click at [205, 240] on span "Questions" at bounding box center [193, 248] width 55 height 18
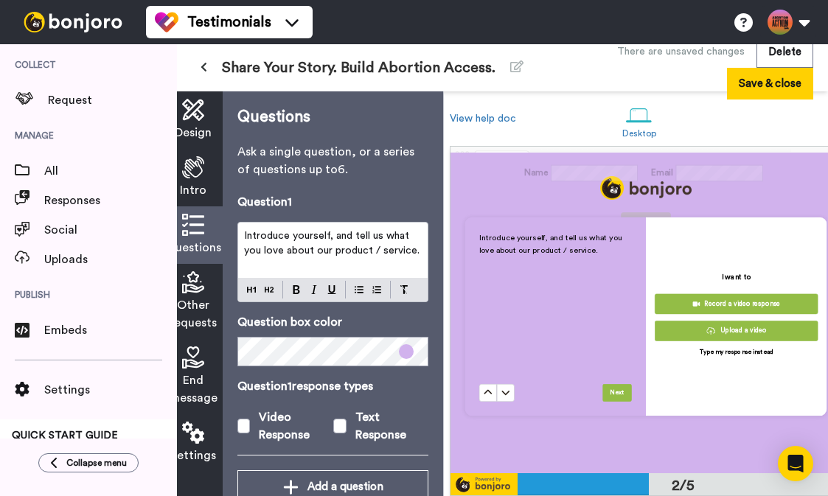
scroll to position [336, 0]
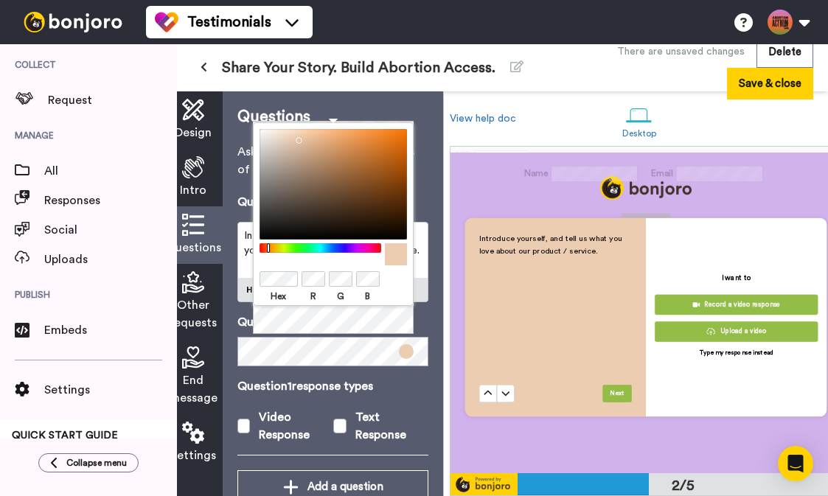
drag, startPoint x: 352, startPoint y: 249, endPoint x: 269, endPoint y: 254, distance: 83.5
click at [268, 254] on div at bounding box center [333, 254] width 147 height 22
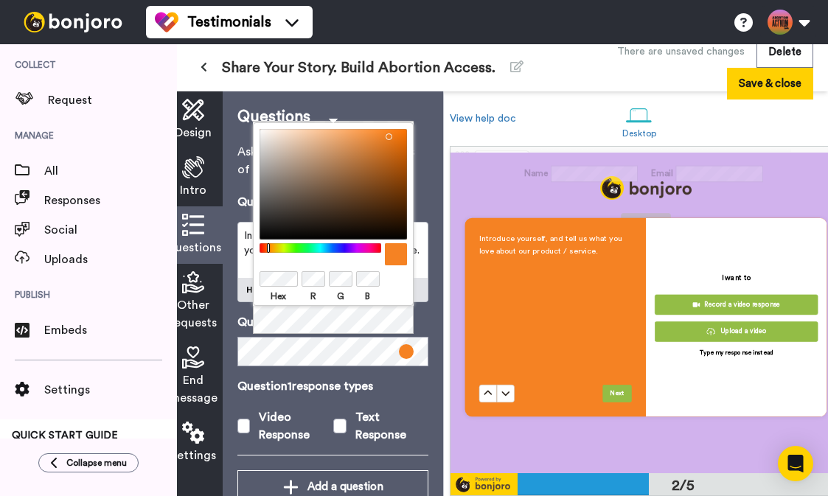
drag, startPoint x: 300, startPoint y: 137, endPoint x: 386, endPoint y: 133, distance: 85.6
click at [386, 133] on div at bounding box center [333, 184] width 147 height 111
click at [381, 312] on div "Hex R G B" at bounding box center [333, 228] width 161 height 213
click at [501, 185] on div "Introduce yourself, and tell us what you love about our product / service. Next…" at bounding box center [646, 297] width 398 height 321
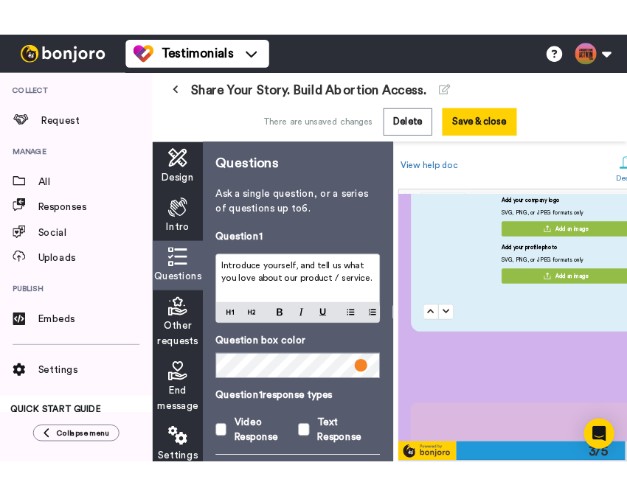
scroll to position [615, 0]
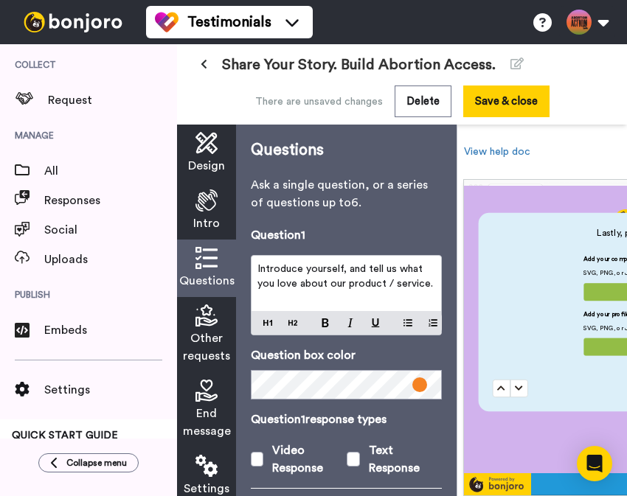
click at [205, 219] on span "Intro" at bounding box center [206, 224] width 27 height 18
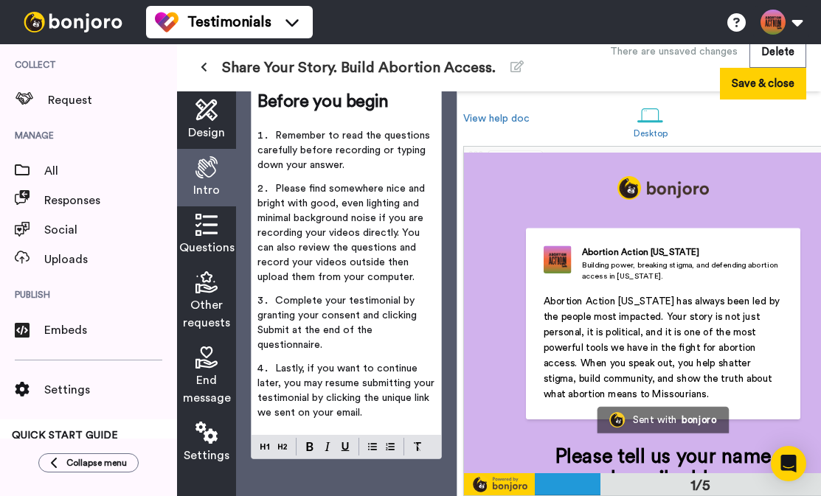
scroll to position [310, 0]
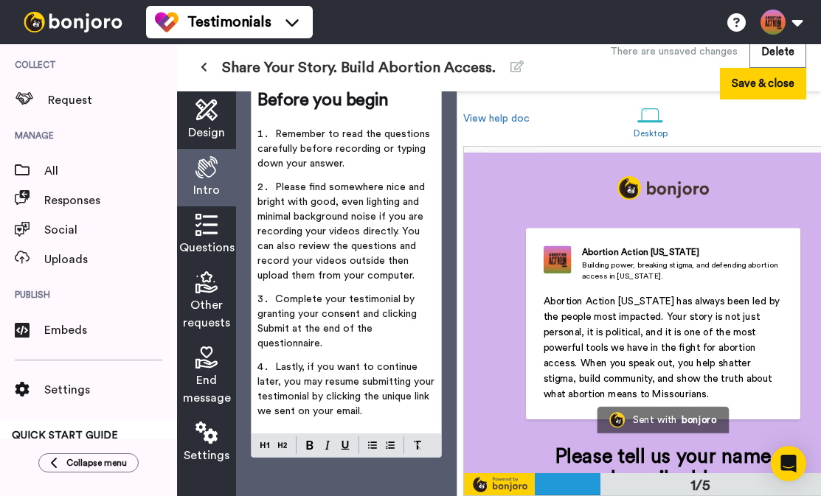
click at [216, 243] on span "Questions" at bounding box center [206, 248] width 55 height 18
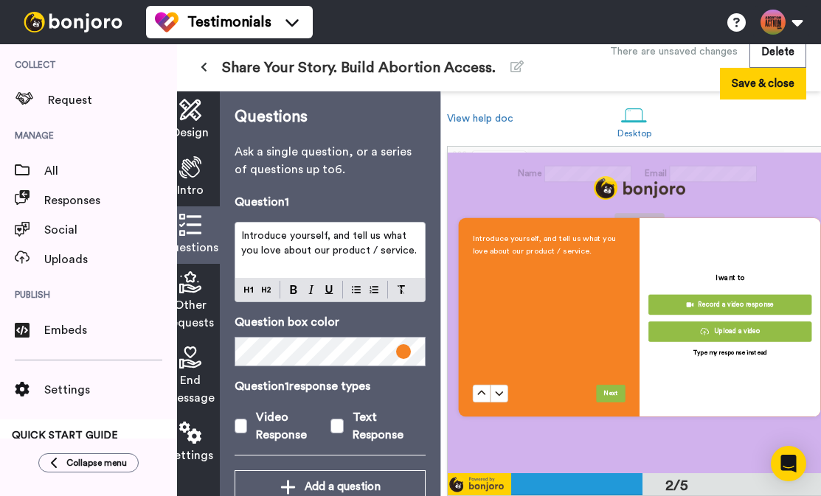
scroll to position [46, 0]
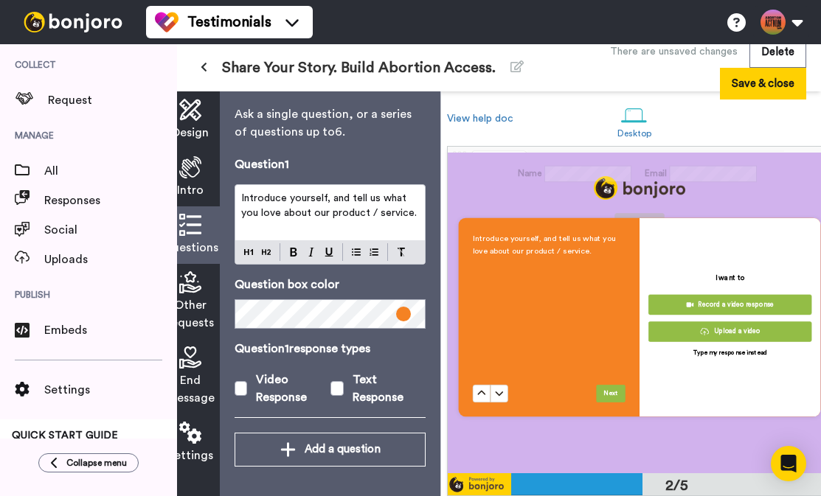
click at [548, 263] on div "Introduce yourself, and tell us what you love about our product / service." at bounding box center [549, 308] width 153 height 153
drag, startPoint x: 593, startPoint y: 245, endPoint x: 470, endPoint y: 226, distance: 123.9
click at [470, 226] on div "Introduce yourself, and tell us what you love about our product / service. Next" at bounding box center [549, 317] width 181 height 198
click at [317, 219] on div "Introduce yourself, and tell us what you love about our product / service." at bounding box center [330, 212] width 190 height 55
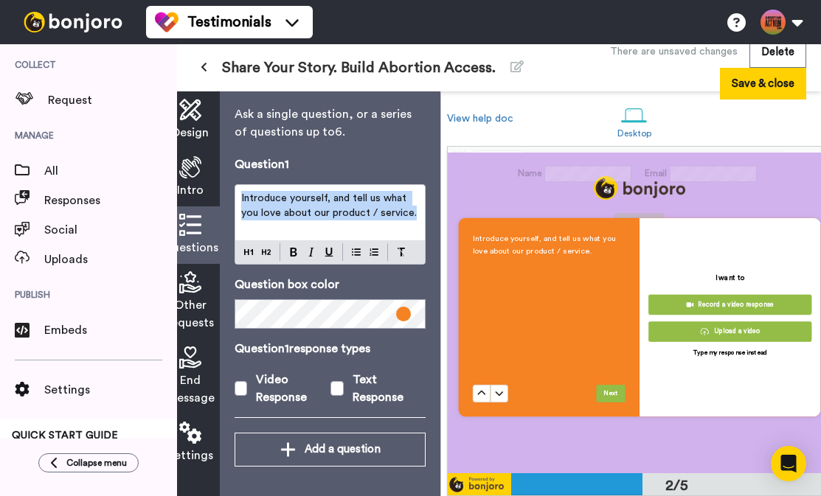
drag, startPoint x: 412, startPoint y: 209, endPoint x: 235, endPoint y: 181, distance: 179.3
click at [235, 185] on div "Introduce yourself, and tell us what you love about our product / service." at bounding box center [330, 212] width 190 height 55
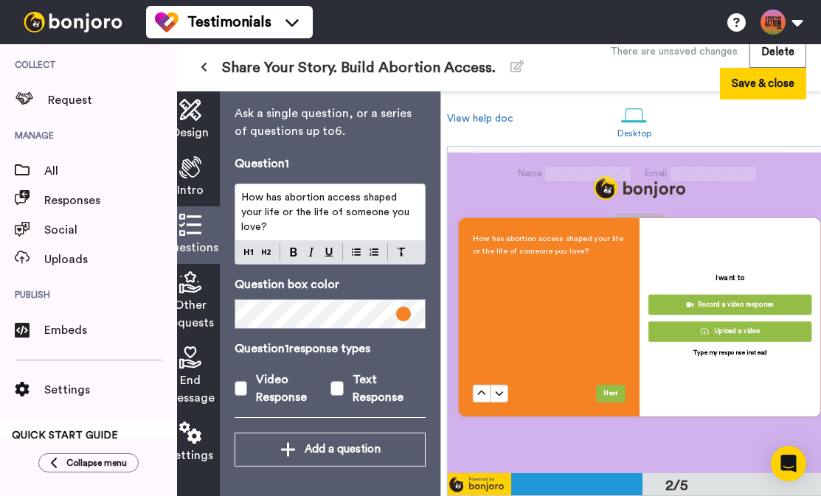
click at [420, 357] on div "Question 1 response types Video Response Text Response" at bounding box center [329, 373] width 191 height 66
click at [533, 439] on div "How has abortion access shaped your life or the life of someone you love? Next …" at bounding box center [639, 297] width 398 height 321
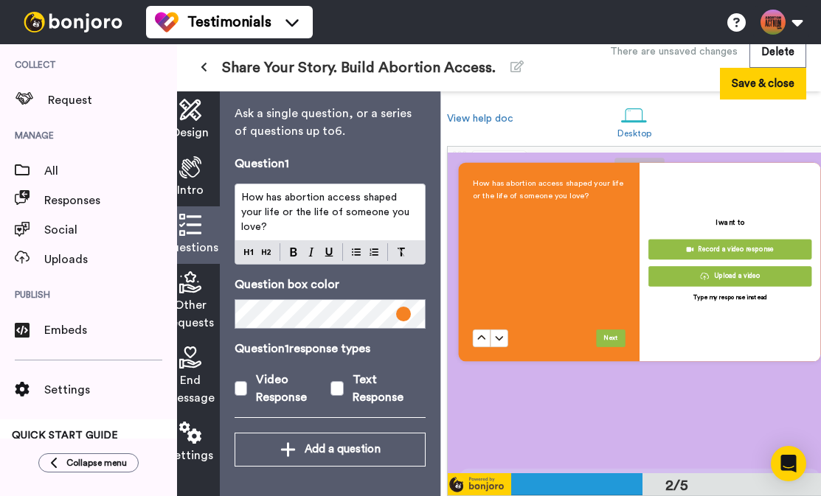
scroll to position [391, 0]
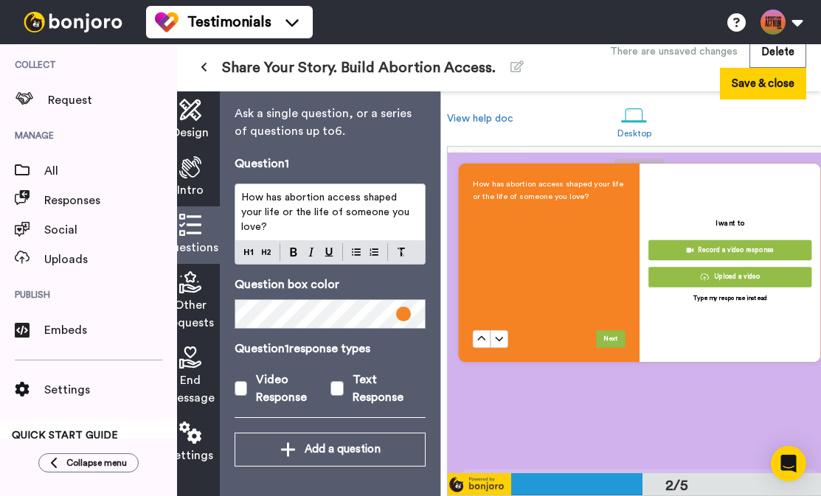
click at [208, 310] on span "Other requests" at bounding box center [190, 313] width 47 height 35
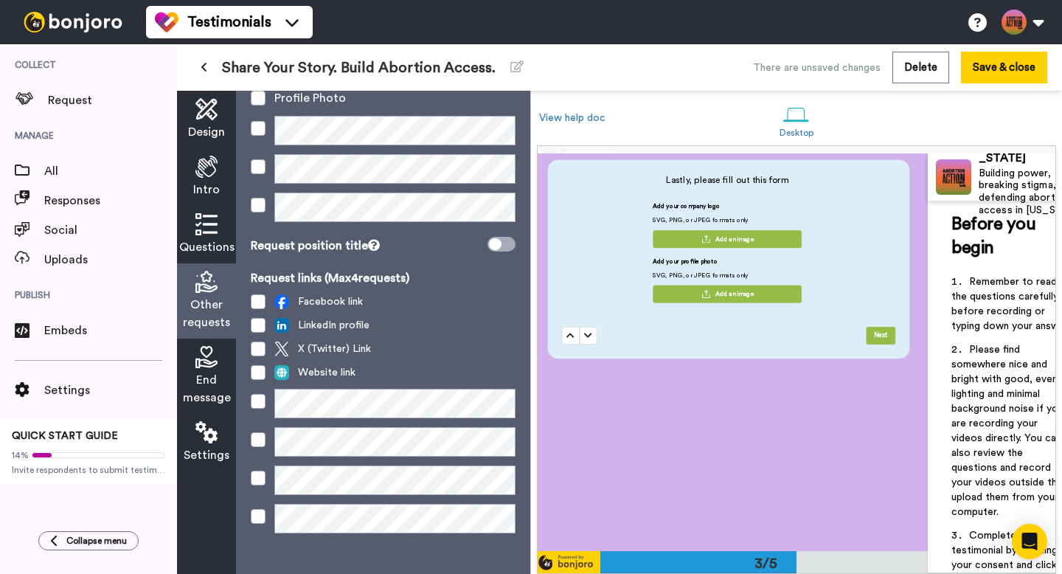
scroll to position [185, 0]
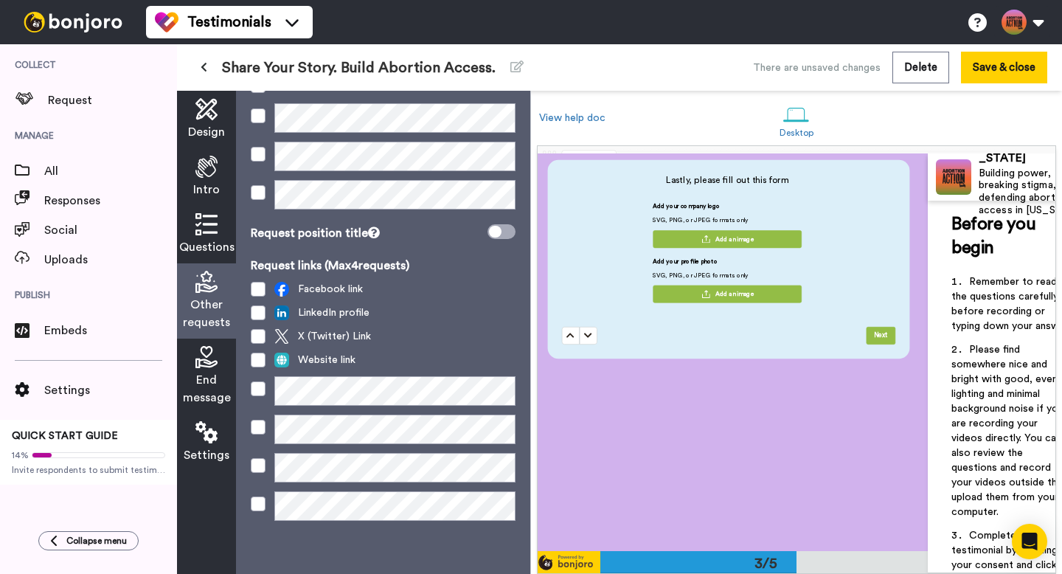
click at [210, 373] on span "End message" at bounding box center [207, 388] width 48 height 35
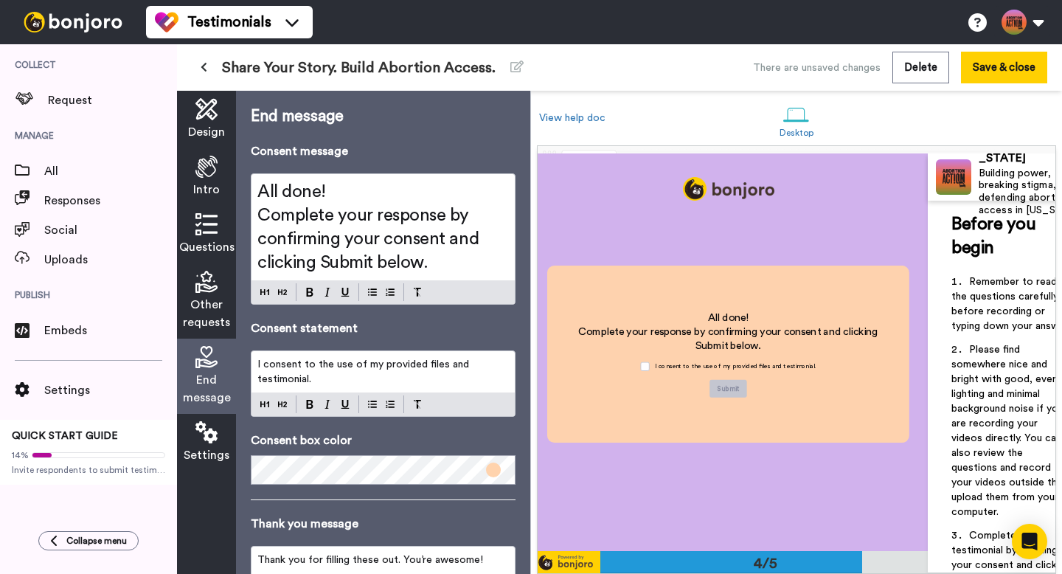
scroll to position [1190, 0]
click at [220, 324] on span "Other requests" at bounding box center [206, 313] width 47 height 35
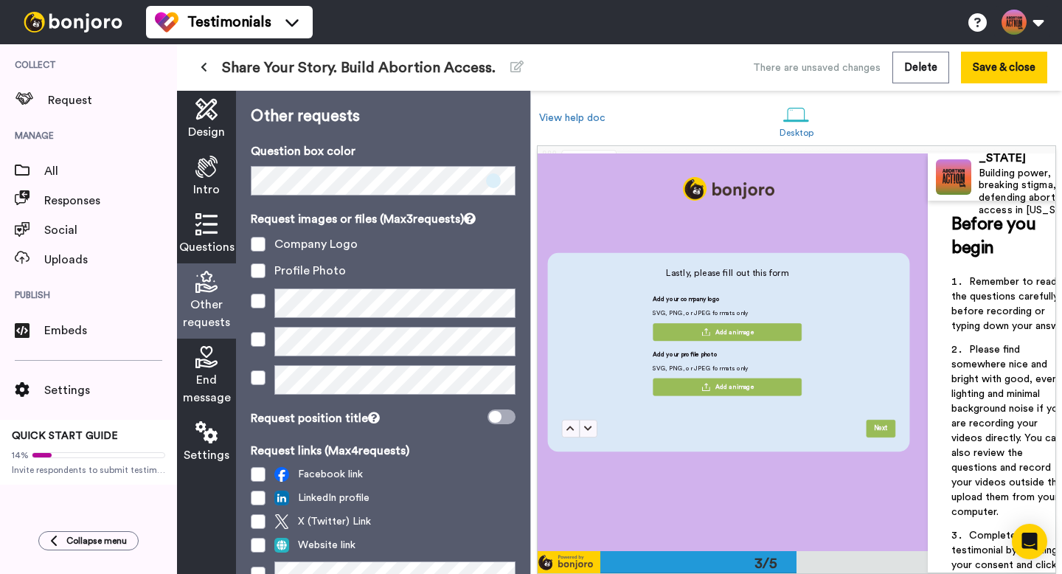
scroll to position [793, 0]
click at [205, 69] on icon at bounding box center [204, 67] width 7 height 10
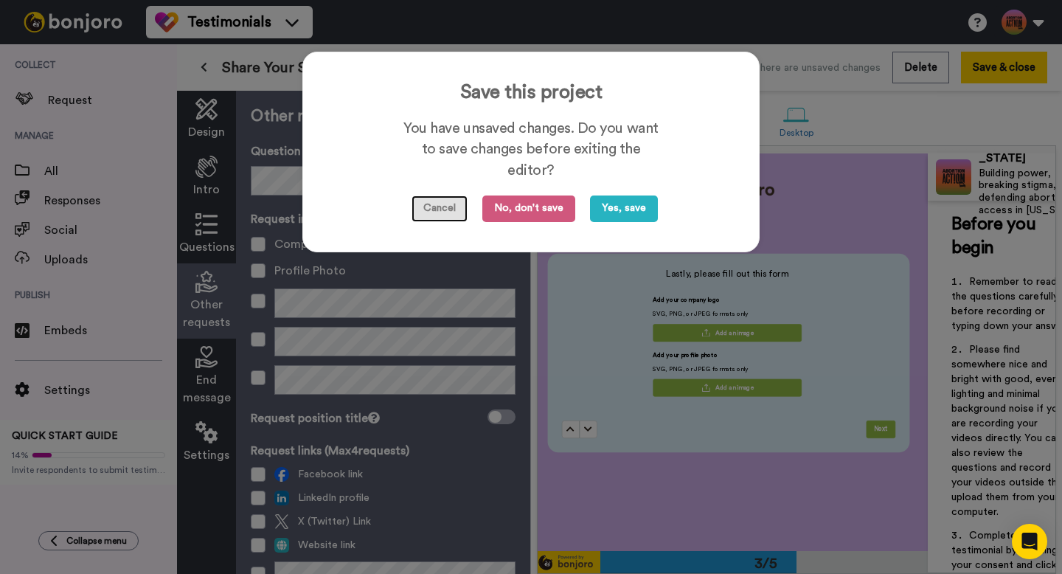
click at [458, 212] on button "Cancel" at bounding box center [439, 208] width 56 height 27
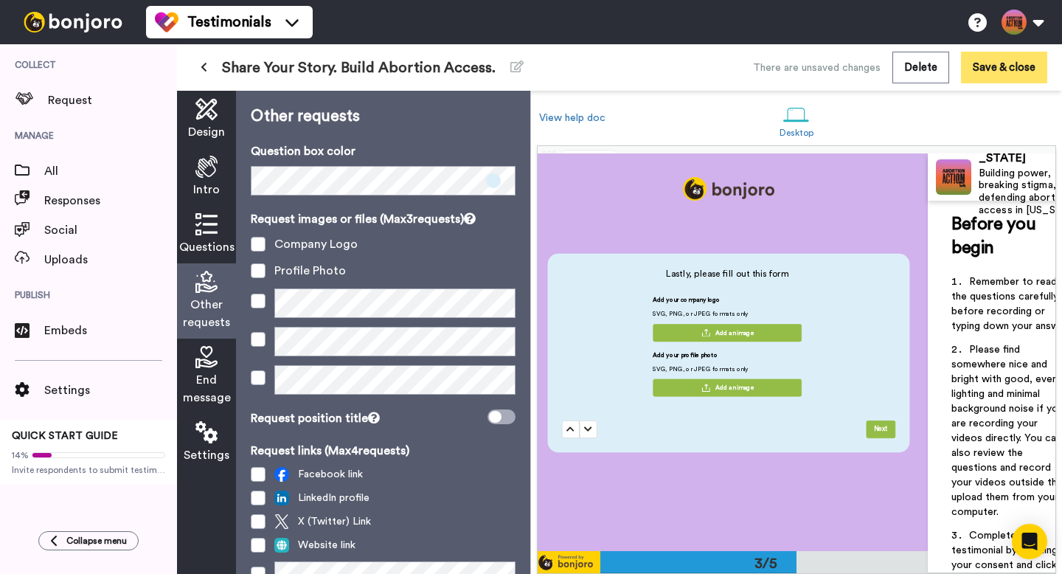
click at [633, 77] on button "Save & close" at bounding box center [1004, 68] width 86 height 32
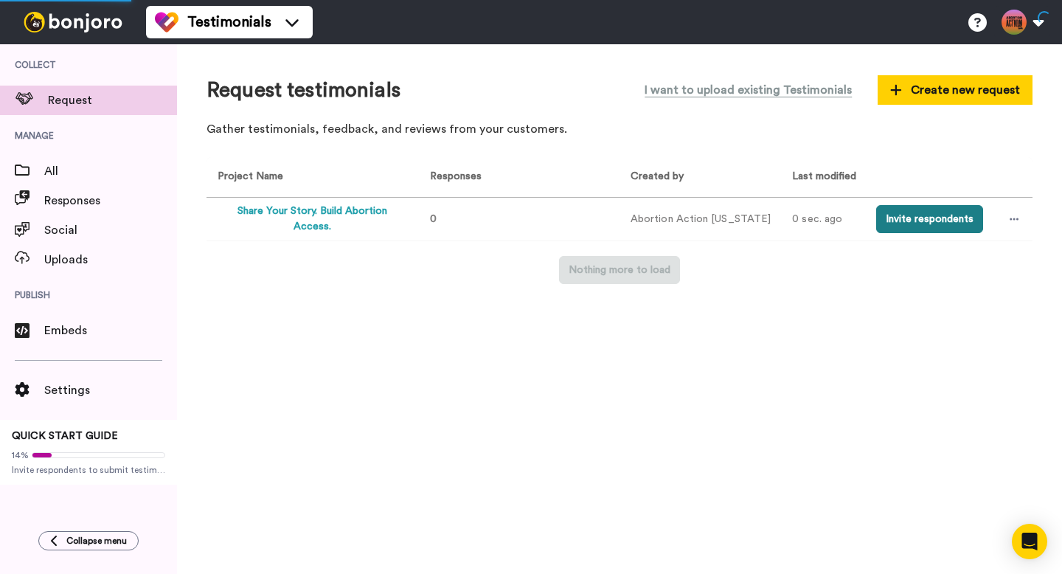
click at [633, 219] on button "Invite respondents" at bounding box center [929, 219] width 107 height 28
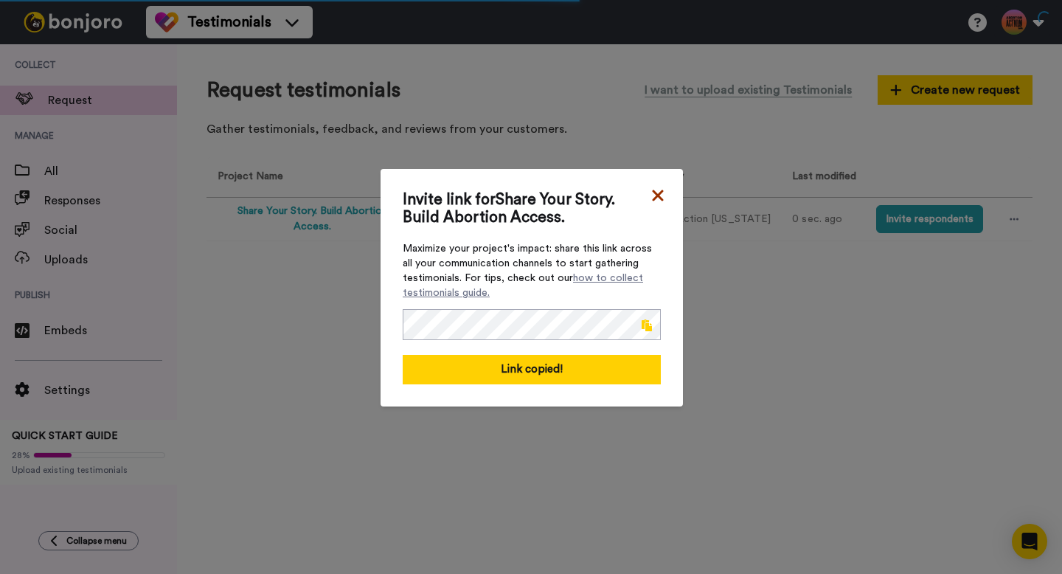
click at [633, 198] on icon at bounding box center [657, 196] width 15 height 18
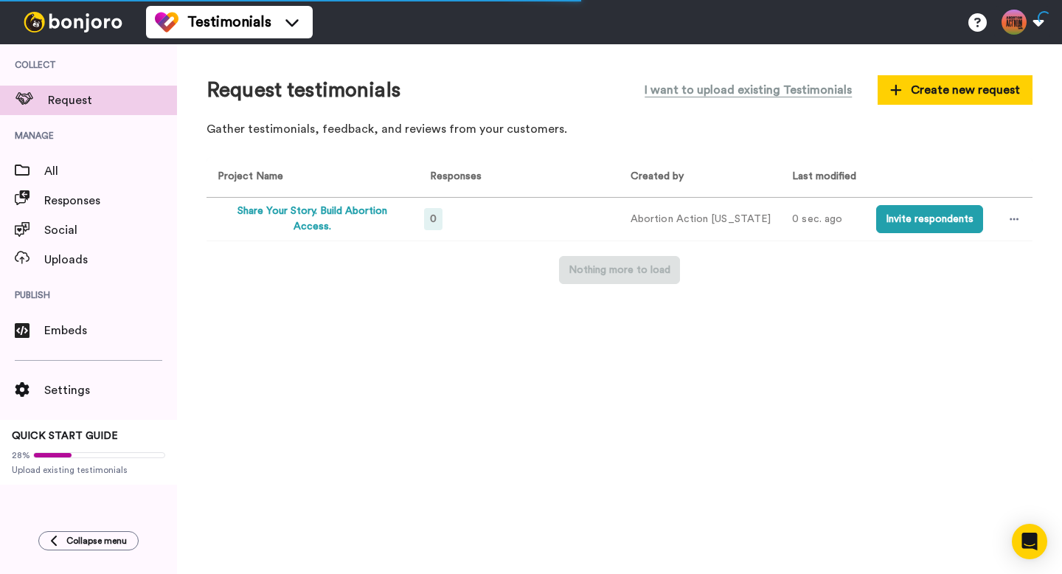
click at [435, 223] on span "0" at bounding box center [433, 219] width 7 height 10
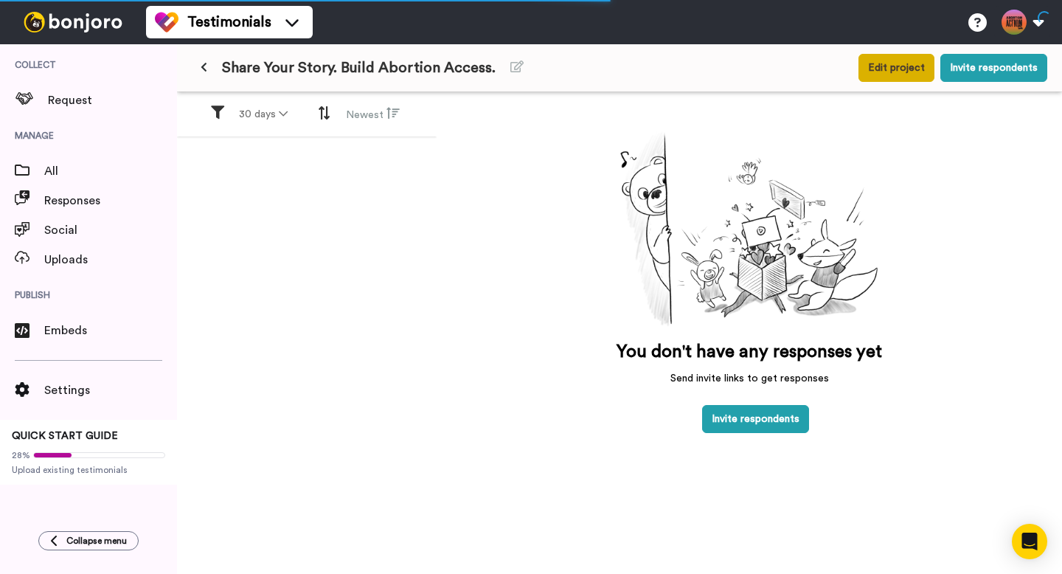
click at [633, 79] on button "Edit project" at bounding box center [896, 68] width 76 height 28
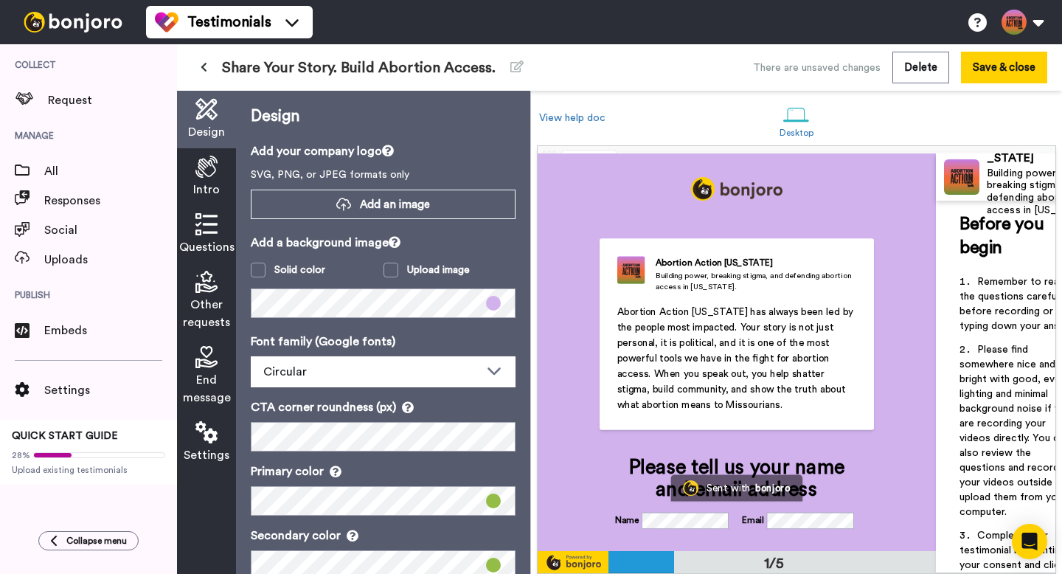
click at [206, 299] on span "Other requests" at bounding box center [206, 313] width 47 height 35
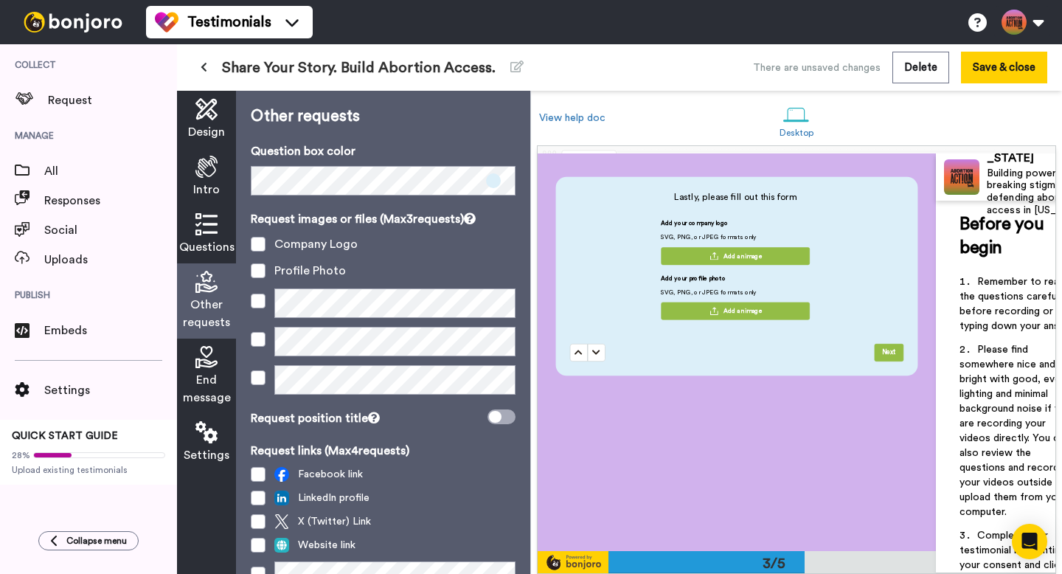
scroll to position [871, 0]
click at [623, 374] on div "Lastly, please fill out this form Add your company logo SVG, PNG, or JPEG forma…" at bounding box center [737, 275] width 398 height 397
click at [626, 360] on div "Lastly, please fill out this form Add your company logo SVG, PNG, or JPEG forma…" at bounding box center [737, 275] width 362 height 198
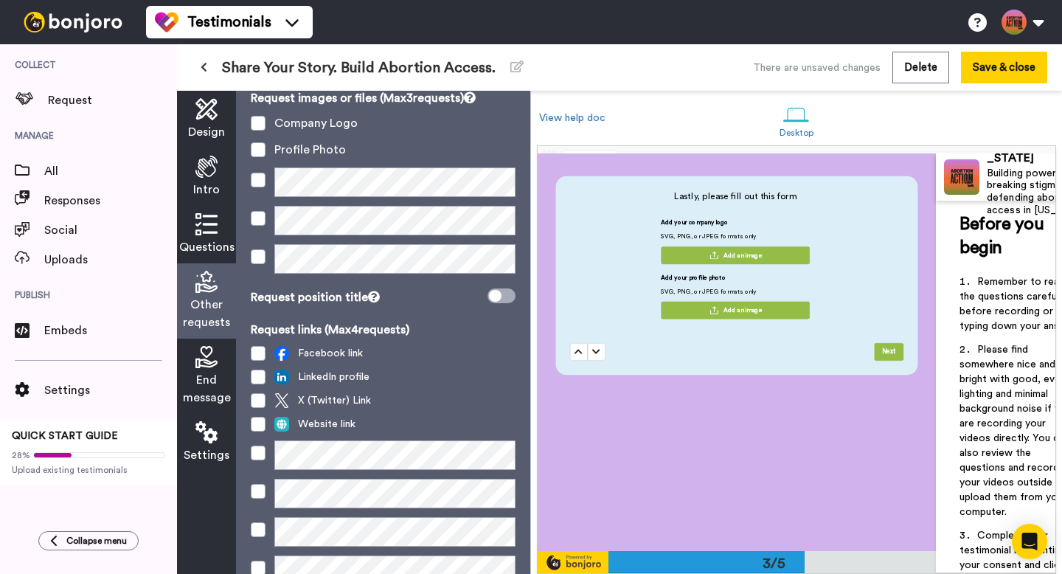
scroll to position [126, 0]
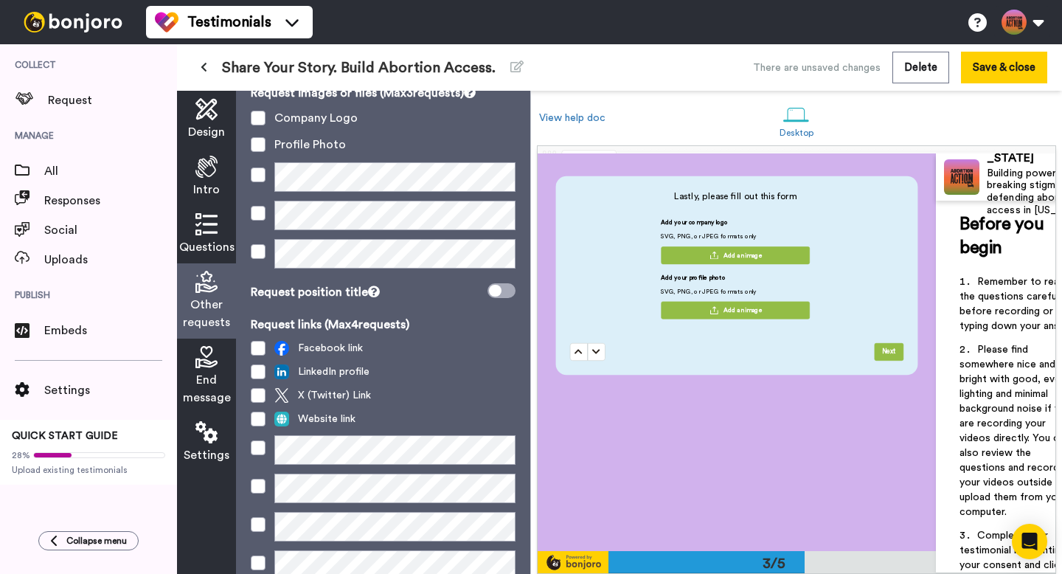
click at [633, 247] on button "Add an image" at bounding box center [735, 255] width 149 height 18
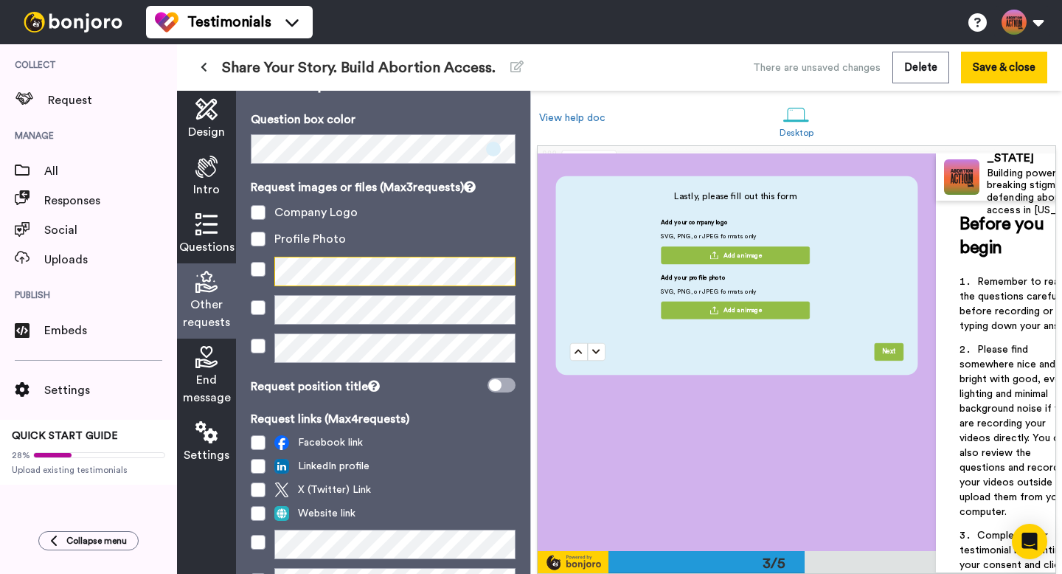
scroll to position [0, 0]
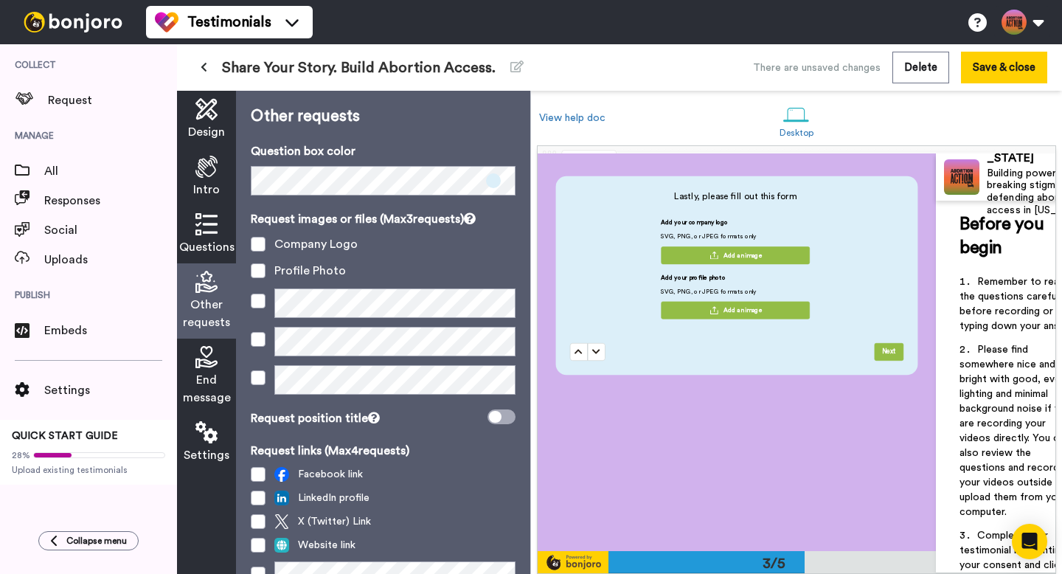
click at [449, 114] on p "Other requests" at bounding box center [383, 116] width 265 height 22
click at [336, 116] on p "Other requests" at bounding box center [383, 116] width 265 height 22
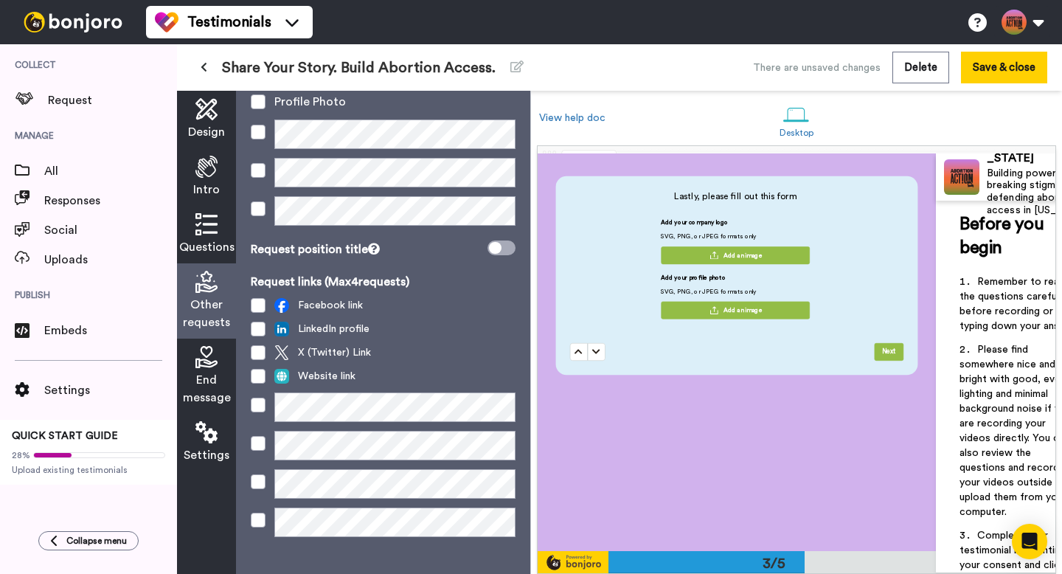
scroll to position [185, 0]
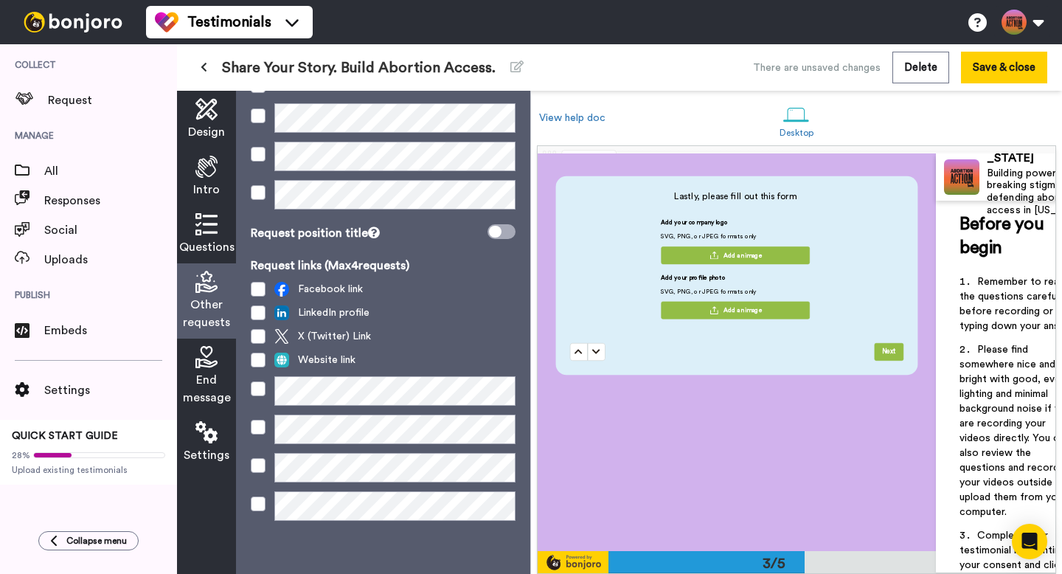
click at [633, 288] on span "SVG, PNG, or JPEG formats only" at bounding box center [708, 294] width 95 height 14
click at [94, 495] on div "Collect Request Manage All Responses Social Uploads Publish Embeds Settings QUI…" at bounding box center [88, 308] width 177 height 529
click at [96, 495] on span "Collapse menu" at bounding box center [96, 541] width 60 height 12
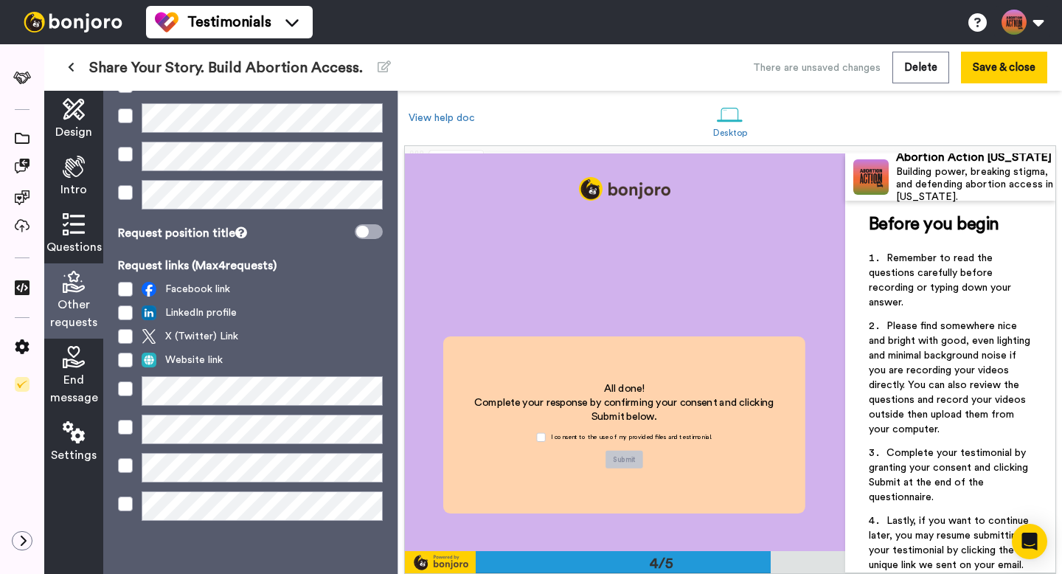
scroll to position [21, 0]
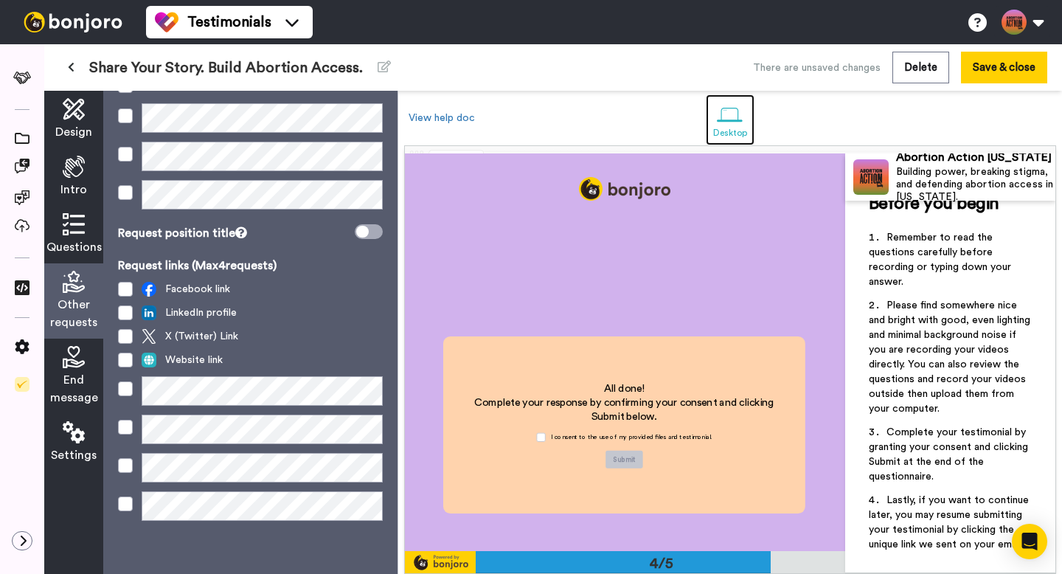
click at [633, 115] on link "Desktop" at bounding box center [730, 119] width 49 height 51
click at [633, 114] on div at bounding box center [730, 115] width 26 height 26
click at [464, 116] on link "View help doc" at bounding box center [442, 118] width 66 height 10
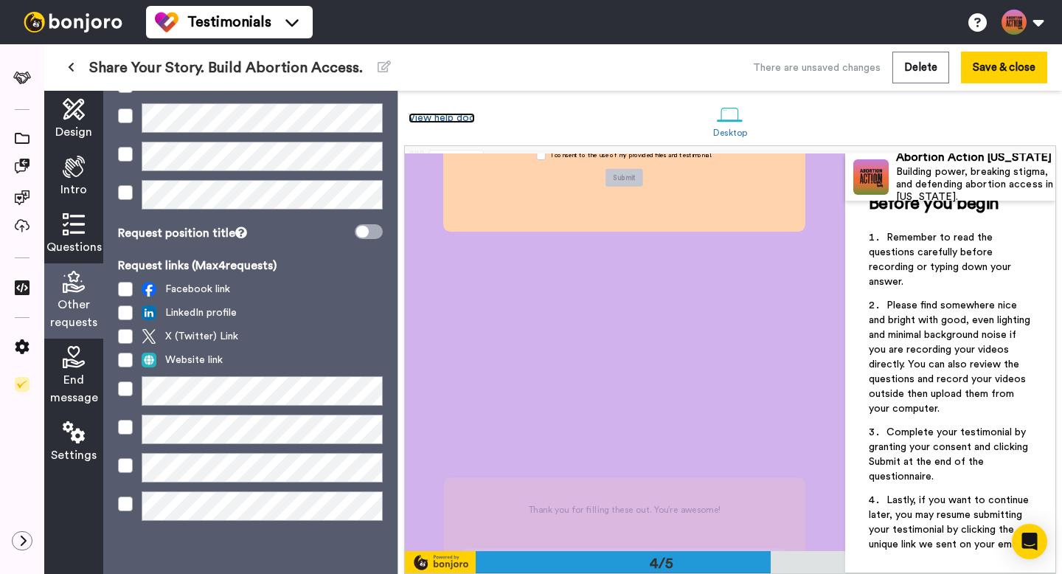
scroll to position [1586, 0]
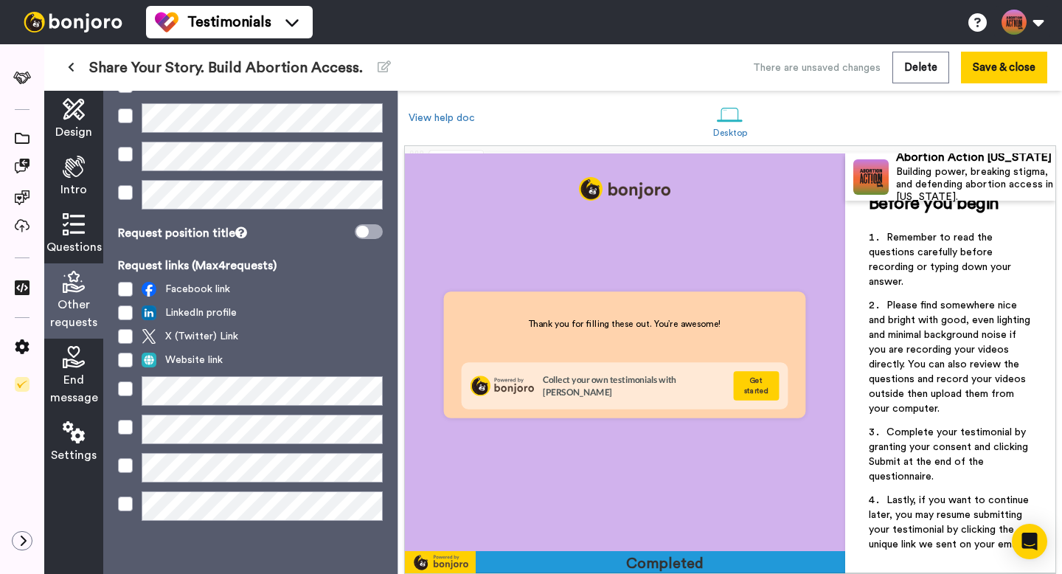
click at [87, 384] on span "End message" at bounding box center [74, 388] width 48 height 35
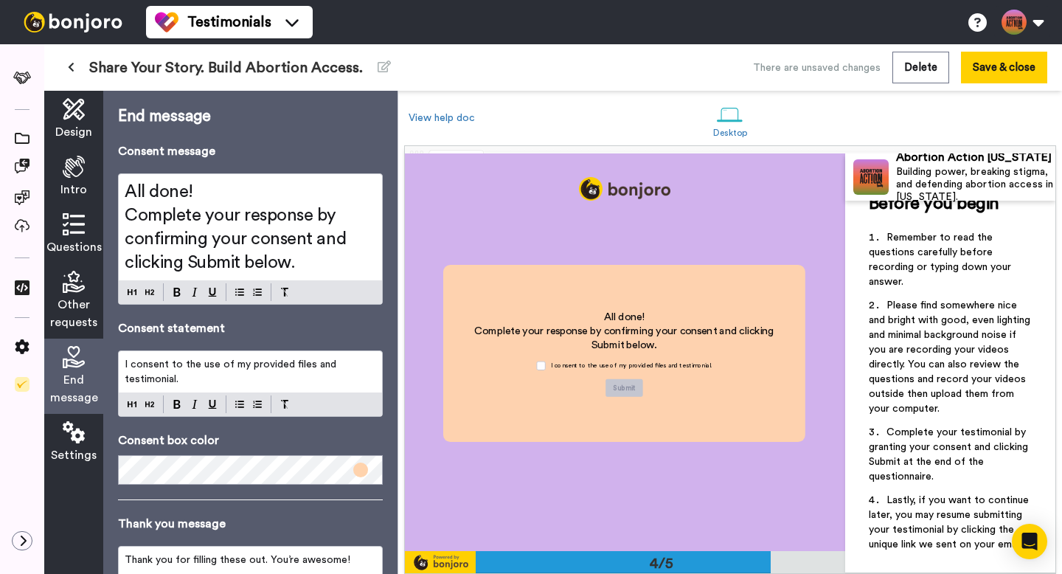
scroll to position [1190, 0]
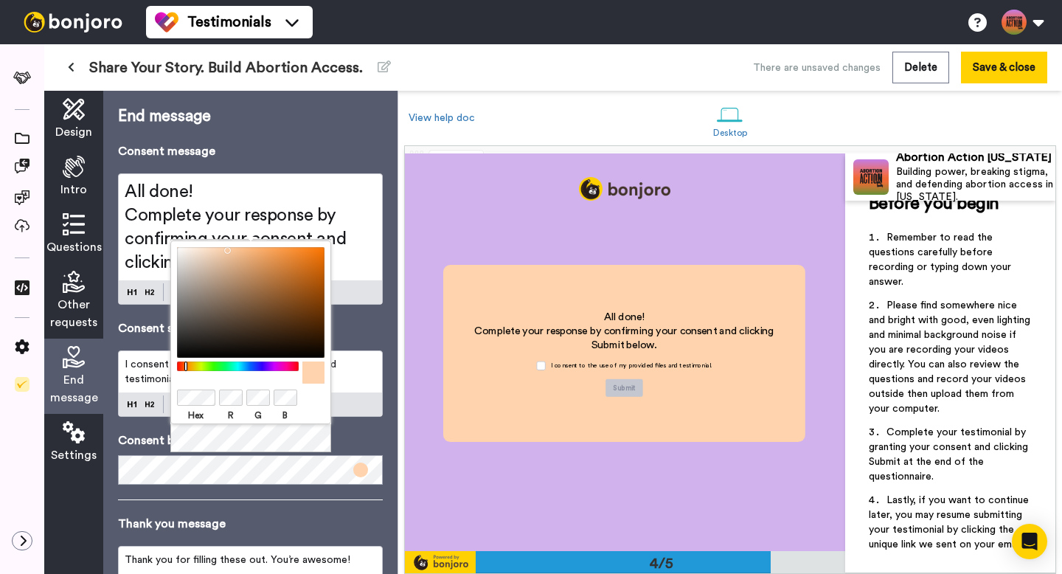
click at [77, 120] on icon at bounding box center [74, 109] width 22 height 22
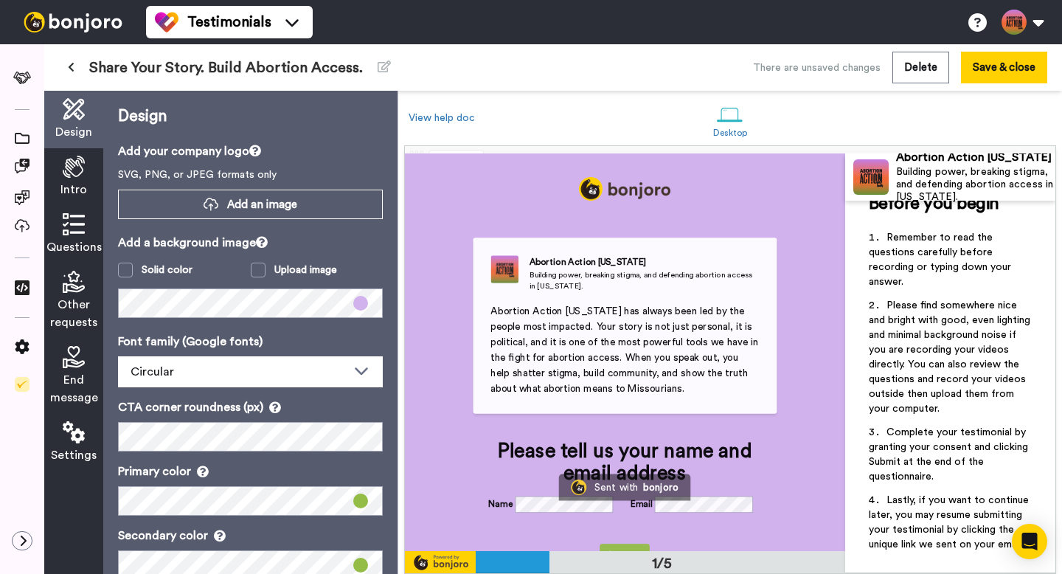
scroll to position [0, 0]
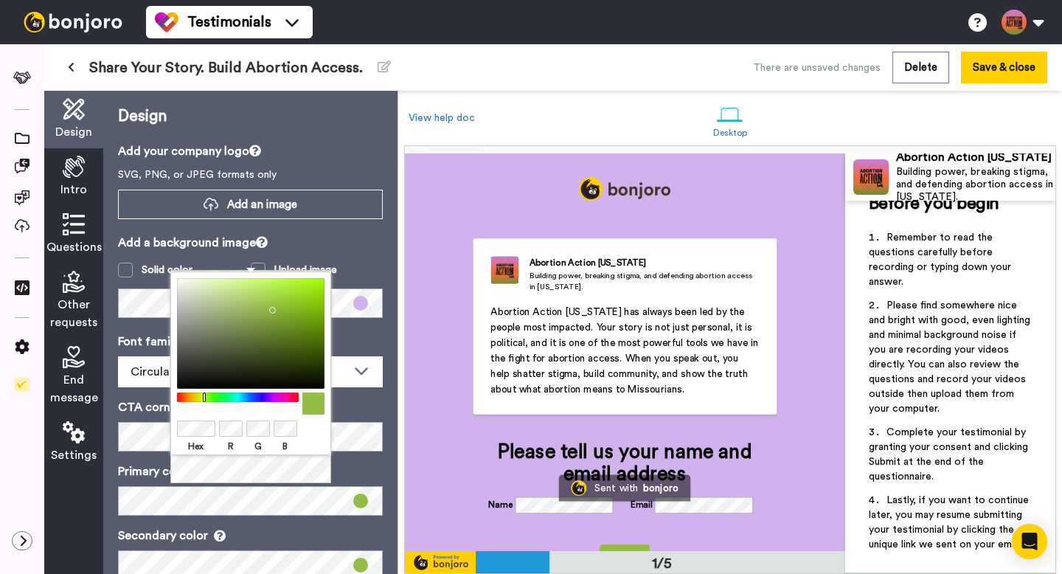
click at [168, 425] on body "Testimonials Switch to Video messaging Testimonials Settings Discover Help & Su…" at bounding box center [531, 287] width 1062 height 574
click at [86, 378] on span "End message" at bounding box center [74, 388] width 48 height 35
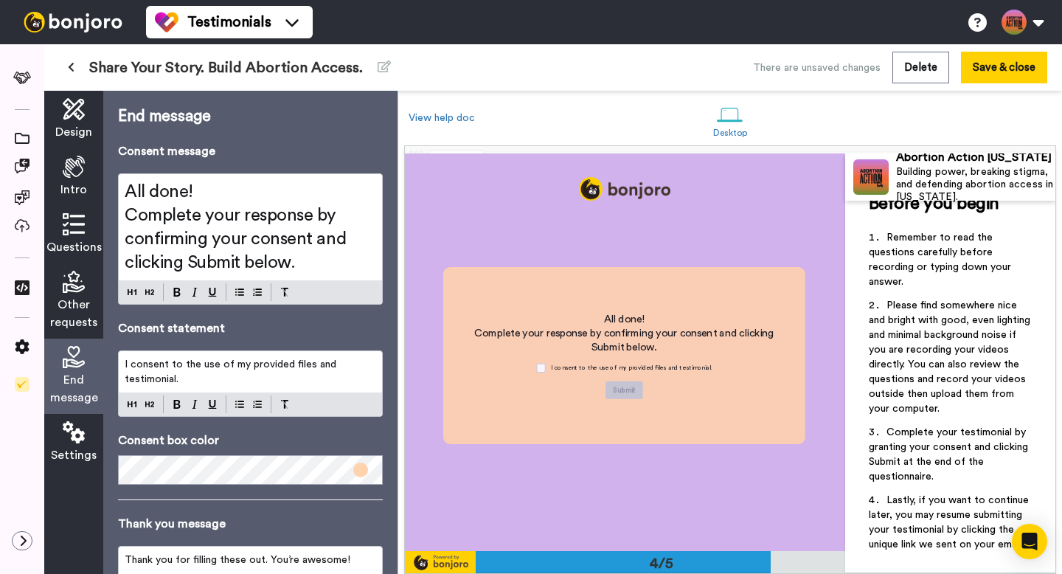
scroll to position [1190, 0]
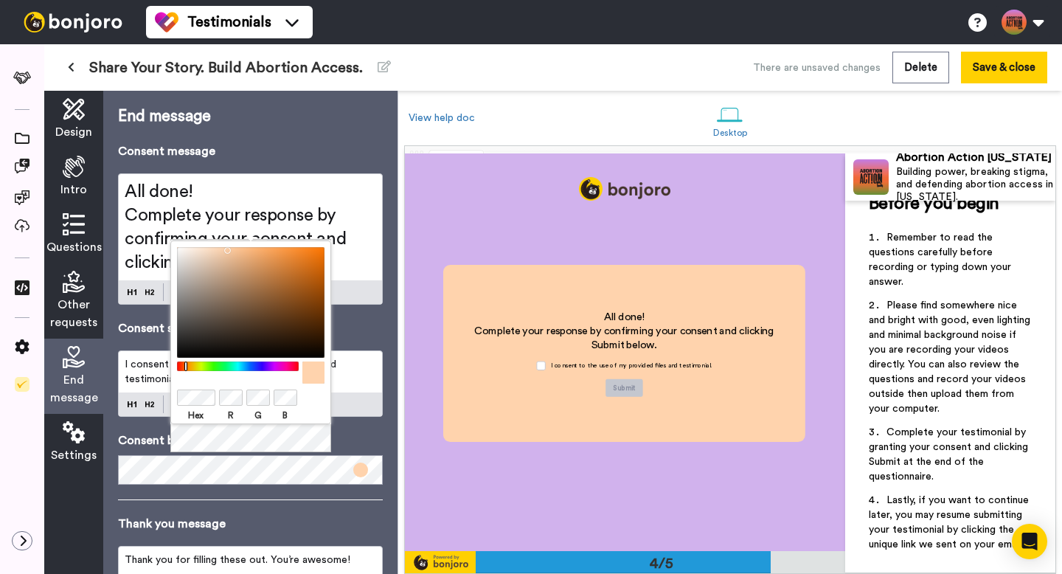
click at [192, 366] on div at bounding box center [237, 366] width 127 height 10
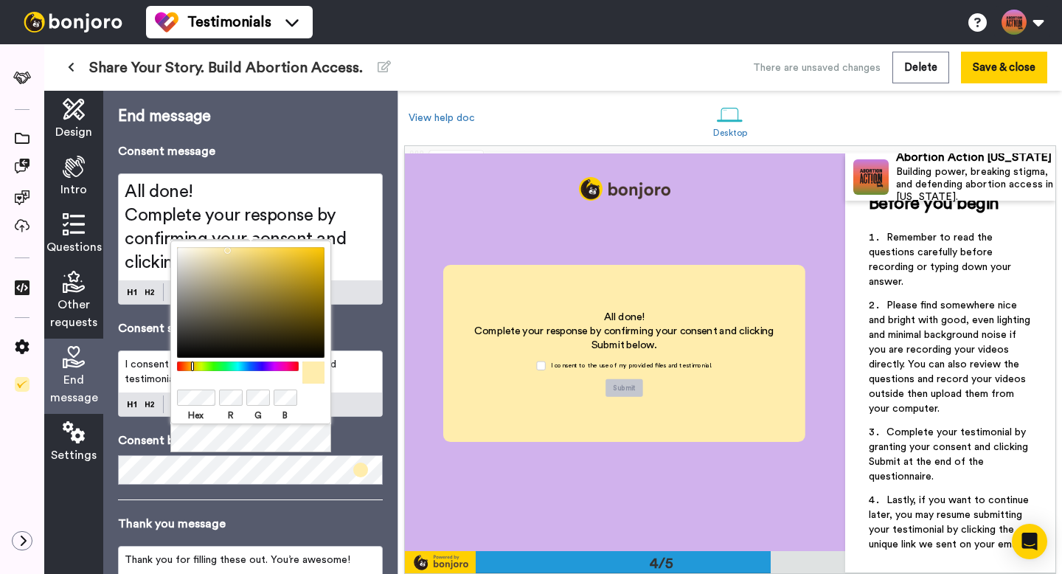
click at [165, 397] on body "Testimonials Switch to Video messaging Testimonials Settings Discover Help & Su…" at bounding box center [531, 287] width 1062 height 574
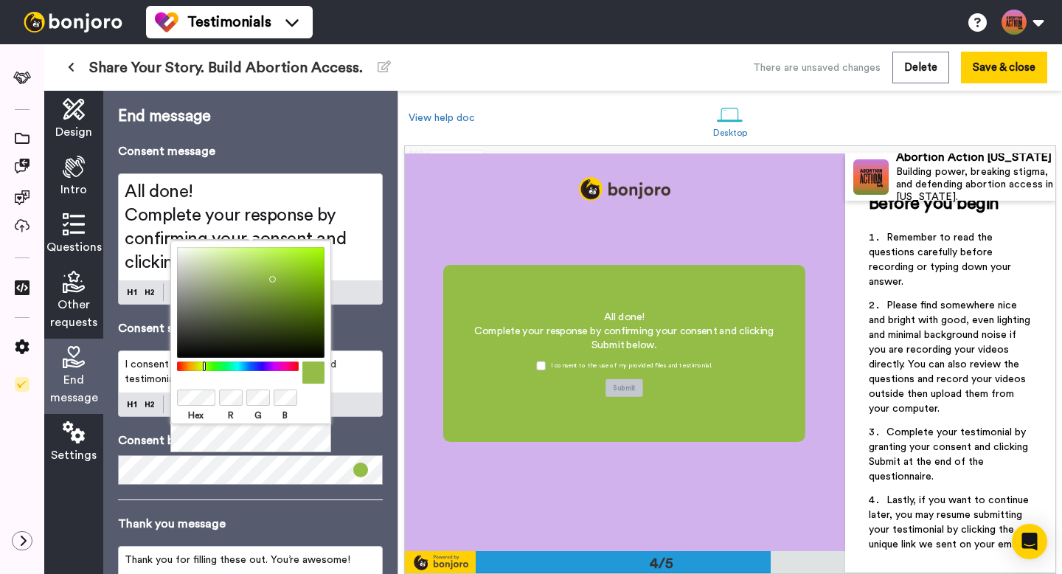
click at [168, 445] on p "Consent box color" at bounding box center [250, 440] width 265 height 18
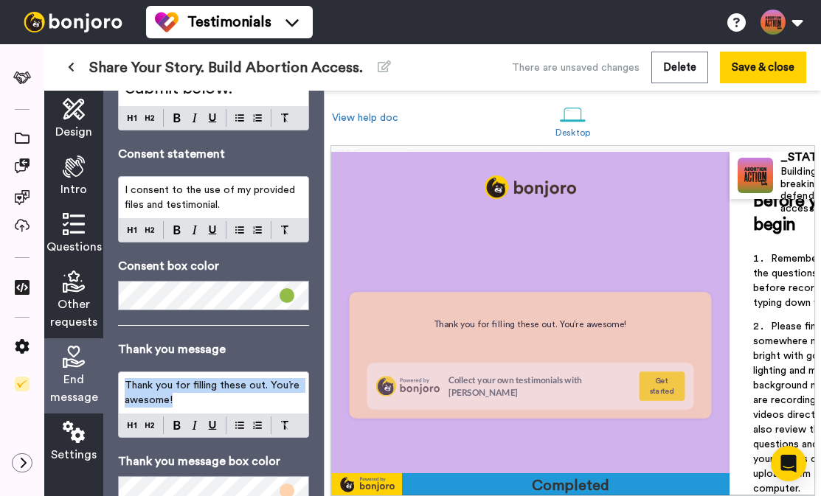
scroll to position [1248, 0]
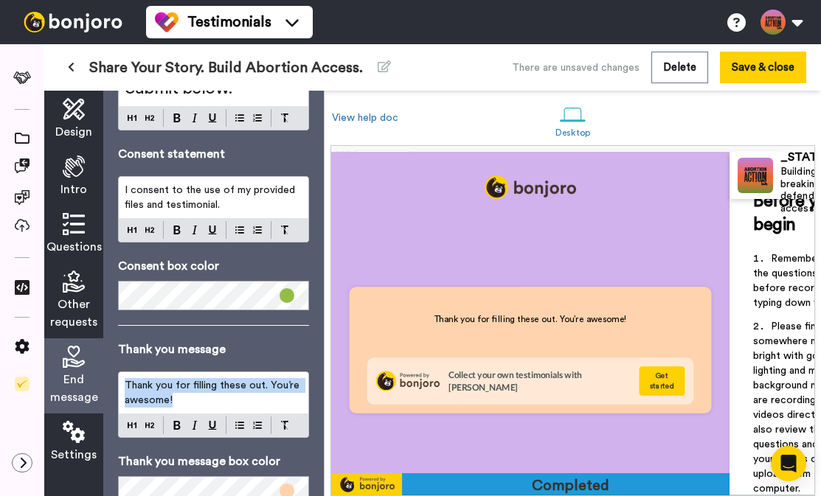
drag, startPoint x: 181, startPoint y: 398, endPoint x: 110, endPoint y: 383, distance: 72.3
click at [110, 383] on div "End message Consent message All done! Complete your response by confirming your…" at bounding box center [213, 294] width 220 height 406
copy span "Thank you for filling these out. You’re awesome!"
drag, startPoint x: 190, startPoint y: 397, endPoint x: 122, endPoint y: 364, distance: 74.9
click at [122, 364] on div "Thank you message Thank you for filling these out. You’re awesome!" at bounding box center [213, 389] width 191 height 97
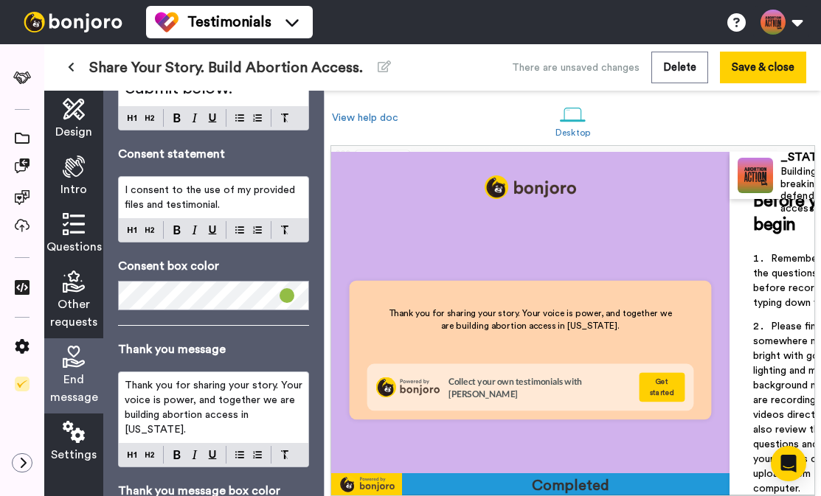
scroll to position [1245, 0]
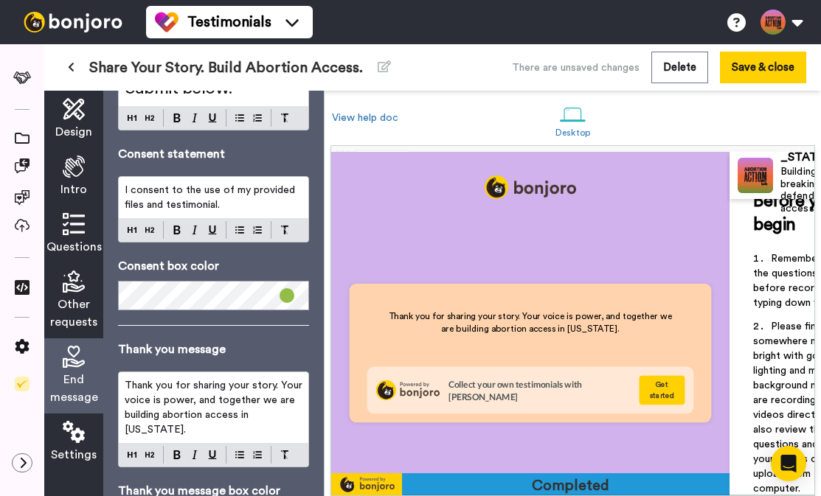
click at [126, 381] on span "Thank you for sharing your story. Your voice is power, and together we are buil…" at bounding box center [215, 408] width 181 height 55
click at [259, 210] on p "I consent to the use of my provided files and testimonial." at bounding box center [214, 197] width 178 height 29
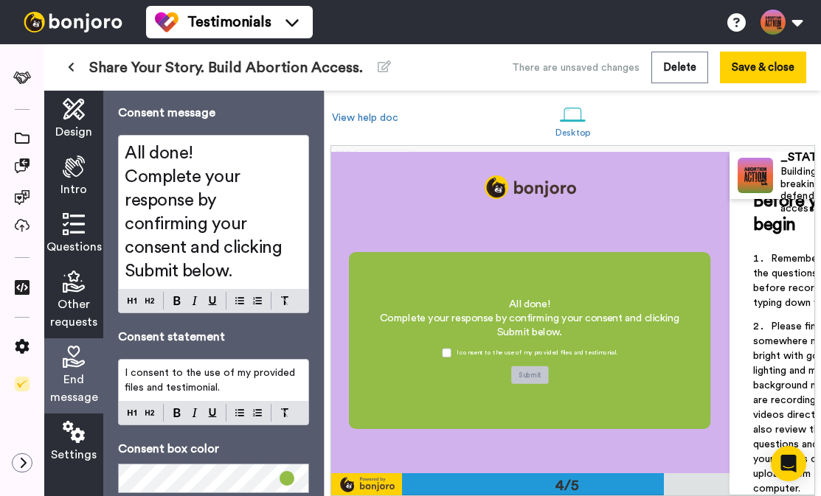
scroll to position [0, 0]
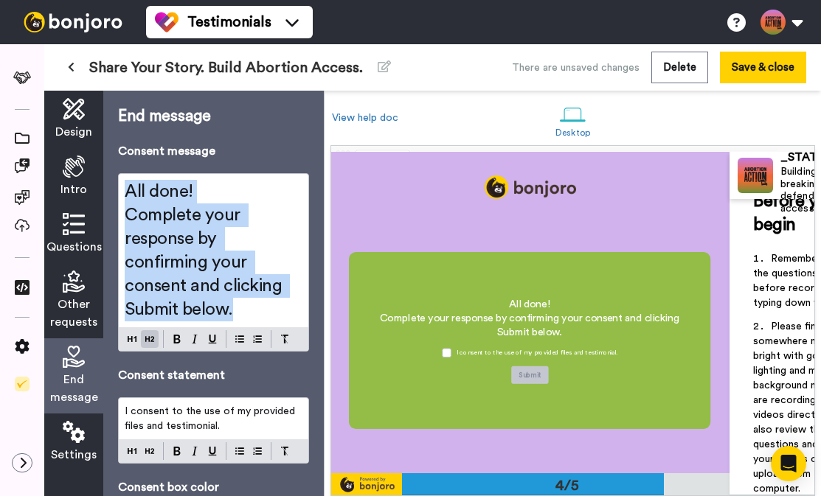
drag, startPoint x: 123, startPoint y: 193, endPoint x: 276, endPoint y: 319, distance: 197.5
click at [276, 319] on div "All done! Complete your response by confirming your consent and clicking Submit…" at bounding box center [214, 250] width 190 height 153
copy div "All done! Complete your response by confirming your consent and clicking Submit…"
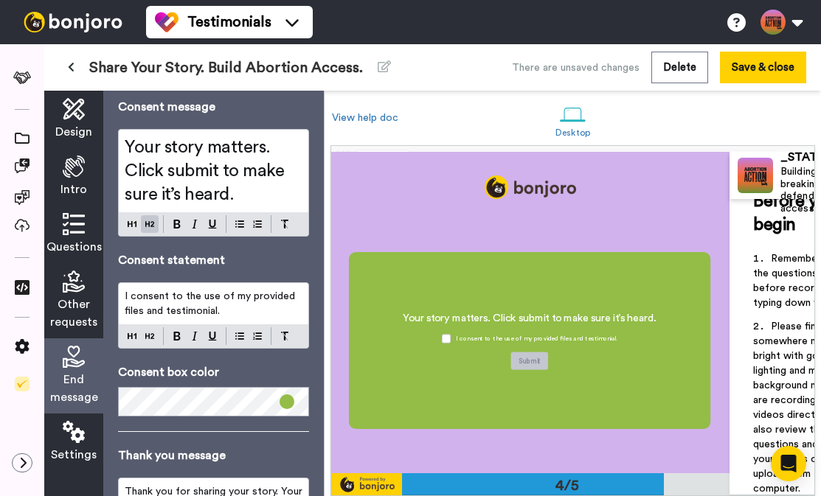
scroll to position [46, 0]
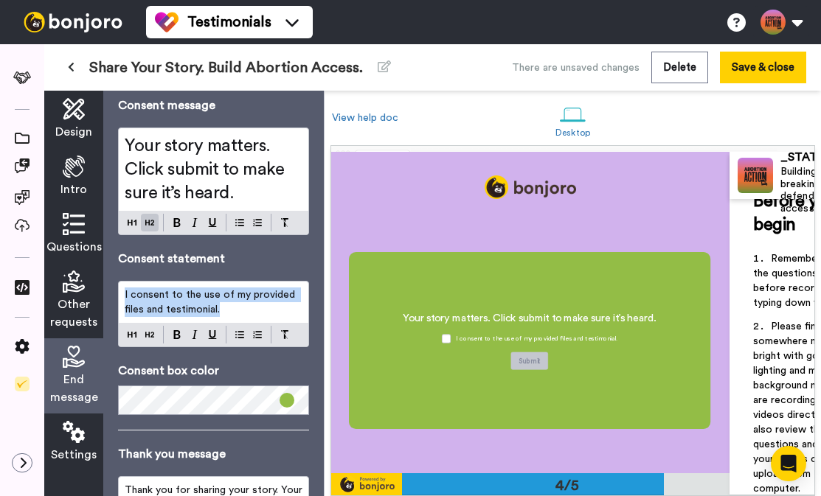
drag, startPoint x: 225, startPoint y: 311, endPoint x: 120, endPoint y: 295, distance: 106.0
click at [120, 295] on div "I consent to the use of my provided files and testimonial." at bounding box center [214, 302] width 190 height 41
copy span "I consent to the use of my provided files and testimonial."
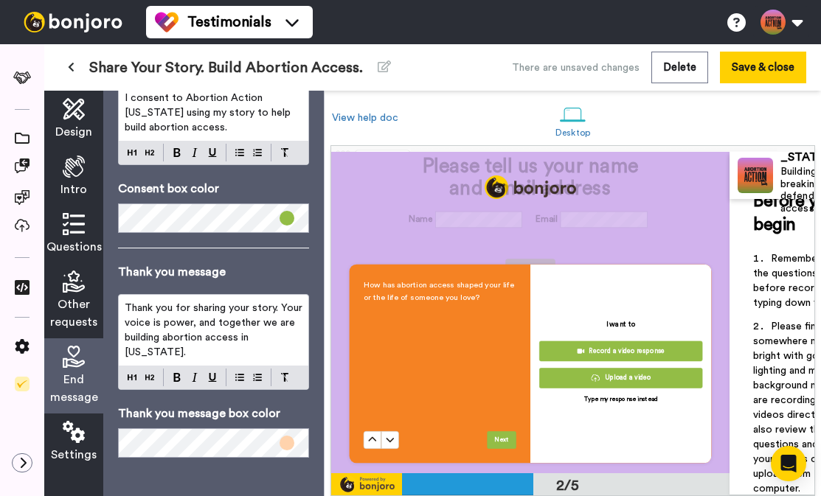
scroll to position [291, 0]
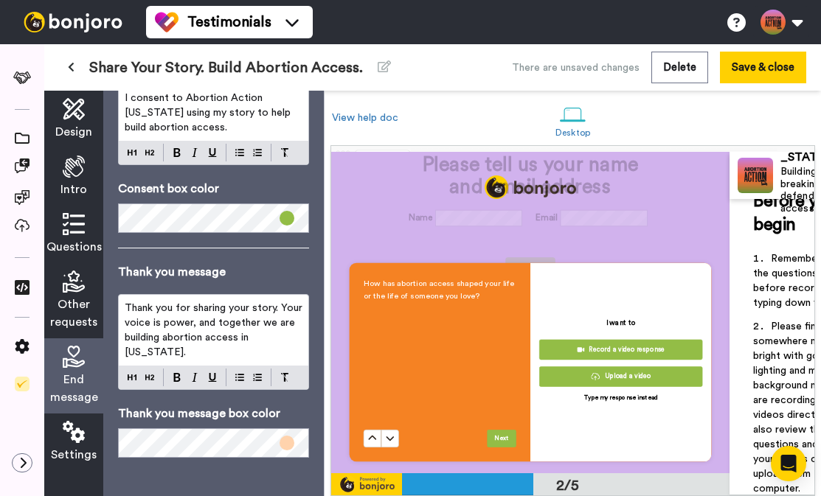
click at [484, 301] on div "How has abortion access shaped your life or the life of someone you love?" at bounding box center [440, 353] width 153 height 153
click at [91, 218] on div "Questions" at bounding box center [73, 235] width 59 height 58
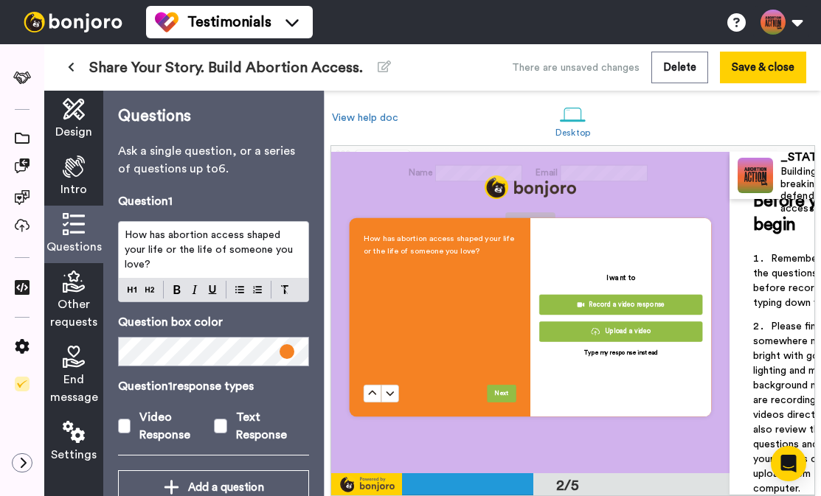
scroll to position [337, 0]
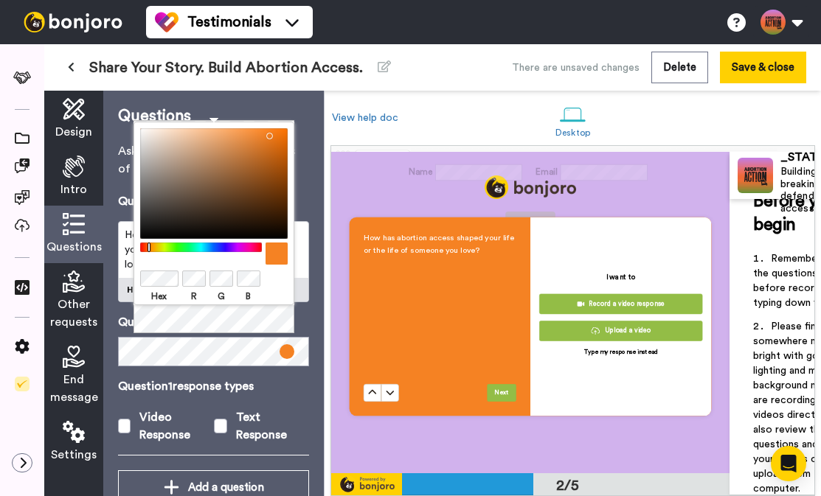
click at [133, 280] on div "Hex R G B" at bounding box center [213, 214] width 161 height 184
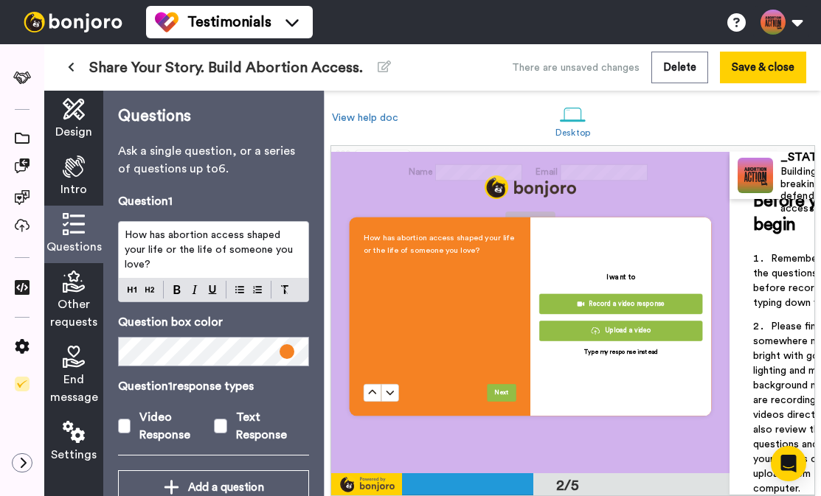
click at [80, 390] on span "End message" at bounding box center [74, 388] width 48 height 35
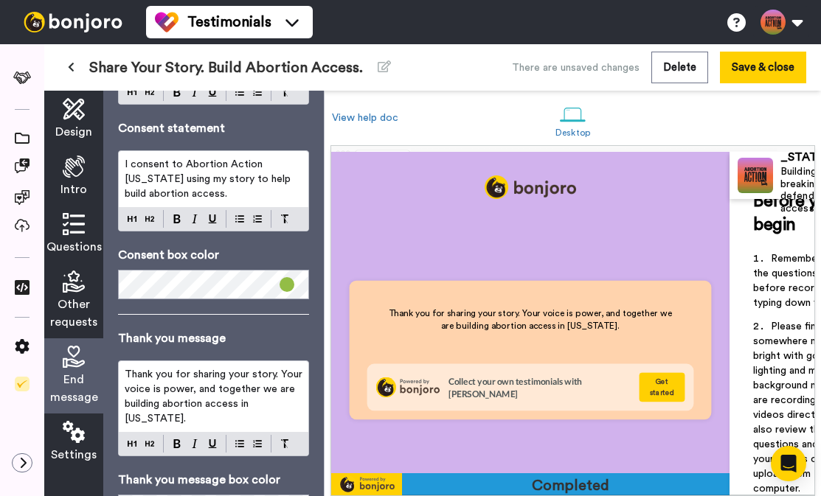
scroll to position [243, 0]
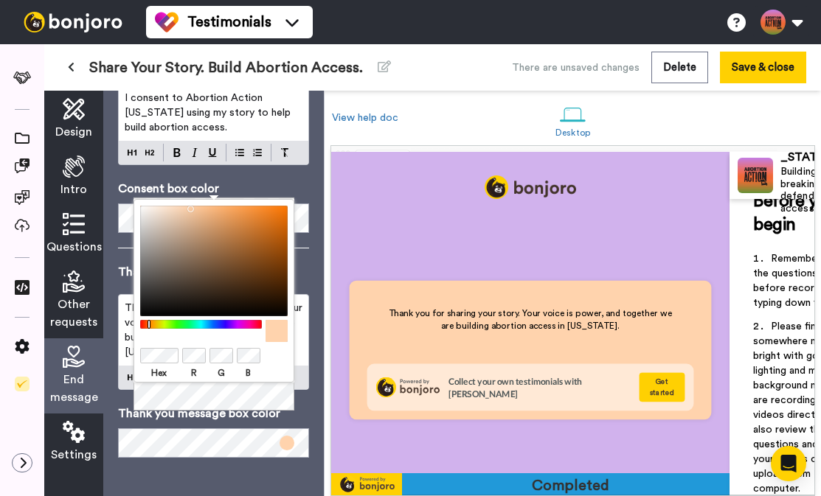
click at [116, 357] on body "Testimonials Switch to Video messaging Testimonials Settings Discover Help & Su…" at bounding box center [410, 248] width 821 height 496
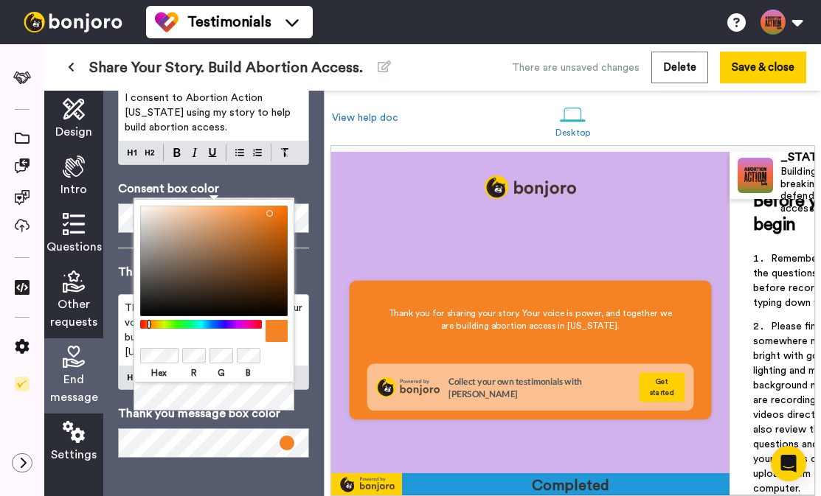
click at [193, 469] on div "End message Consent message Your story matters. Click submit to make sure it’s …" at bounding box center [213, 294] width 220 height 406
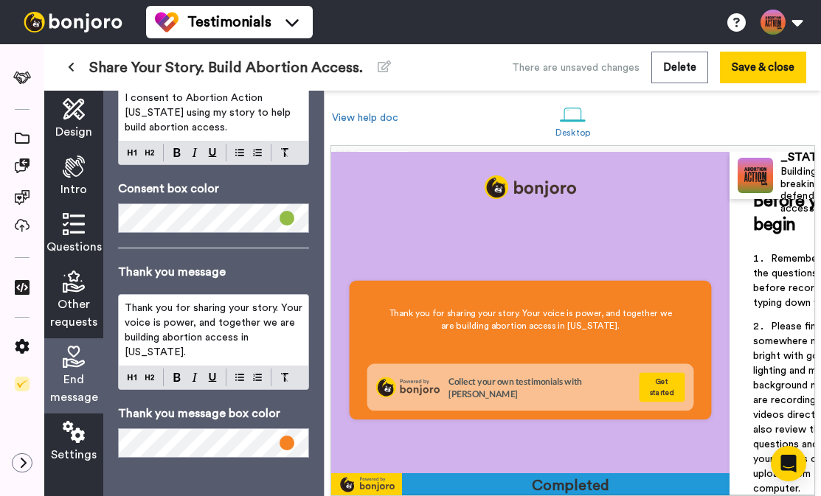
click at [79, 439] on icon at bounding box center [74, 432] width 22 height 22
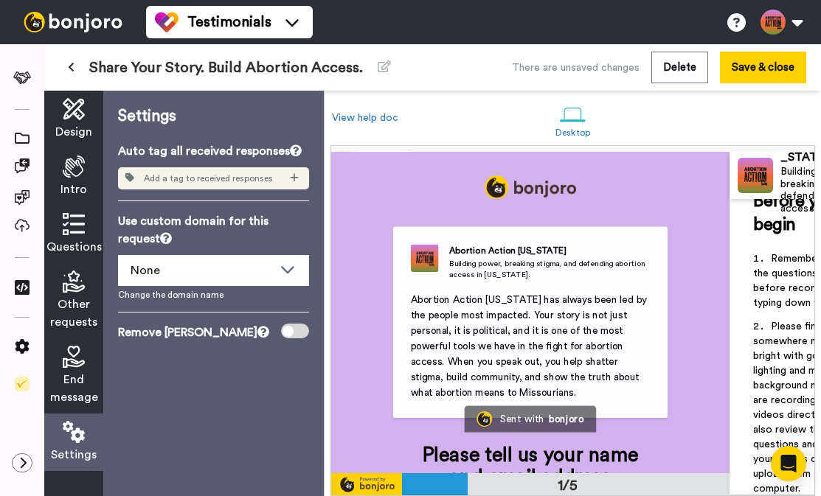
scroll to position [0, 0]
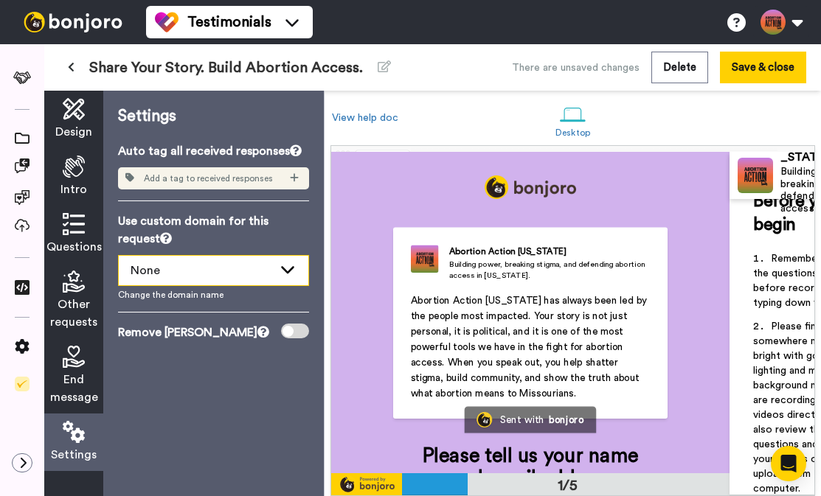
click at [170, 278] on div "None" at bounding box center [202, 271] width 142 height 18
click at [193, 240] on p "Use custom domain for this request" at bounding box center [213, 229] width 191 height 35
click at [78, 298] on span "Other requests" at bounding box center [73, 313] width 47 height 35
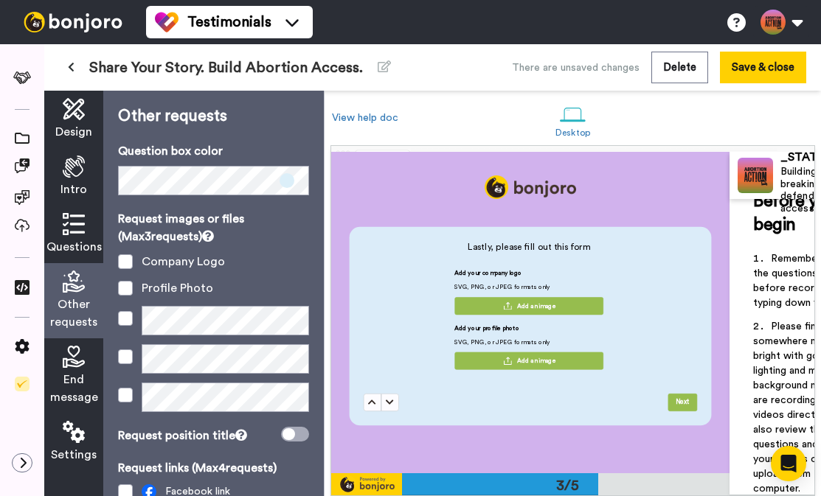
scroll to position [634, 0]
click at [389, 397] on icon at bounding box center [390, 401] width 8 height 9
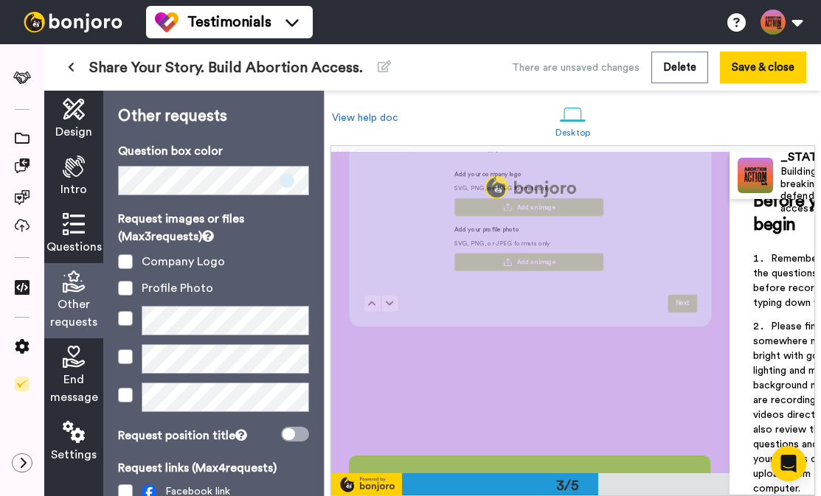
scroll to position [657, 0]
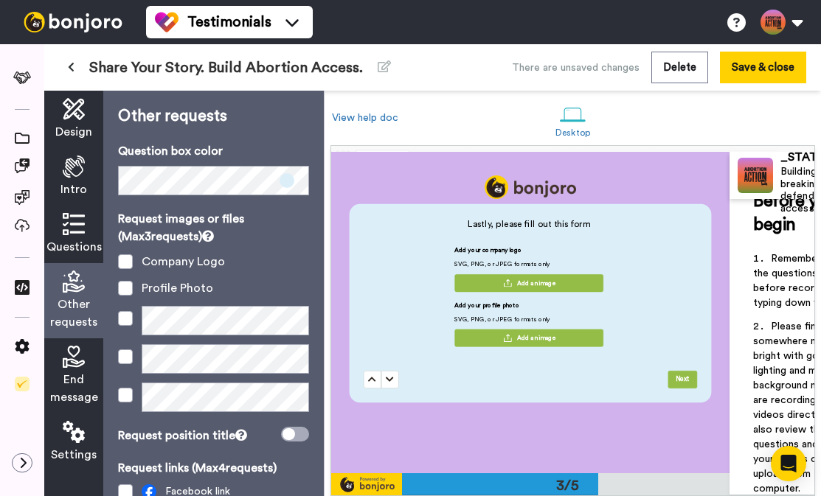
click at [394, 331] on div "Add your company logo SVG, PNG, or JPEG formats only Add an image Add your prof…" at bounding box center [529, 301] width 331 height 110
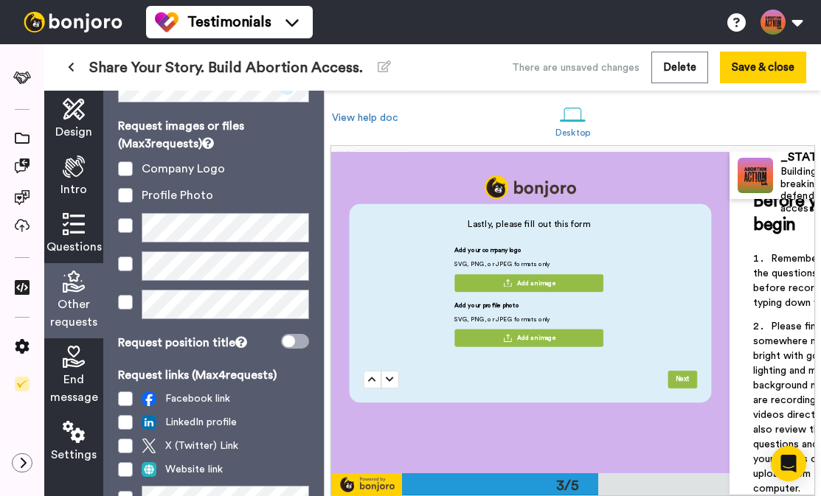
scroll to position [3, 0]
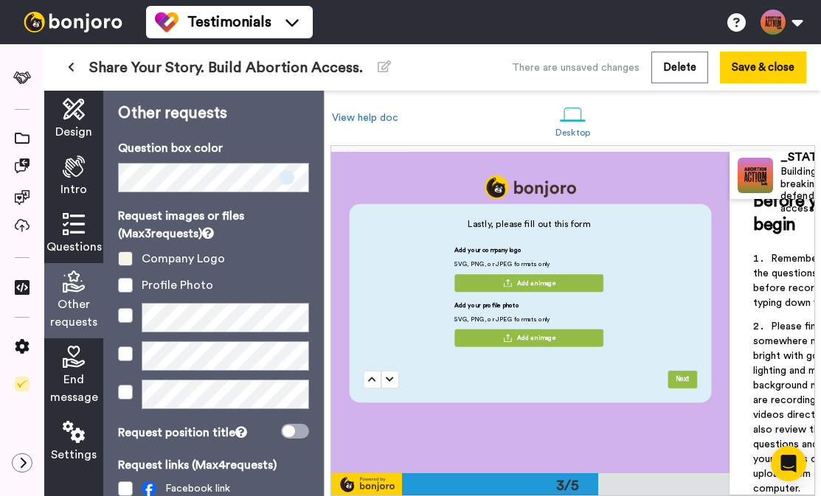
click at [127, 257] on span at bounding box center [125, 258] width 15 height 15
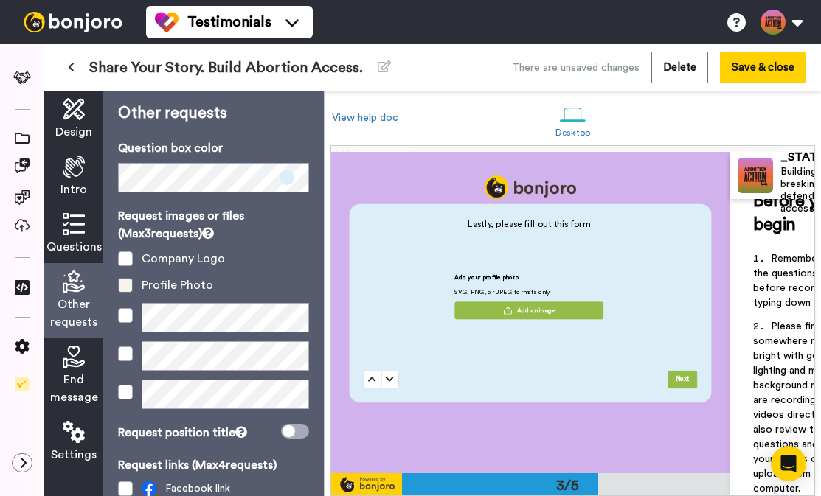
click at [130, 282] on span at bounding box center [125, 285] width 15 height 15
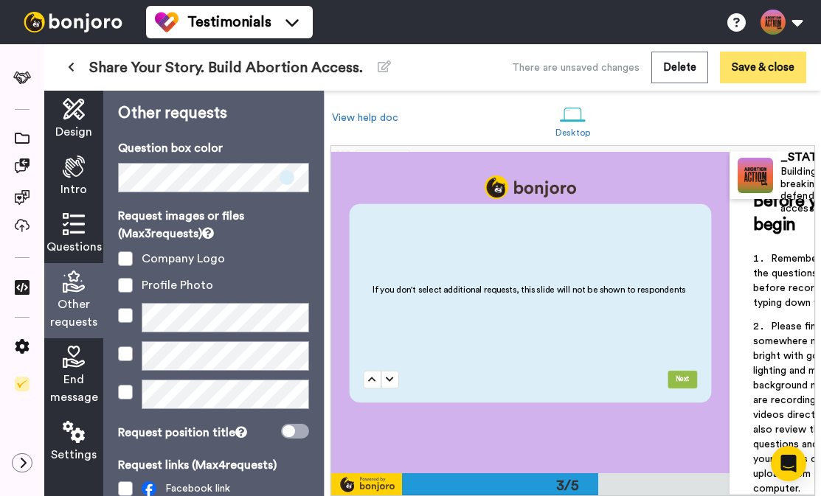
click at [633, 72] on button "Save & close" at bounding box center [763, 68] width 86 height 32
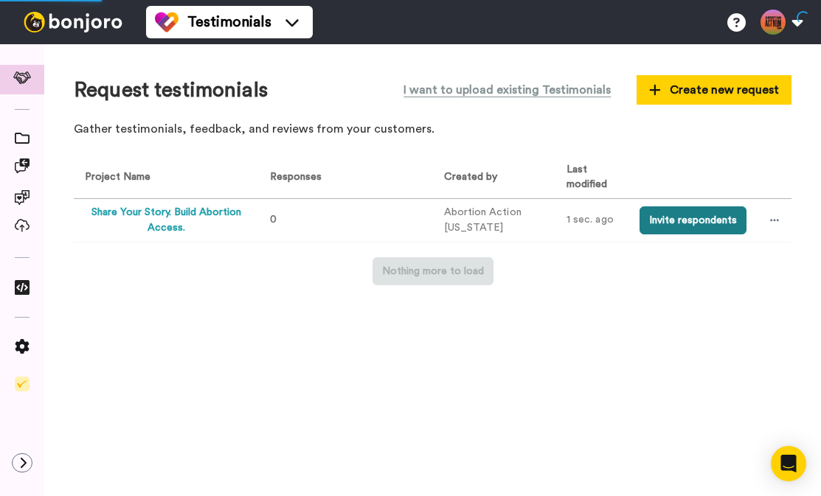
click at [633, 222] on button "Invite respondents" at bounding box center [692, 220] width 107 height 28
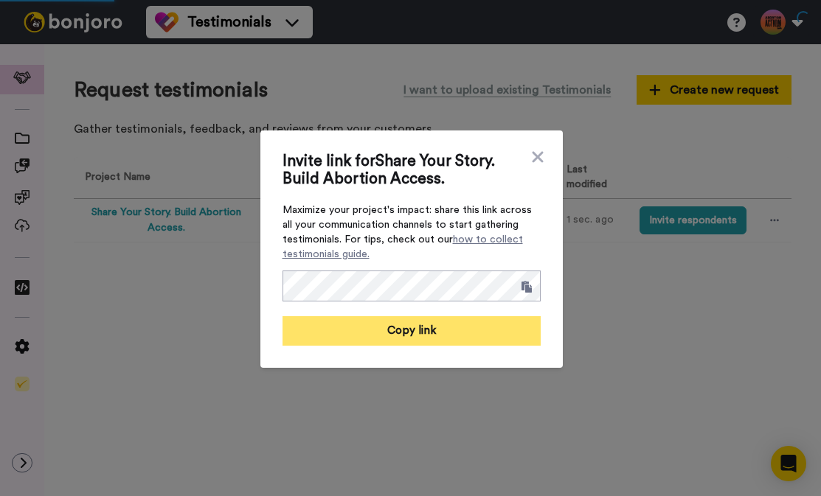
click at [439, 333] on button "Copy link" at bounding box center [411, 330] width 258 height 29
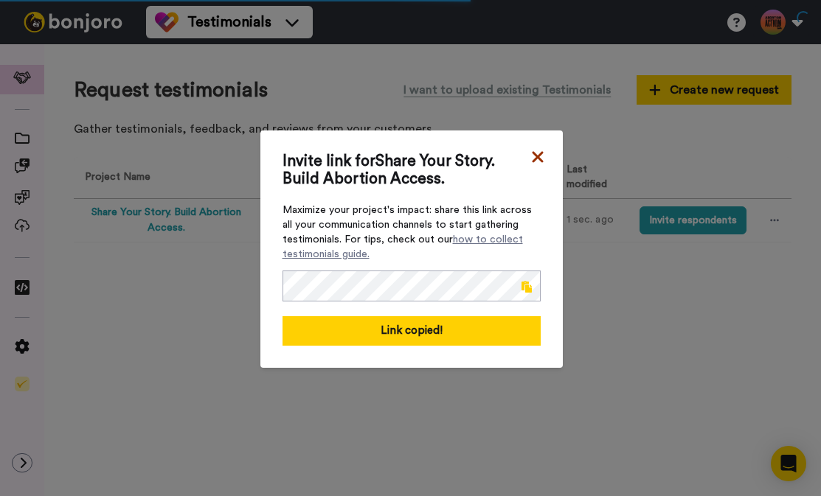
click at [535, 154] on icon at bounding box center [537, 156] width 11 height 11
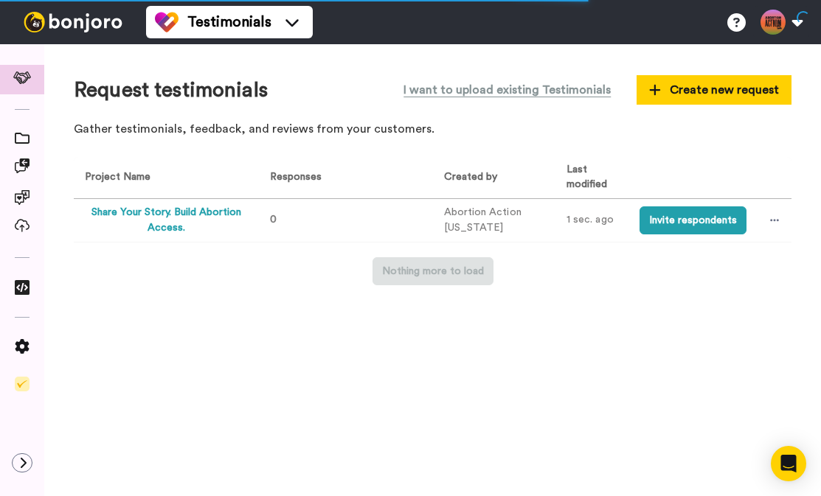
click at [633, 209] on td at bounding box center [771, 220] width 39 height 44
click at [633, 214] on div at bounding box center [774, 220] width 22 height 22
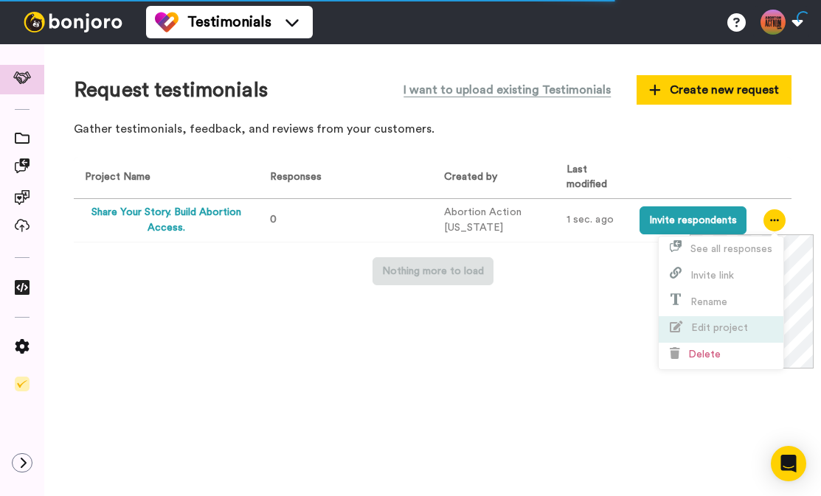
click at [633, 323] on span "Edit project" at bounding box center [719, 328] width 57 height 10
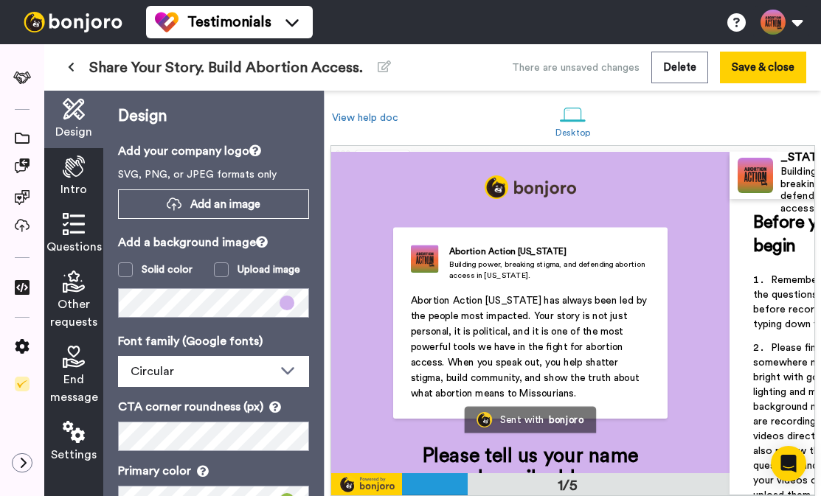
click at [74, 436] on icon at bounding box center [74, 432] width 22 height 22
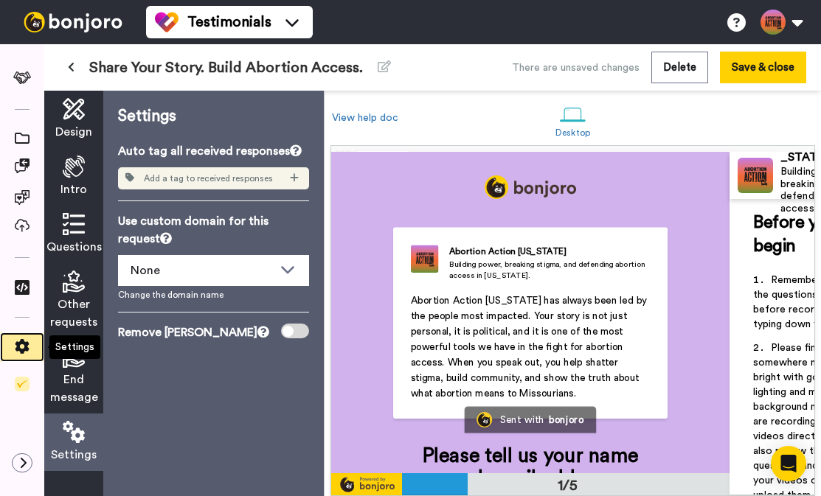
click at [19, 347] on icon at bounding box center [22, 346] width 14 height 15
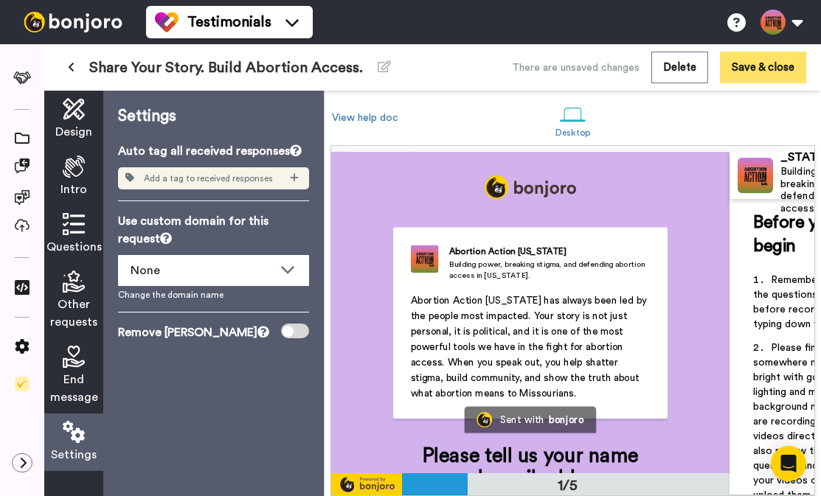
click at [633, 72] on button "Save & close" at bounding box center [763, 68] width 86 height 32
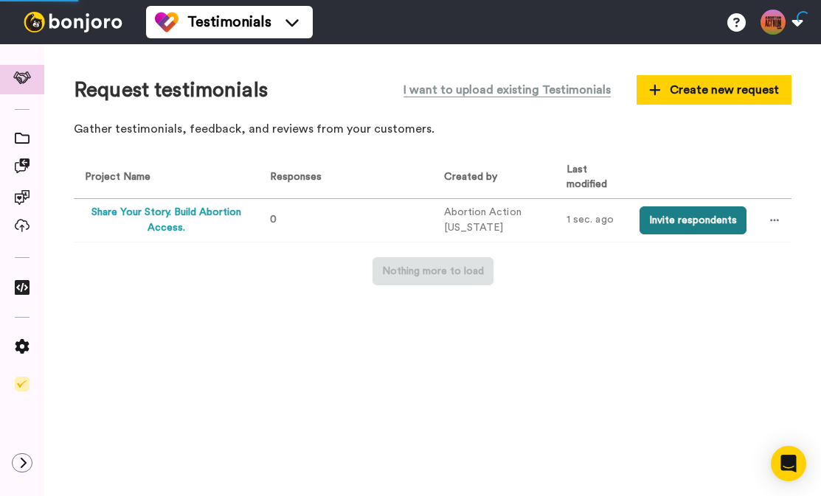
click at [633, 223] on button "Invite respondents" at bounding box center [692, 220] width 107 height 28
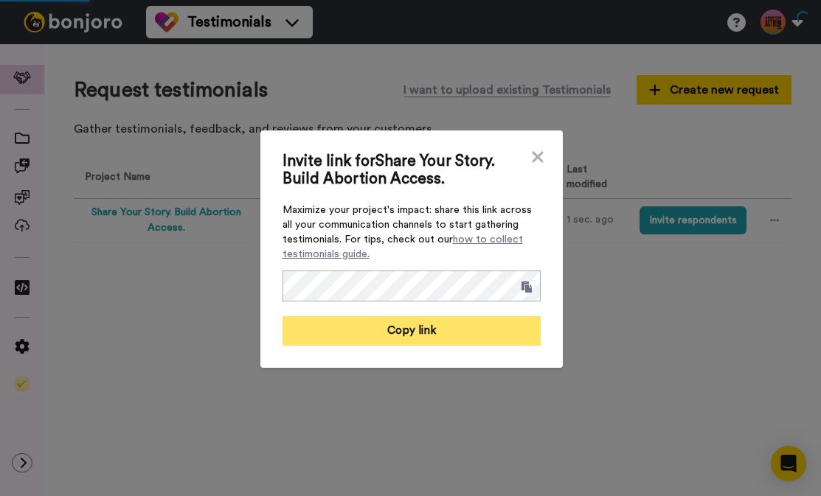
click at [487, 333] on button "Copy link" at bounding box center [411, 330] width 258 height 29
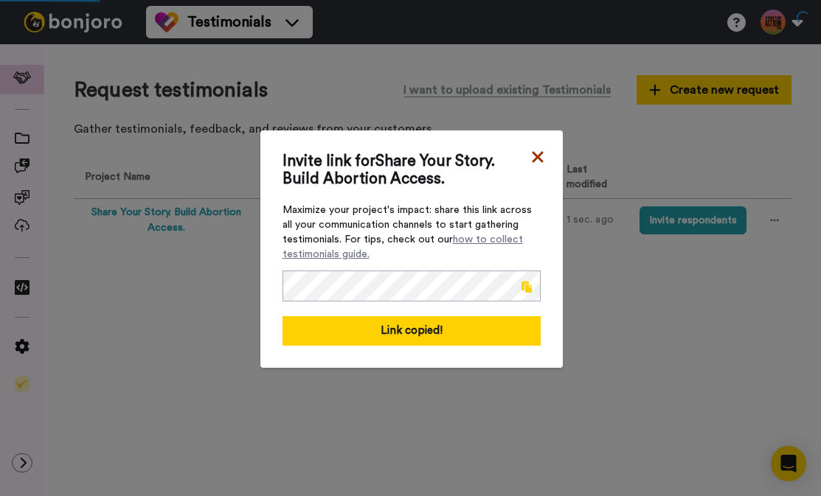
click at [530, 159] on icon at bounding box center [537, 157] width 15 height 18
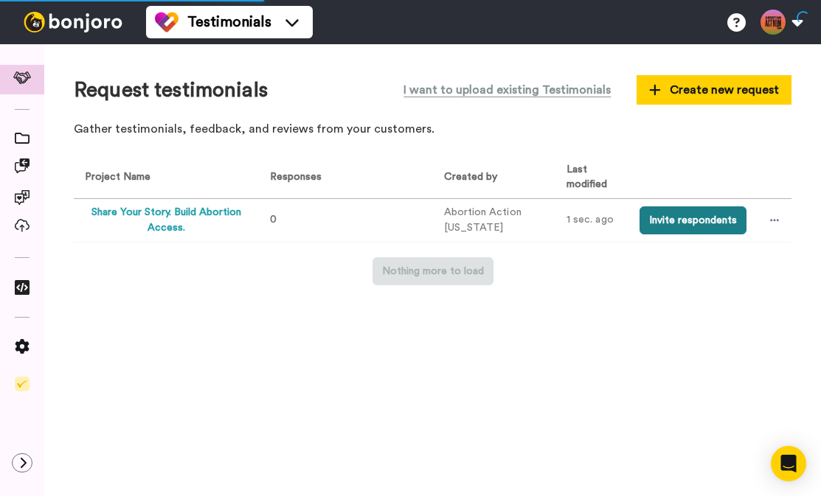
click at [633, 224] on button "Invite respondents" at bounding box center [692, 220] width 107 height 28
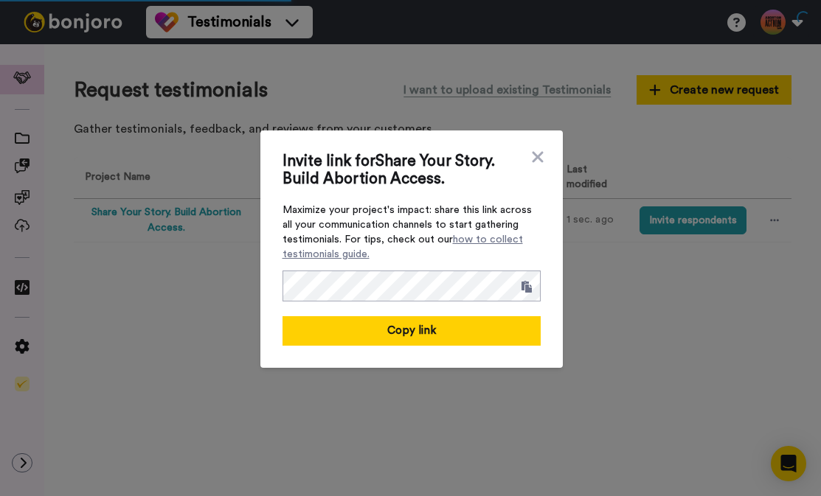
click at [541, 145] on div "Invite link for Share Your Story. Build Abortion Access. Maximize your project'…" at bounding box center [411, 249] width 302 height 237
click at [538, 150] on icon at bounding box center [537, 157] width 15 height 18
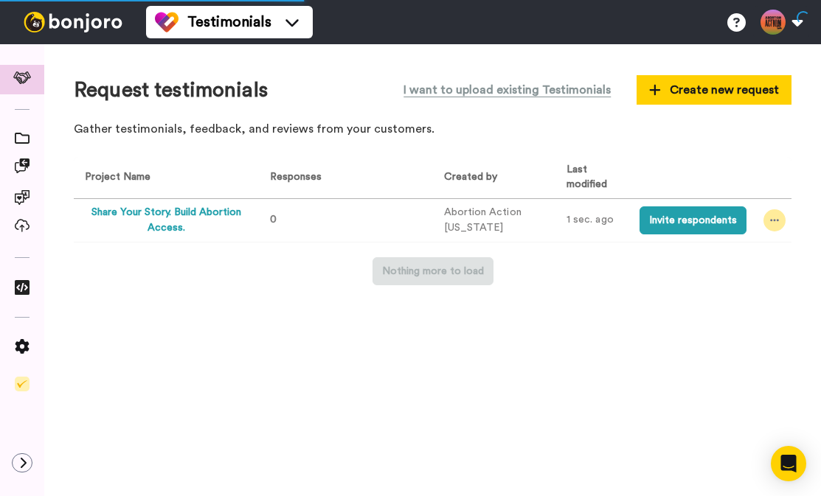
click at [633, 221] on div at bounding box center [774, 220] width 22 height 22
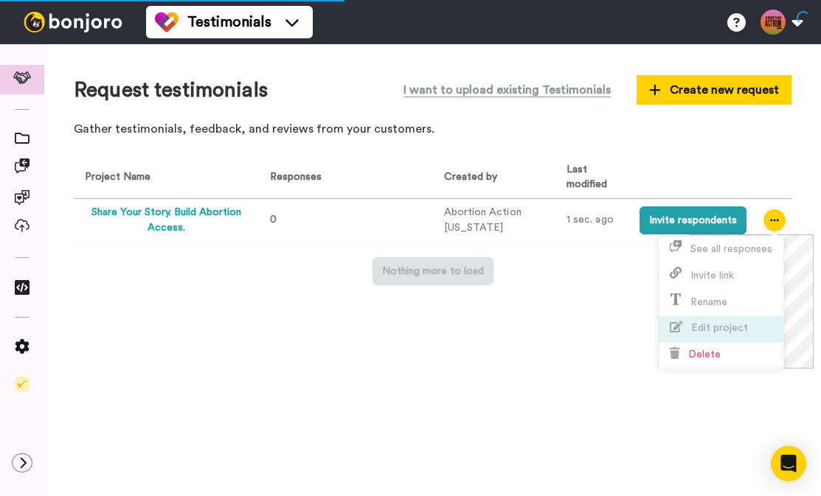
click at [633, 330] on span "Edit project" at bounding box center [719, 328] width 57 height 10
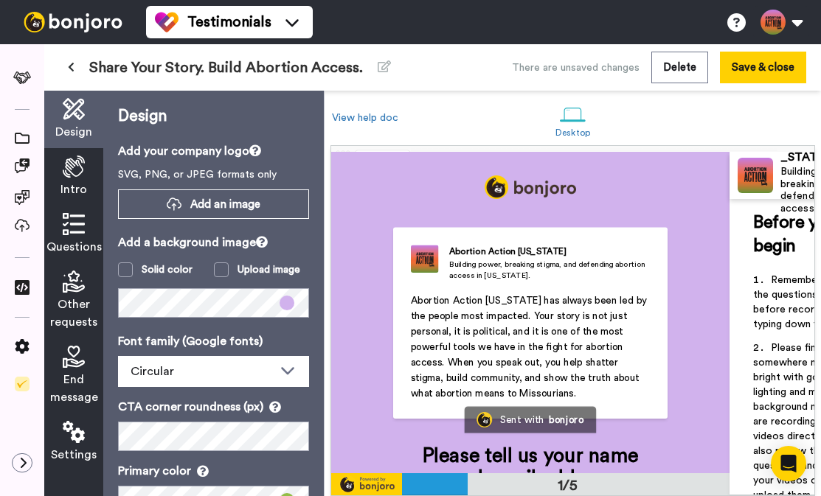
click at [633, 86] on div "Share Your Story. Build Abortion Access. There are unsaved changes Delete Save …" at bounding box center [432, 67] width 776 height 46
click at [633, 71] on button "Save & close" at bounding box center [763, 68] width 86 height 32
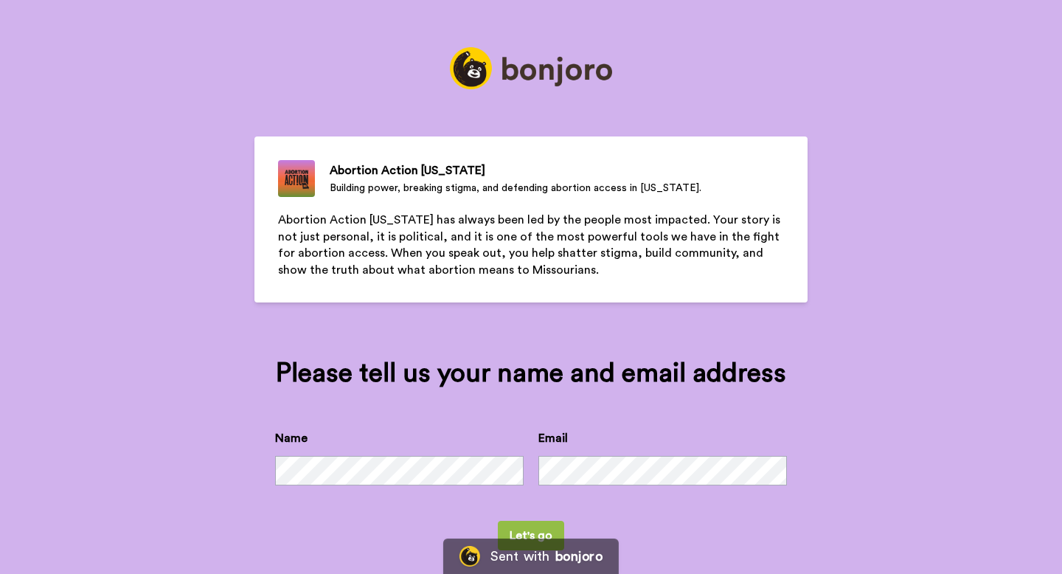
scroll to position [18, 0]
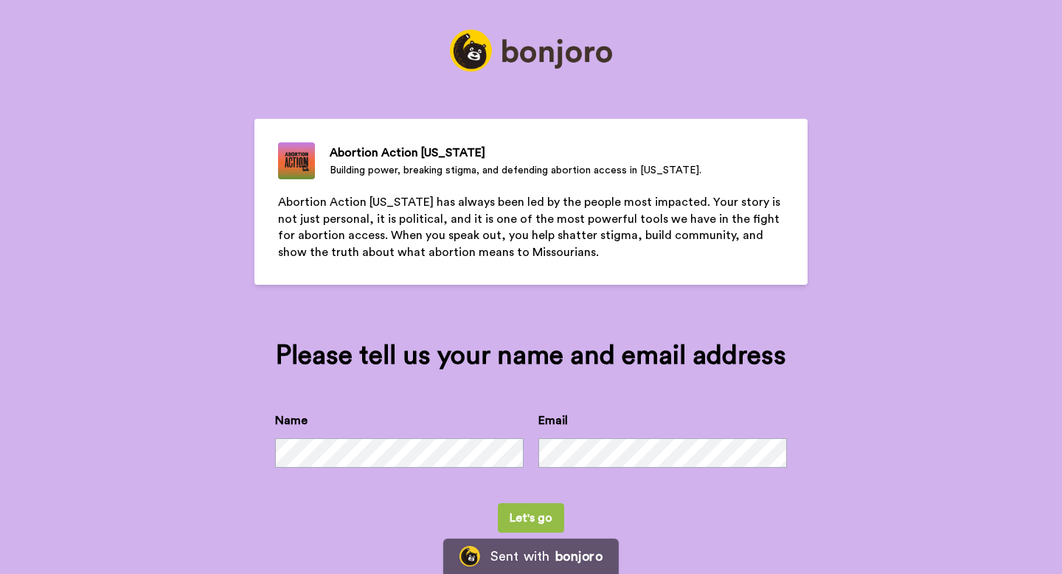
click at [440, 472] on div "Name Email" at bounding box center [531, 456] width 512 height 91
click at [542, 522] on button "Let's go" at bounding box center [531, 517] width 66 height 29
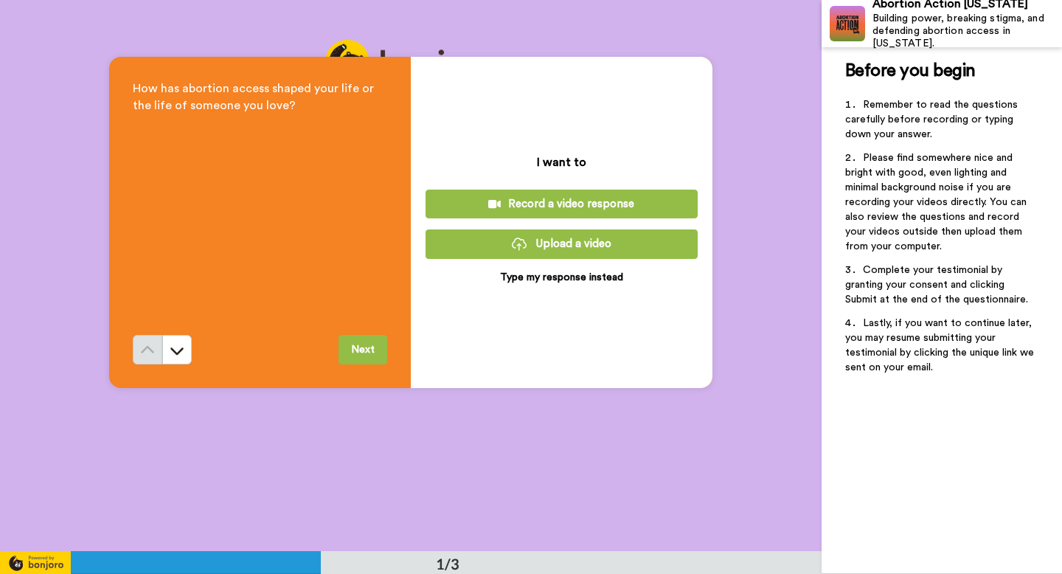
scroll to position [54, 0]
click at [571, 248] on button "Upload a video" at bounding box center [561, 243] width 272 height 29
click at [369, 347] on button "Next" at bounding box center [362, 348] width 49 height 29
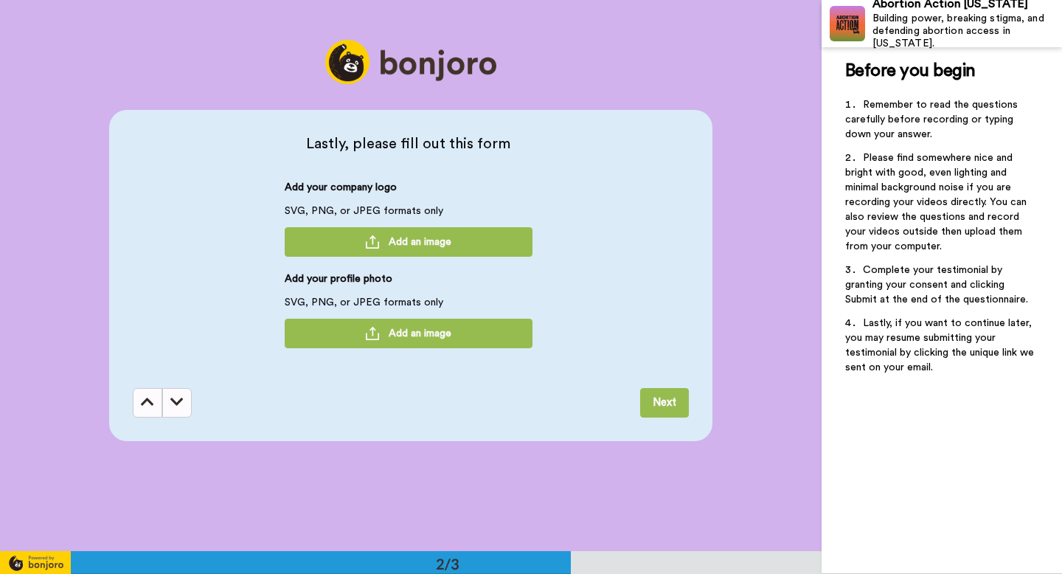
scroll to position [552, 0]
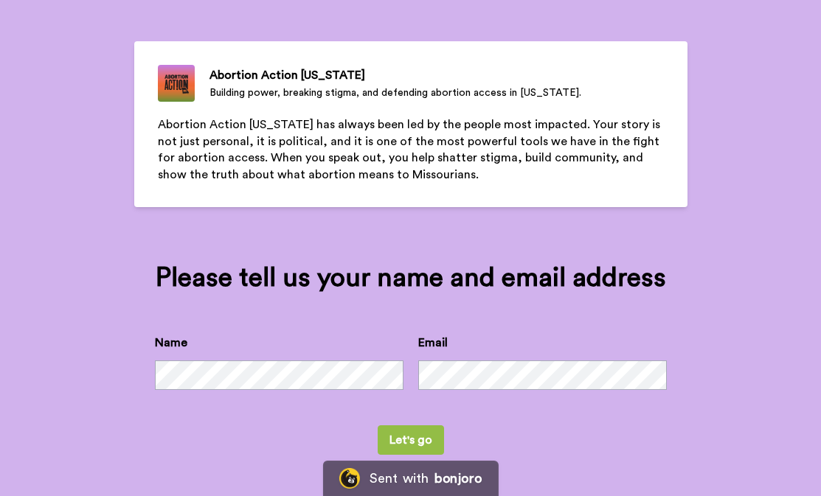
scroll to position [89, 0]
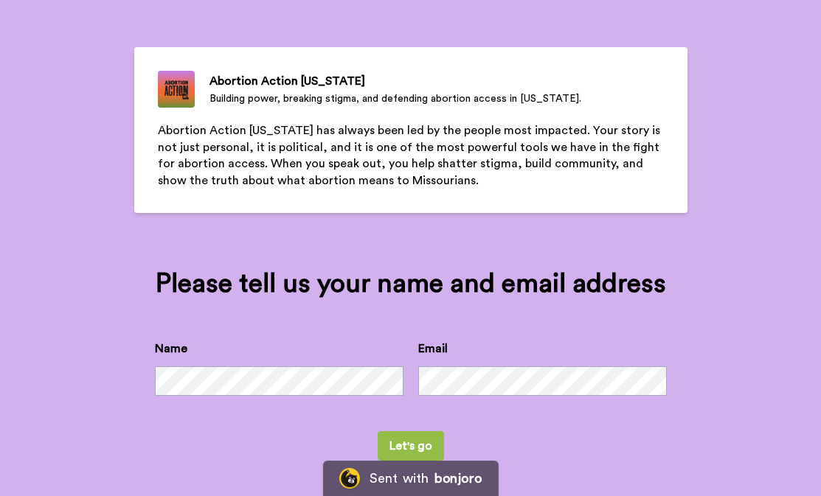
click at [403, 439] on button "Let's go" at bounding box center [411, 445] width 66 height 29
click at [436, 437] on button "Let's go" at bounding box center [411, 445] width 66 height 29
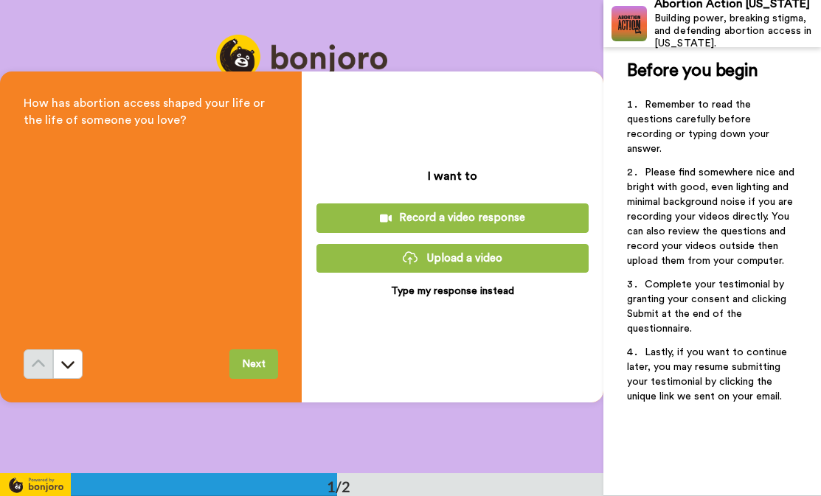
click at [518, 213] on div "Record a video response" at bounding box center [452, 217] width 249 height 15
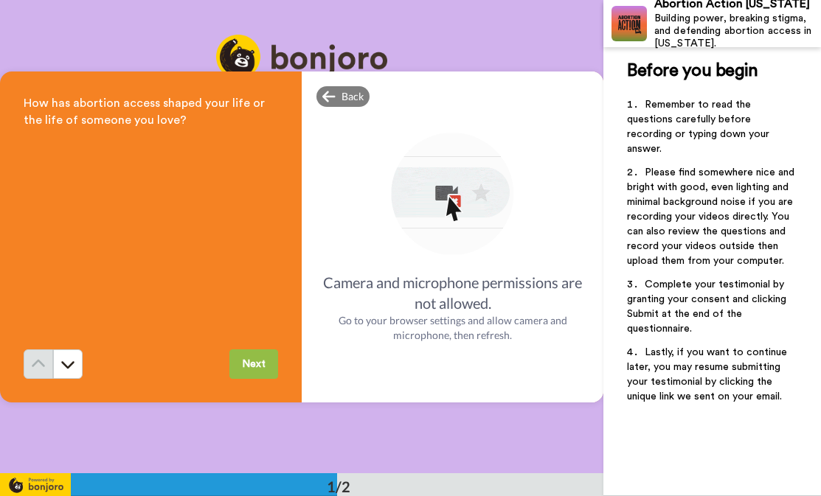
click at [260, 355] on button "Next" at bounding box center [253, 364] width 49 height 29
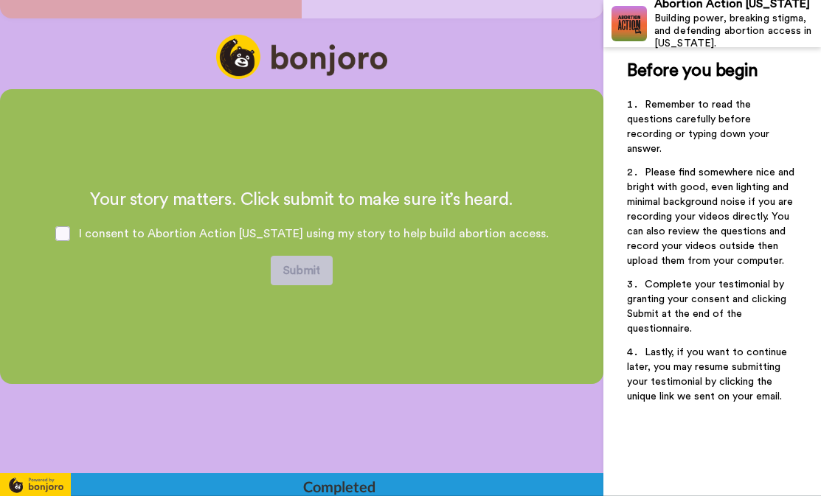
scroll to position [385, 0]
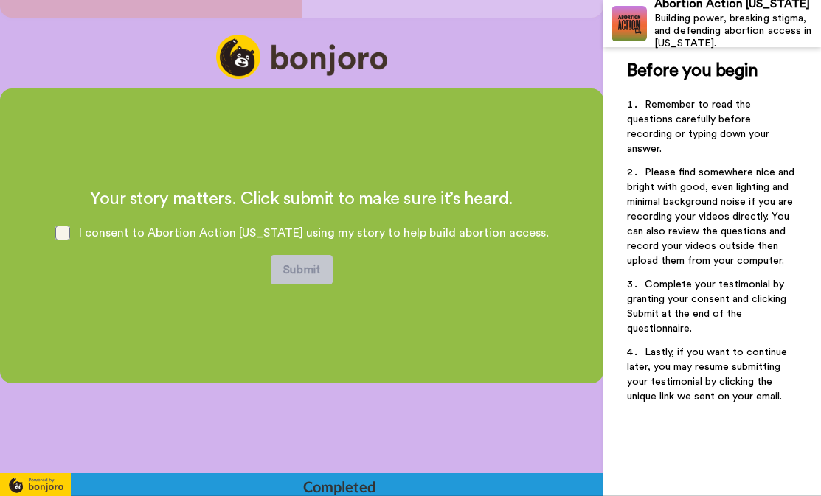
click at [70, 232] on span at bounding box center [62, 233] width 15 height 15
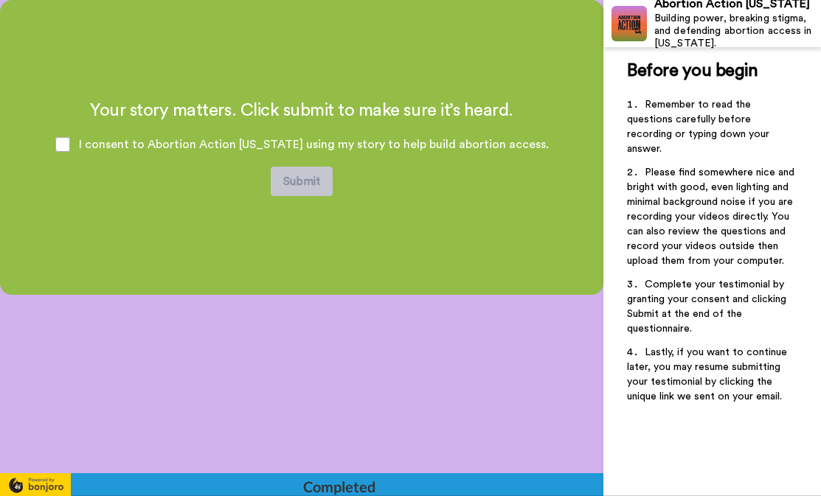
click at [270, 409] on div "Your story matters. Click submit to make sure it’s heard. I consent to Abortion…" at bounding box center [301, 236] width 603 height 473
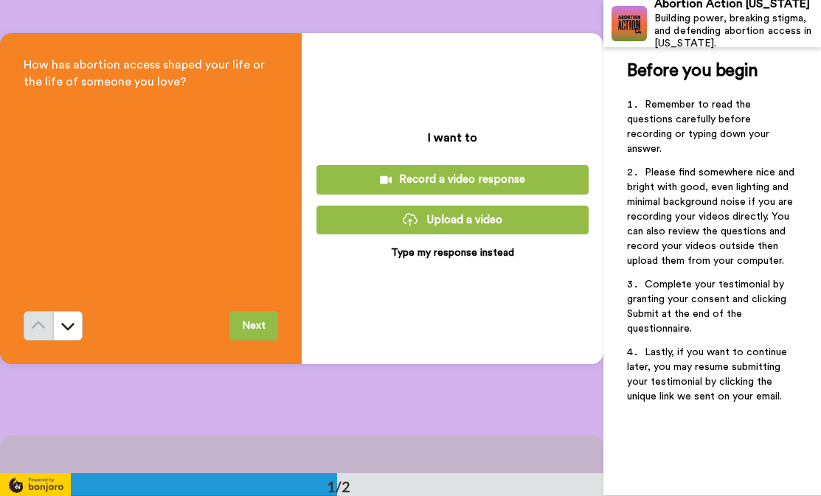
scroll to position [0, 0]
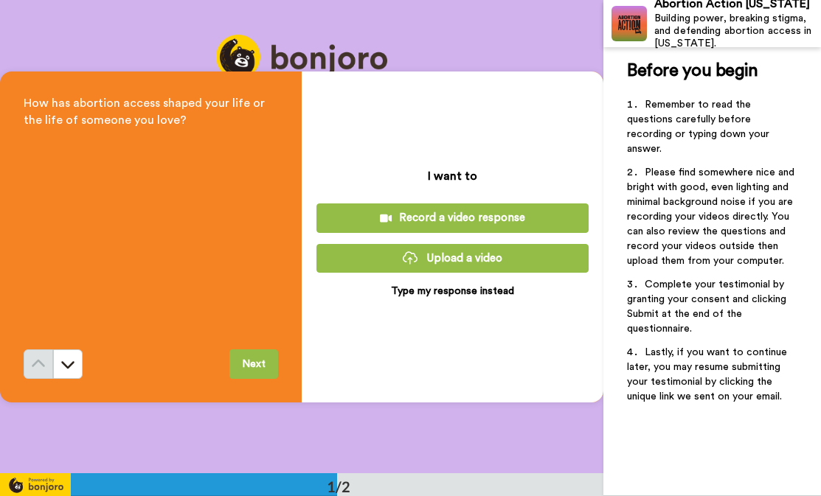
click at [284, 421] on div "How has abortion access shaped your life or the life of someone you love? Next …" at bounding box center [301, 236] width 603 height 473
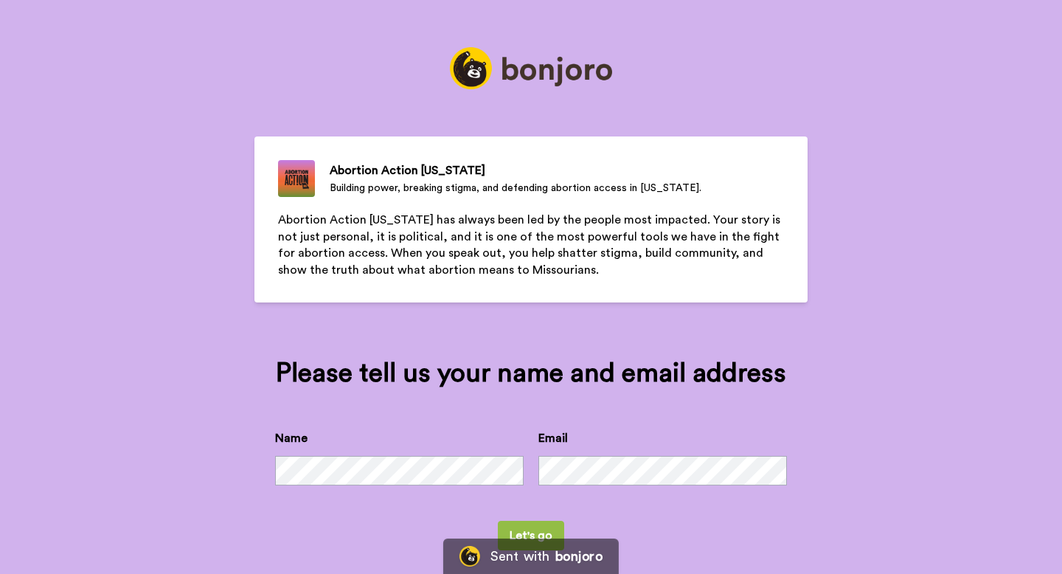
click at [473, 93] on div "Abortion Action [US_STATE] Building power, breaking stigma, and defending abort…" at bounding box center [530, 295] width 553 height 591
click at [473, 76] on img at bounding box center [531, 68] width 162 height 42
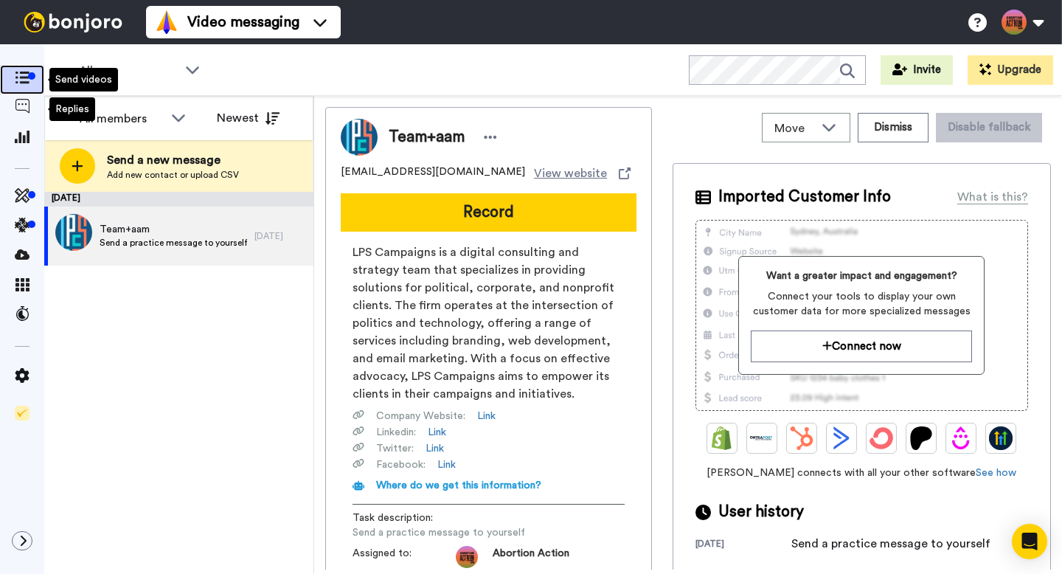
click at [24, 88] on div at bounding box center [22, 79] width 44 height 21
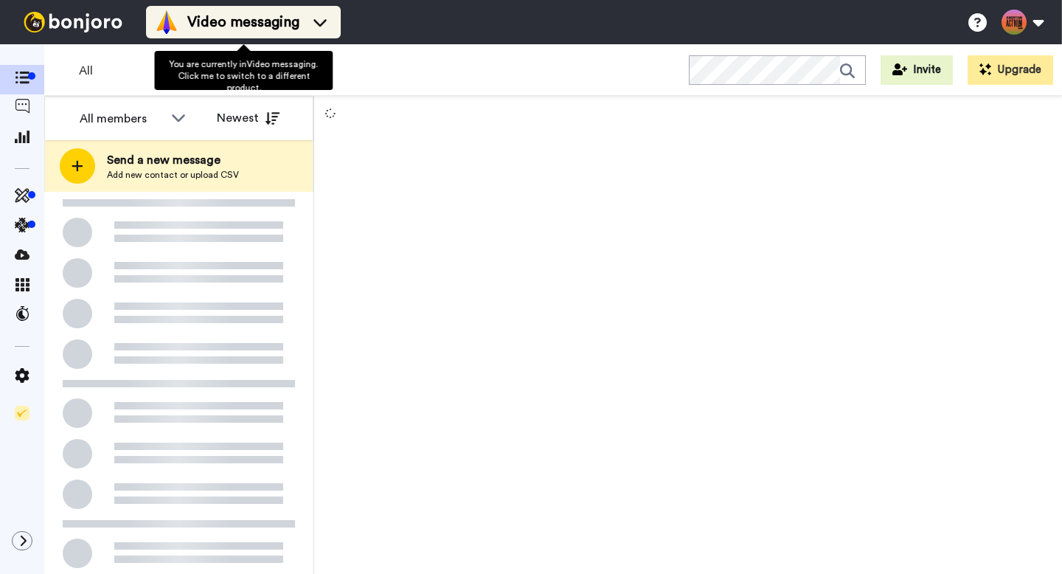
click at [294, 18] on span "Video messaging" at bounding box center [243, 22] width 112 height 21
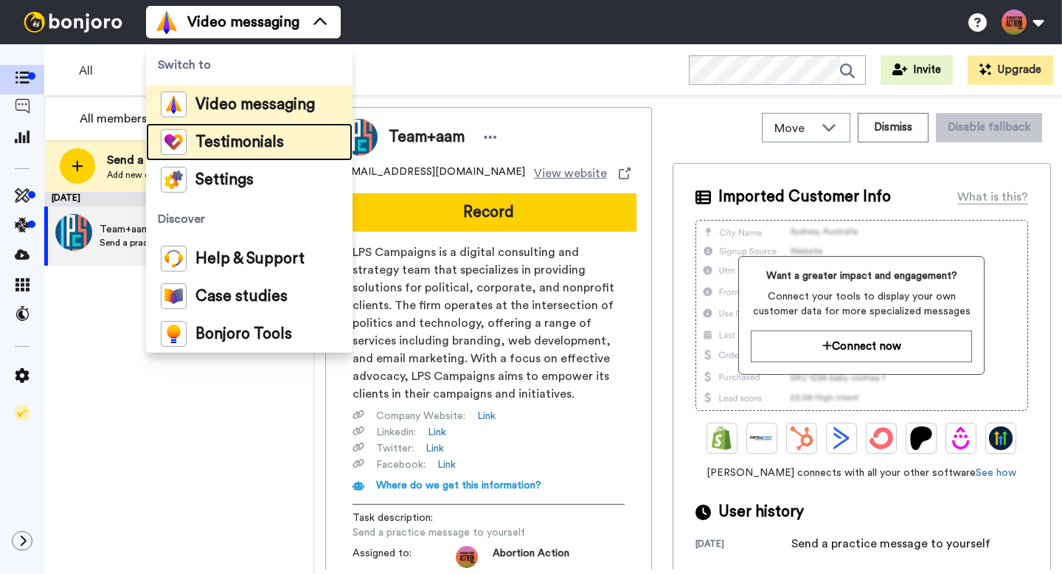
click at [267, 146] on span "Testimonials" at bounding box center [239, 142] width 88 height 15
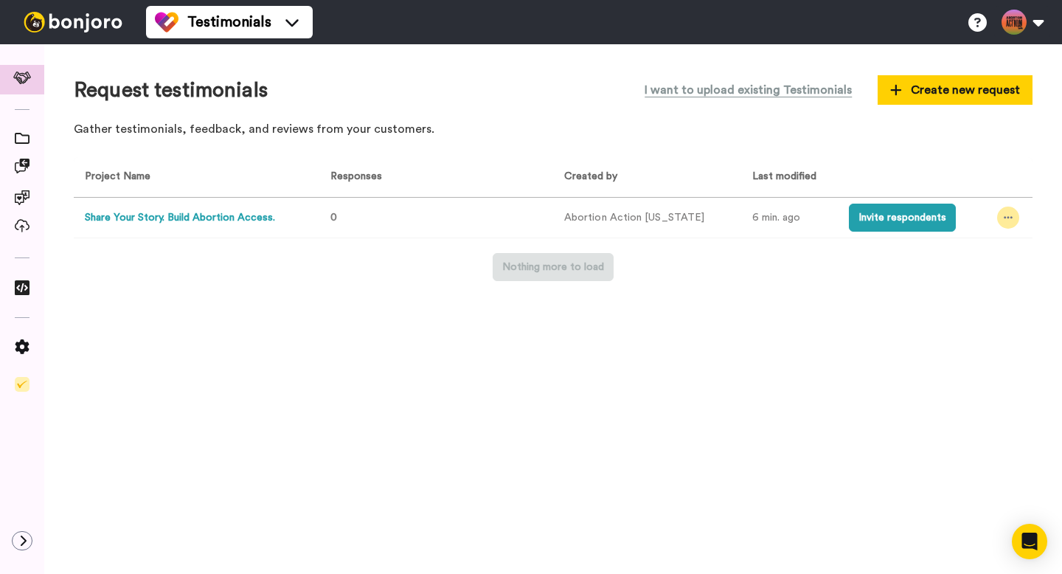
click at [1011, 216] on div at bounding box center [1008, 217] width 22 height 22
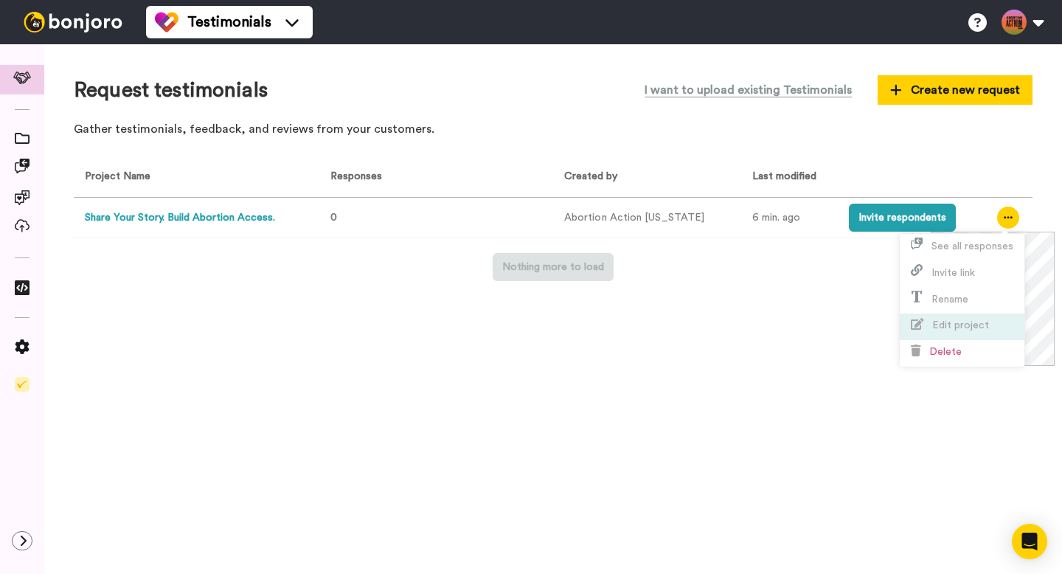
click at [960, 322] on span "Edit project" at bounding box center [960, 325] width 57 height 10
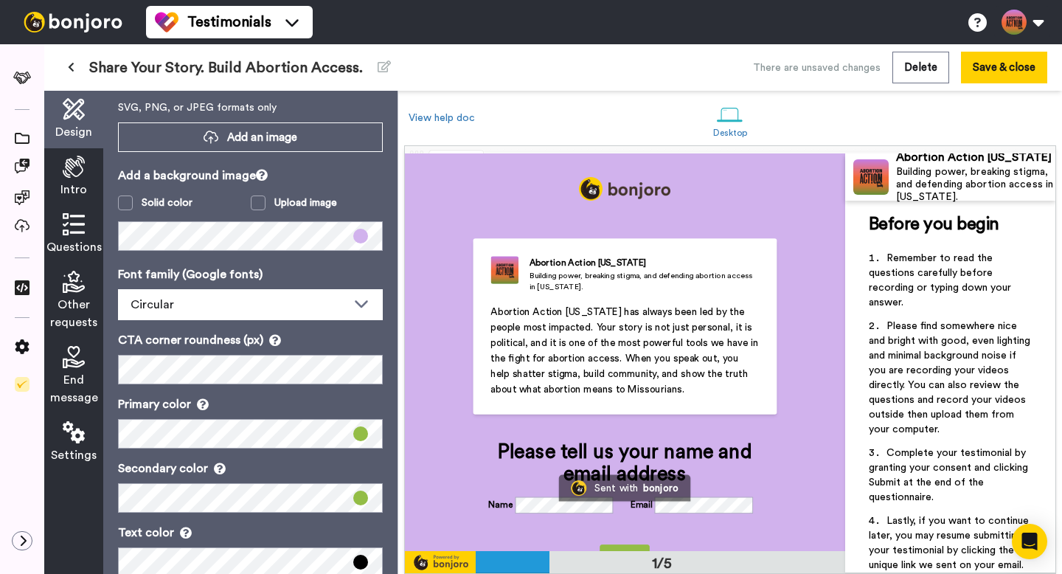
scroll to position [100, 0]
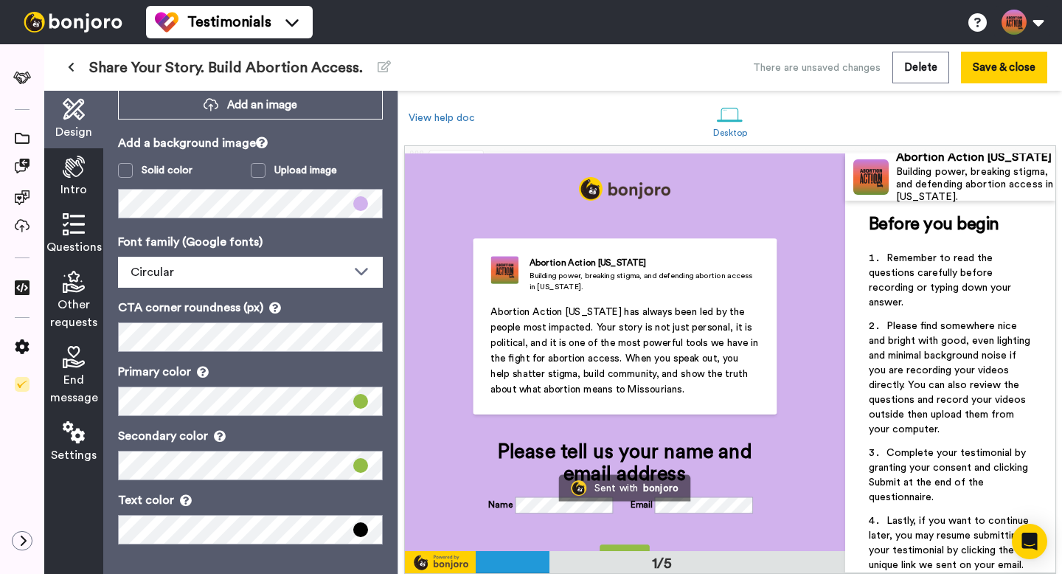
click at [74, 244] on span "Questions" at bounding box center [73, 247] width 55 height 18
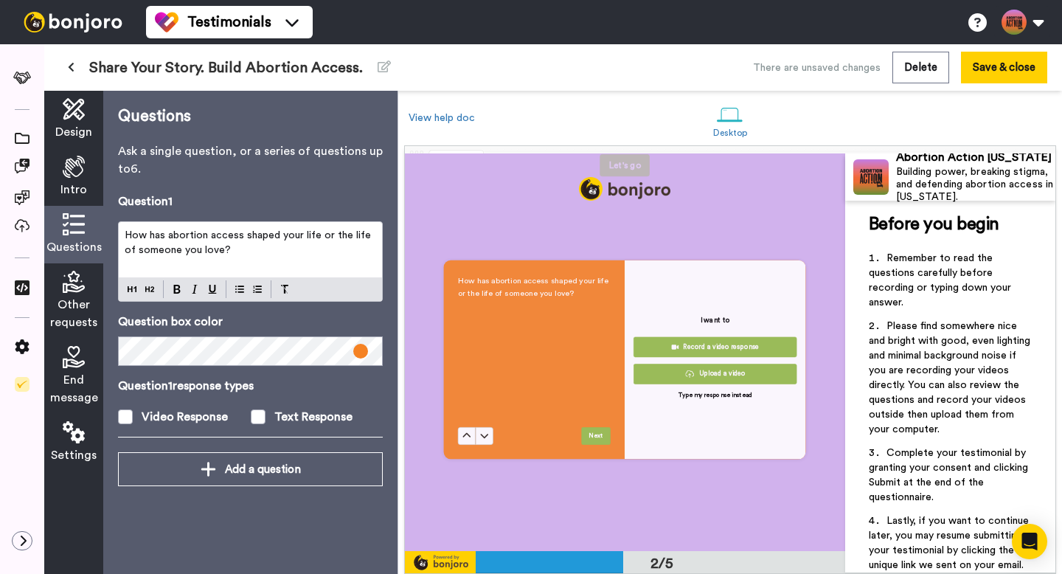
scroll to position [397, 0]
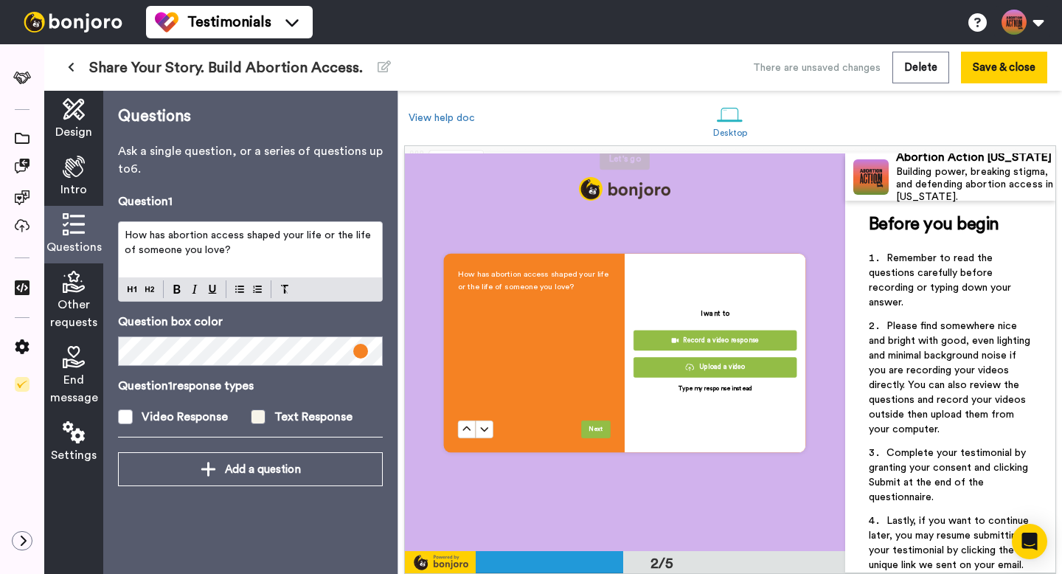
click at [257, 421] on span at bounding box center [258, 416] width 15 height 15
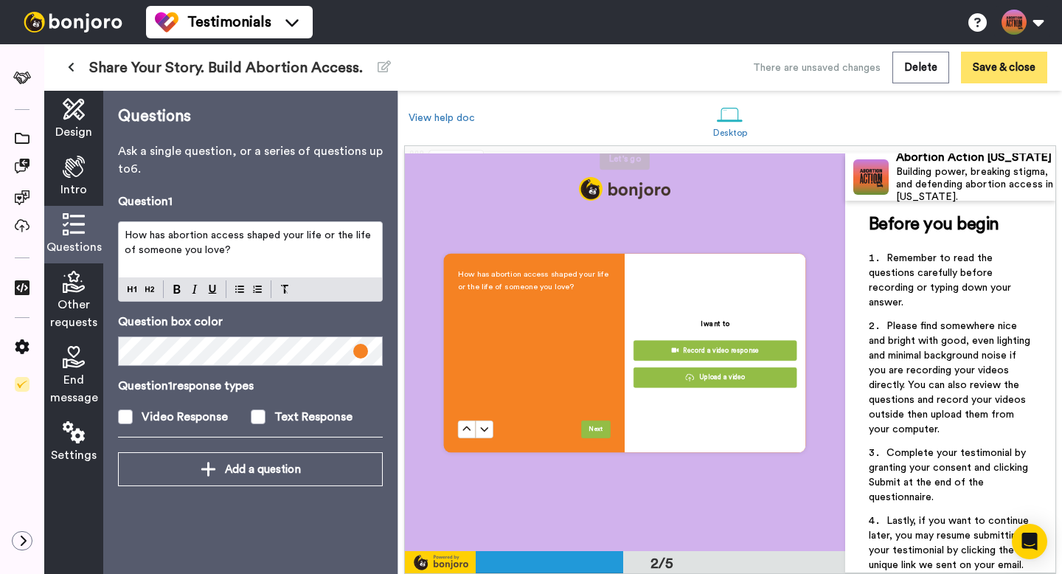
click at [1008, 73] on button "Save & close" at bounding box center [1004, 68] width 86 height 32
